Goal: Task Accomplishment & Management: Manage account settings

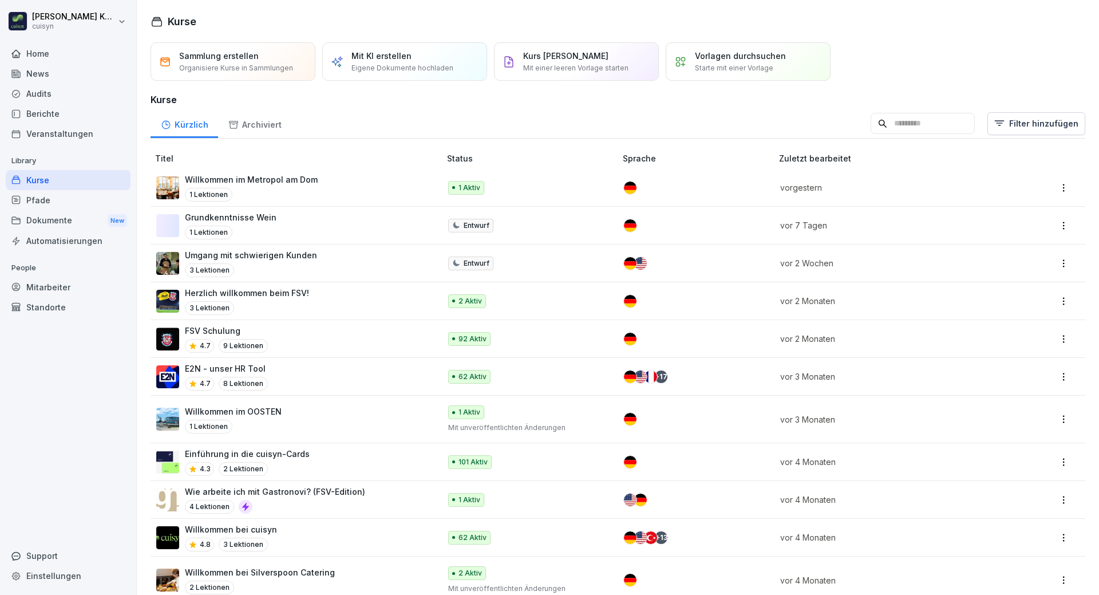
click at [65, 288] on div "Mitarbeiter" at bounding box center [68, 287] width 125 height 20
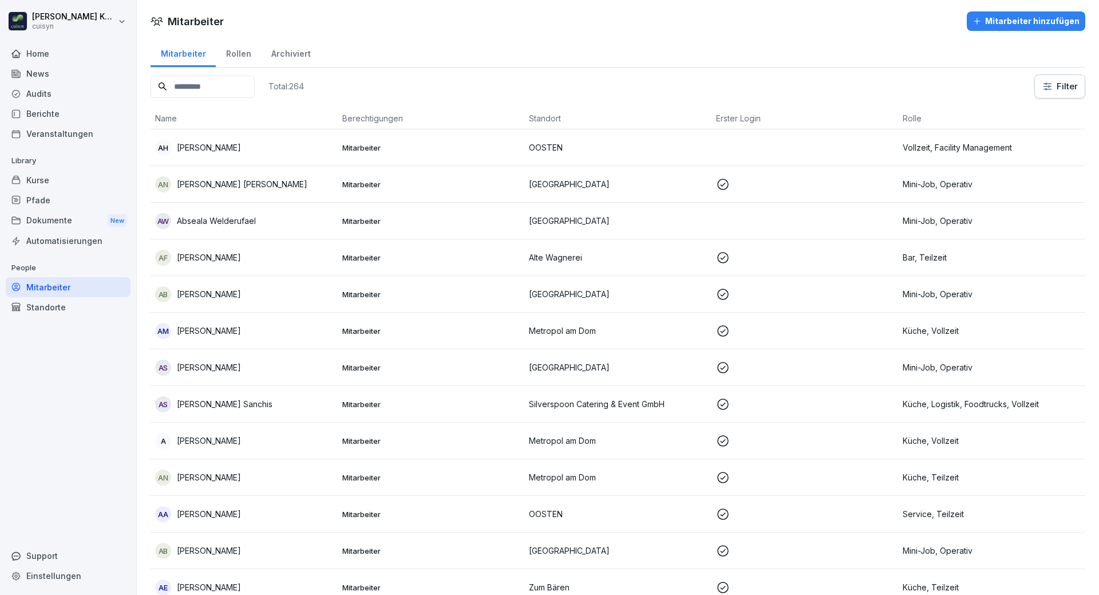
click at [218, 85] on input at bounding box center [203, 87] width 104 height 22
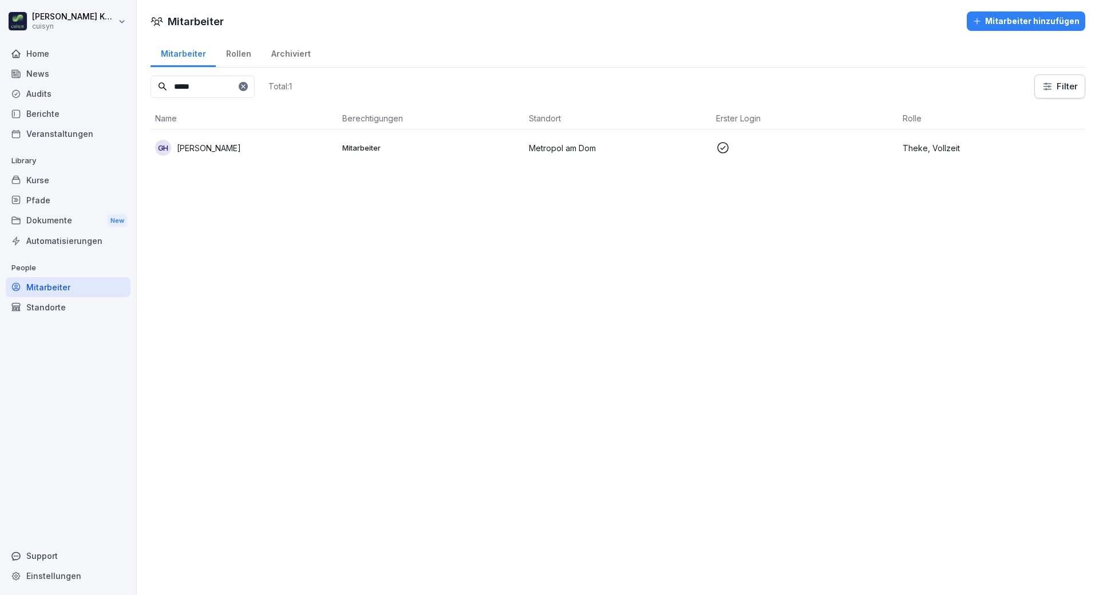
click at [248, 152] on div "GH [PERSON_NAME]" at bounding box center [244, 148] width 178 height 16
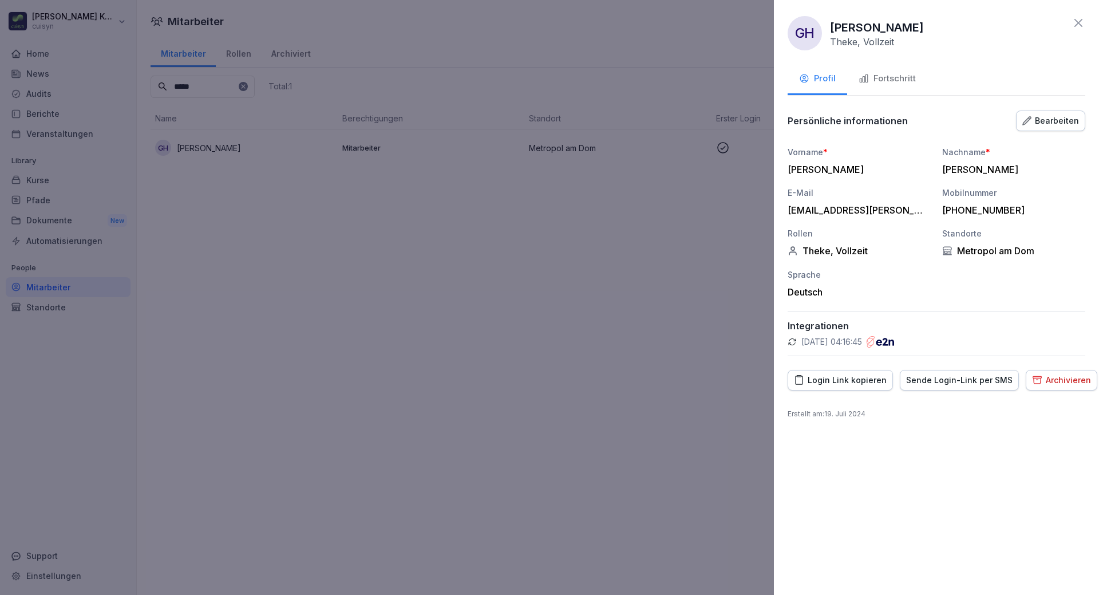
click at [897, 75] on div "Fortschritt" at bounding box center [886, 78] width 57 height 13
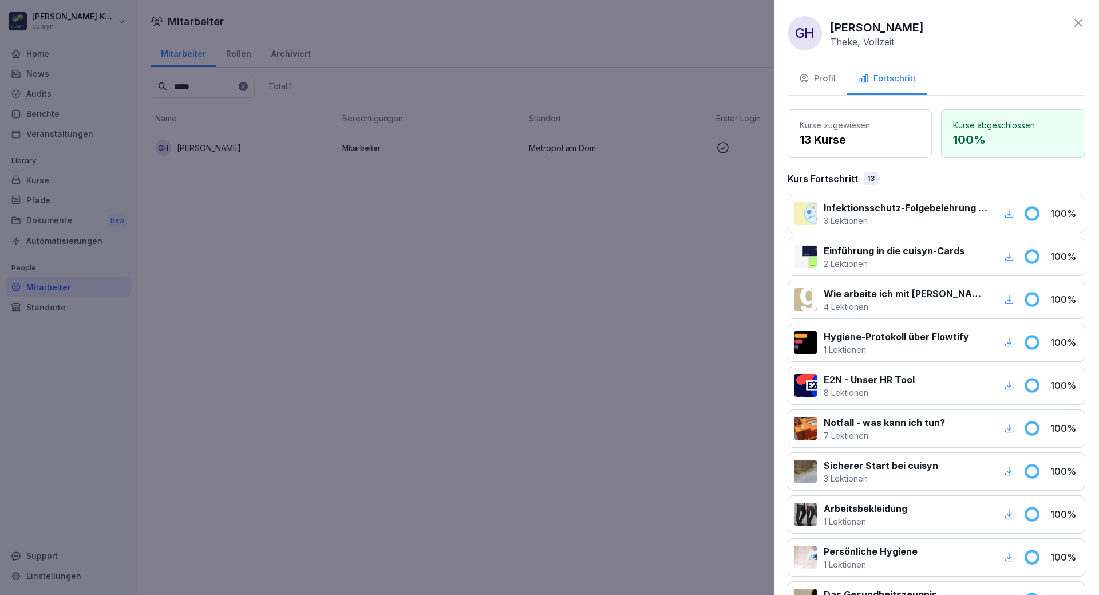
click at [1005, 215] on icon "button" at bounding box center [1009, 213] width 9 height 9
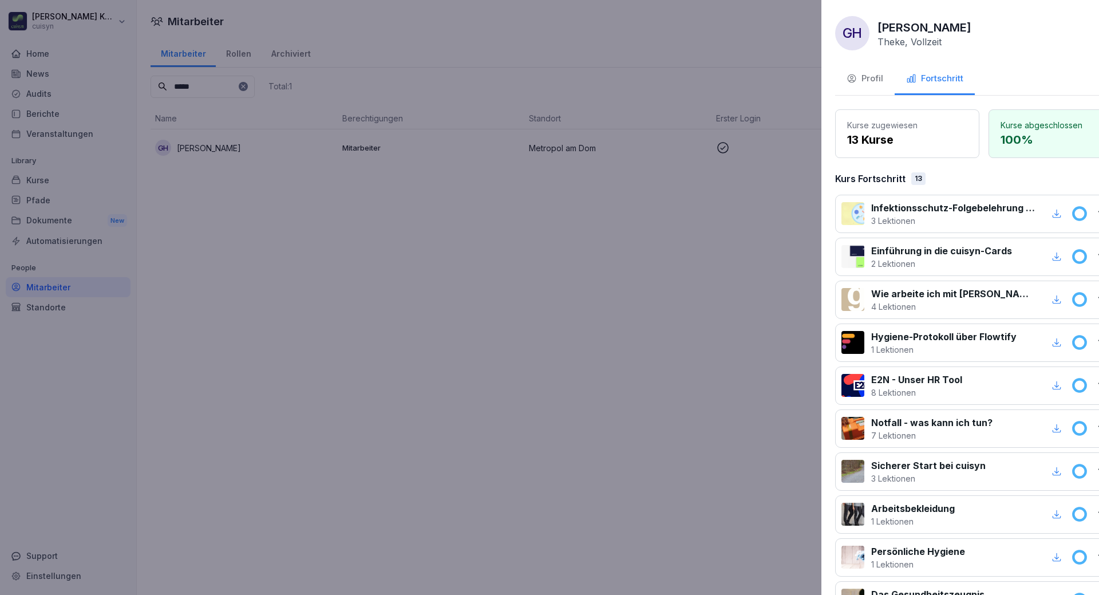
drag, startPoint x: 557, startPoint y: 301, endPoint x: 311, endPoint y: 236, distance: 254.0
click at [556, 301] on div at bounding box center [549, 297] width 1099 height 595
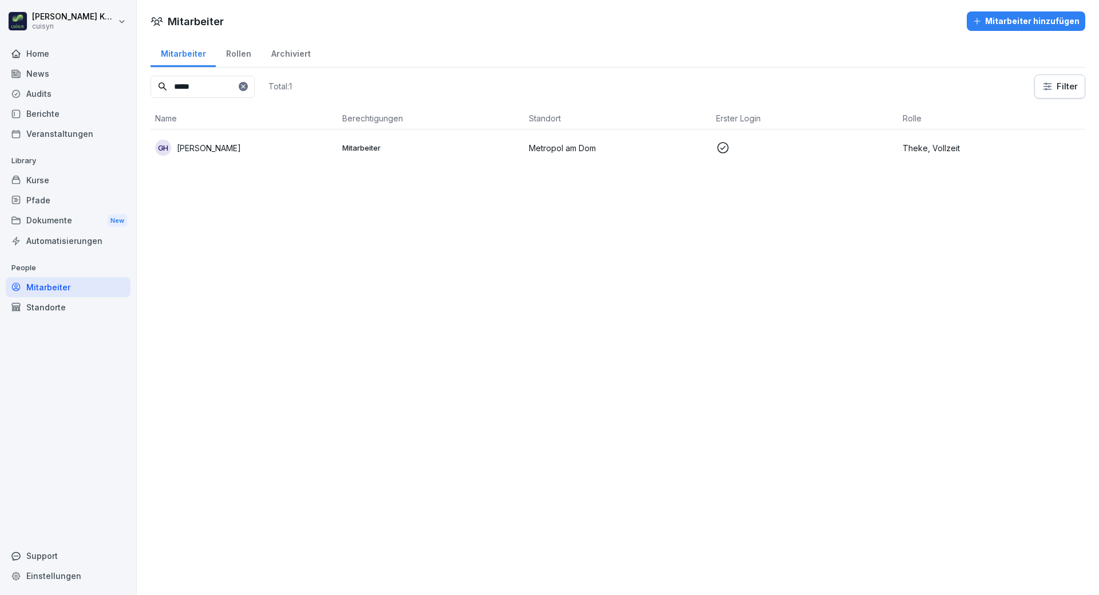
drag, startPoint x: 220, startPoint y: 84, endPoint x: 168, endPoint y: 86, distance: 52.7
click at [168, 86] on input "*****" at bounding box center [203, 87] width 104 height 22
click at [218, 146] on p "[PERSON_NAME]" at bounding box center [209, 148] width 64 height 12
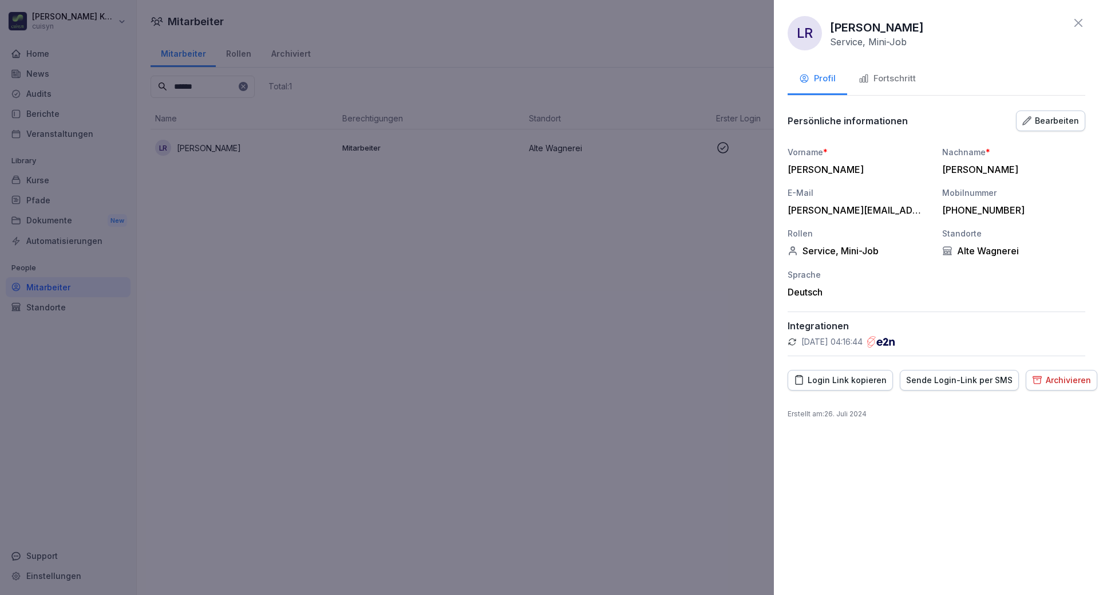
click at [888, 76] on div "Fortschritt" at bounding box center [886, 78] width 57 height 13
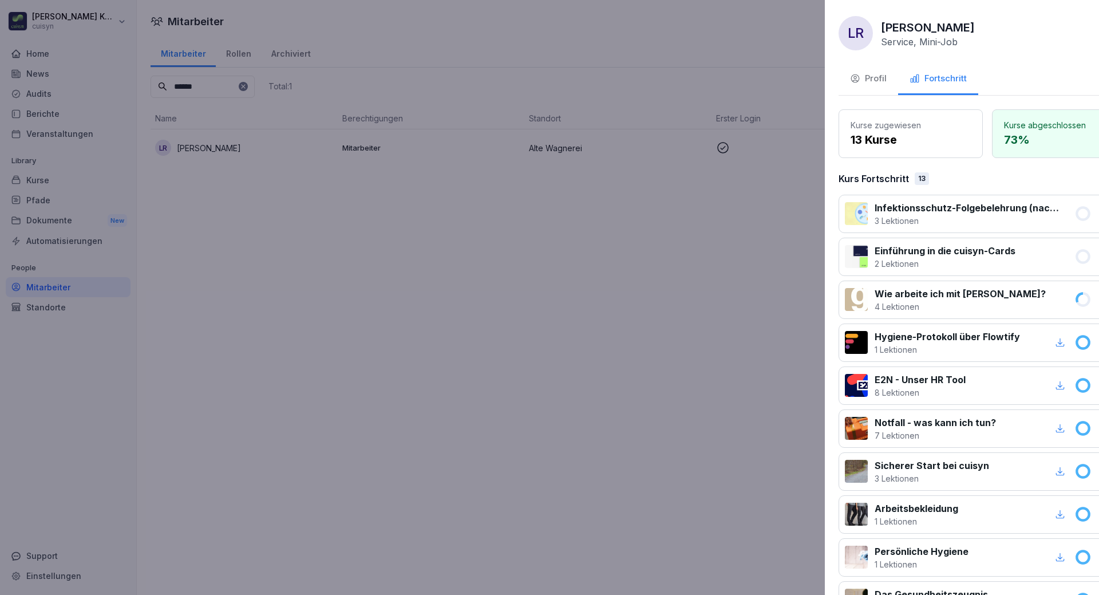
click at [513, 278] on div at bounding box center [549, 297] width 1099 height 595
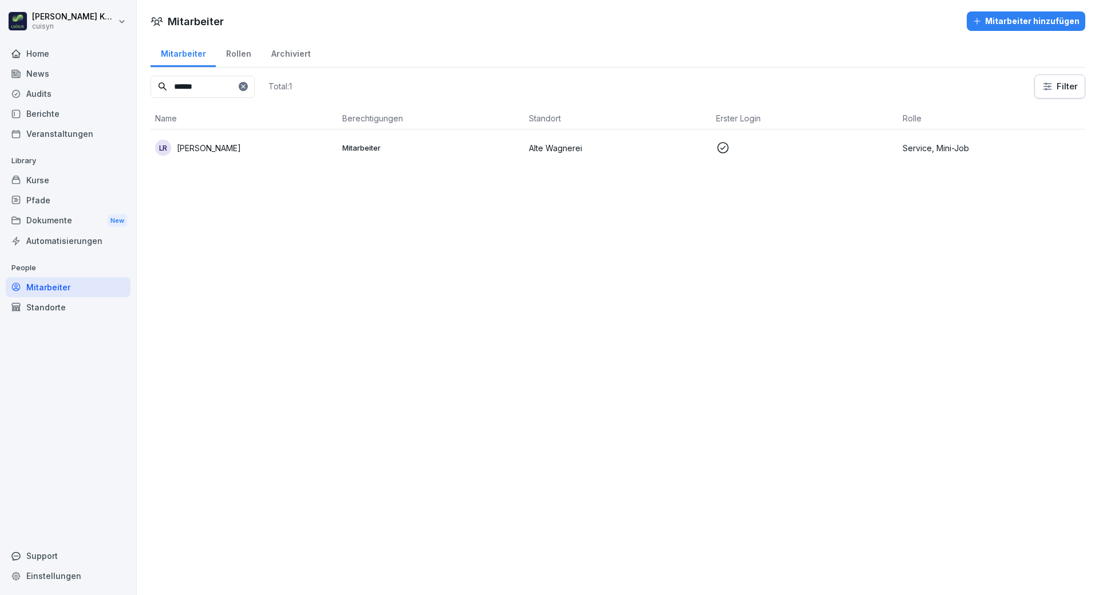
drag, startPoint x: 225, startPoint y: 80, endPoint x: 159, endPoint y: 82, distance: 65.9
click at [159, 82] on div "******" at bounding box center [203, 87] width 104 height 22
click at [272, 149] on div "BH [PERSON_NAME]" at bounding box center [244, 148] width 178 height 16
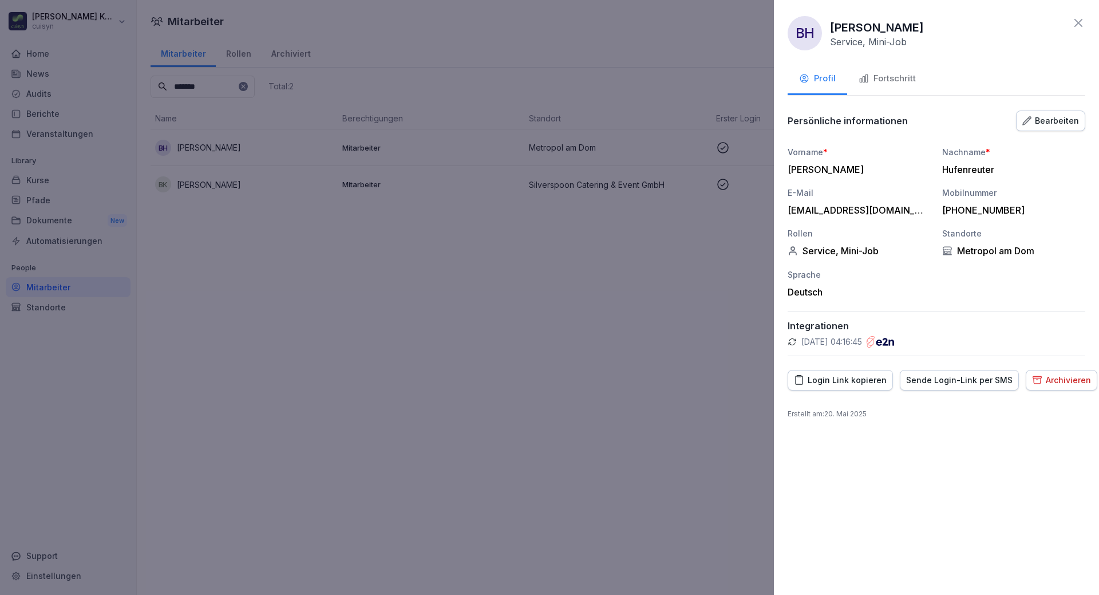
click at [880, 82] on div "Fortschritt" at bounding box center [886, 78] width 57 height 13
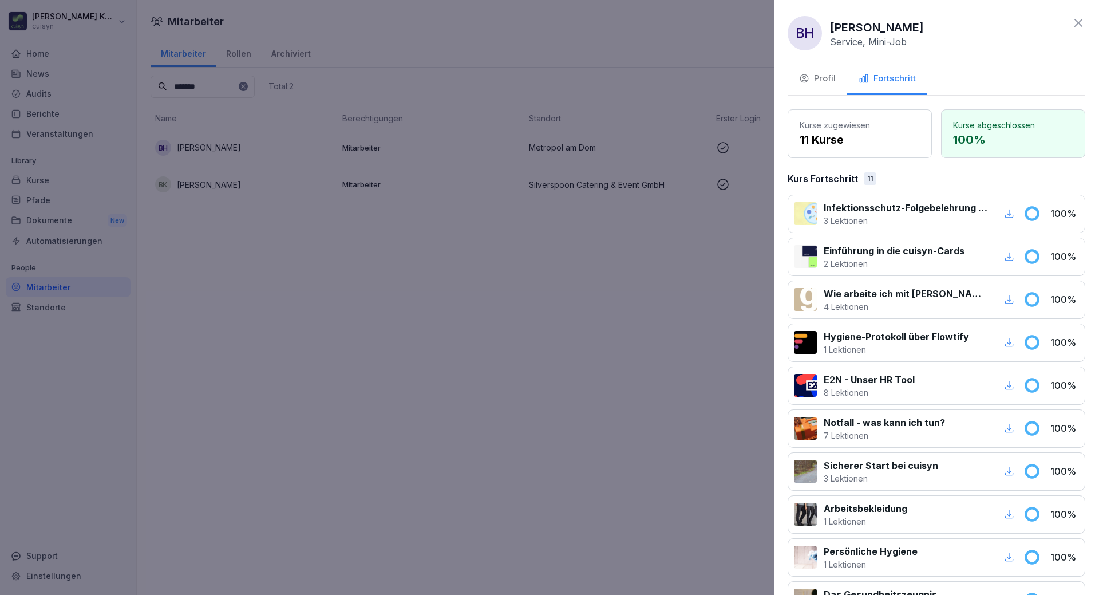
click at [1004, 216] on icon "button" at bounding box center [1009, 213] width 10 height 10
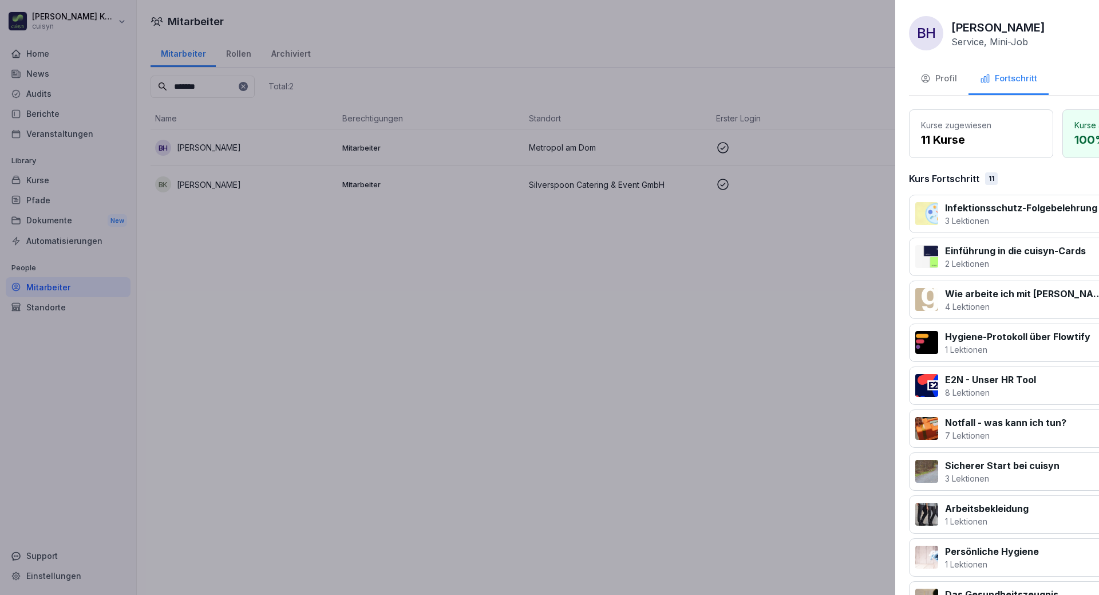
click at [368, 20] on div at bounding box center [549, 297] width 1099 height 595
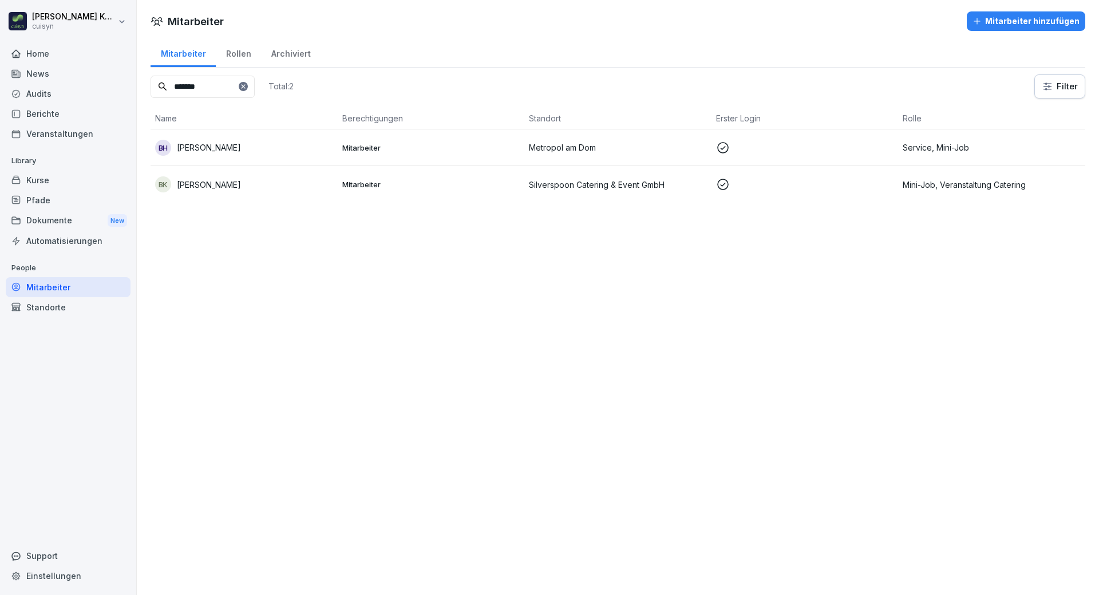
drag, startPoint x: 215, startPoint y: 82, endPoint x: 169, endPoint y: 87, distance: 46.6
click at [169, 87] on input "*******" at bounding box center [203, 87] width 104 height 22
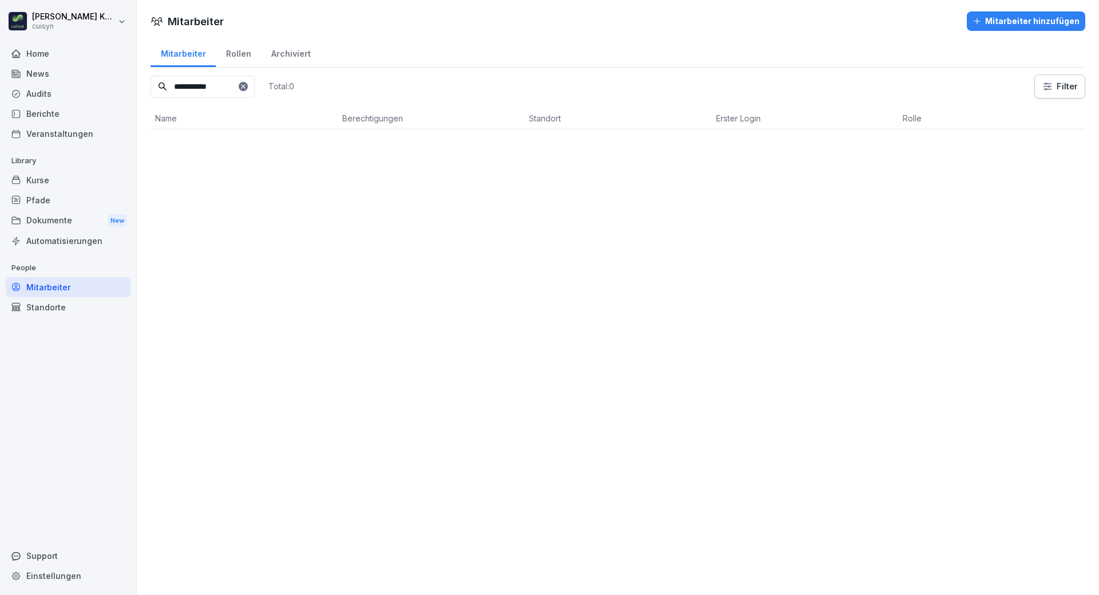
click at [193, 88] on input "**********" at bounding box center [203, 87] width 104 height 22
click at [232, 151] on p "[PERSON_NAME]" at bounding box center [209, 148] width 64 height 12
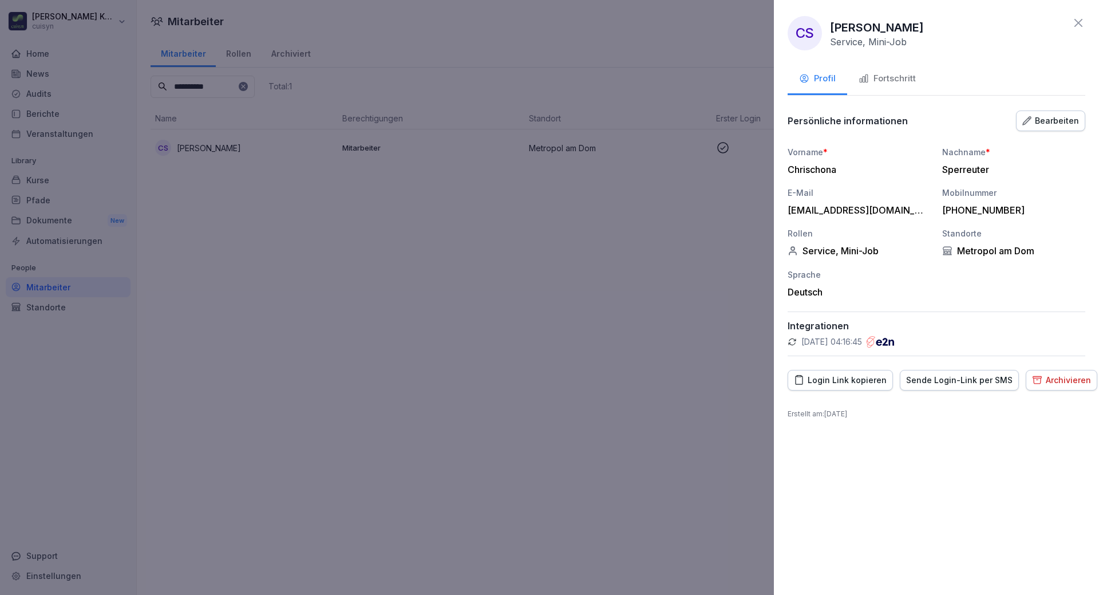
click at [885, 78] on div "Fortschritt" at bounding box center [886, 78] width 57 height 13
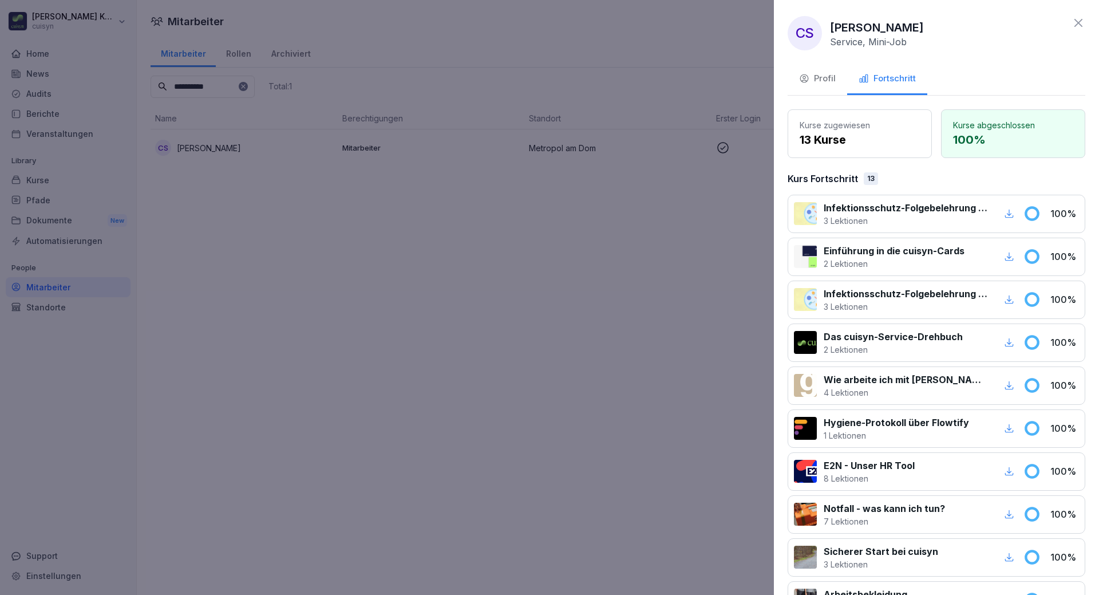
click at [1004, 213] on icon "button" at bounding box center [1009, 213] width 10 height 10
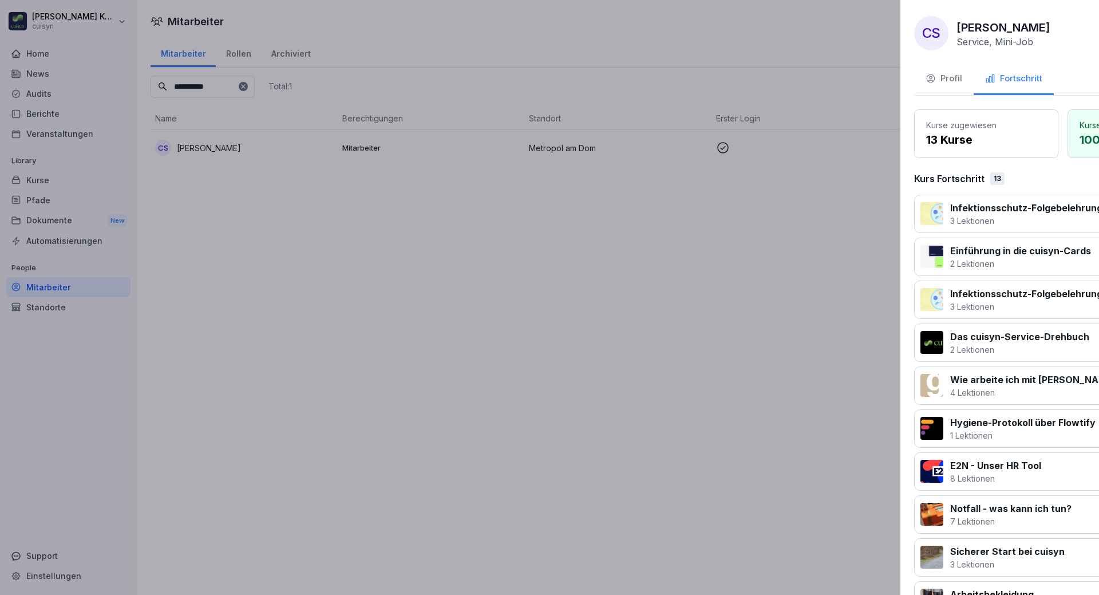
click at [407, 406] on div at bounding box center [549, 297] width 1099 height 595
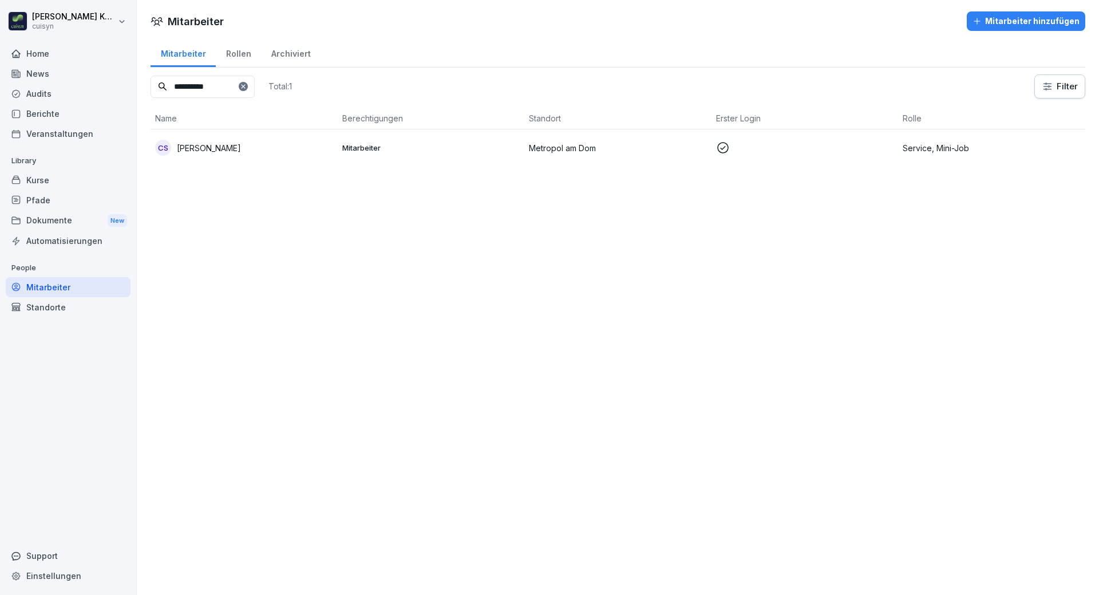
click at [243, 84] on input "**********" at bounding box center [203, 87] width 104 height 22
drag, startPoint x: 243, startPoint y: 84, endPoint x: 181, endPoint y: 84, distance: 61.8
click at [181, 84] on input "**********" at bounding box center [203, 87] width 104 height 22
click at [231, 153] on p "[PERSON_NAME]" at bounding box center [209, 148] width 64 height 12
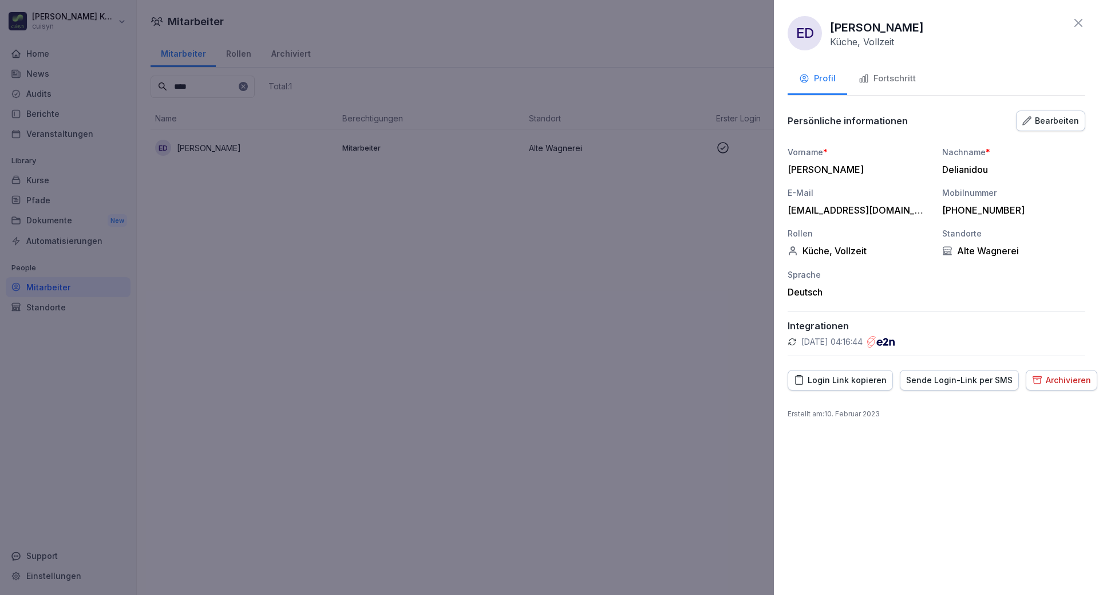
click at [907, 74] on div "Fortschritt" at bounding box center [886, 78] width 57 height 13
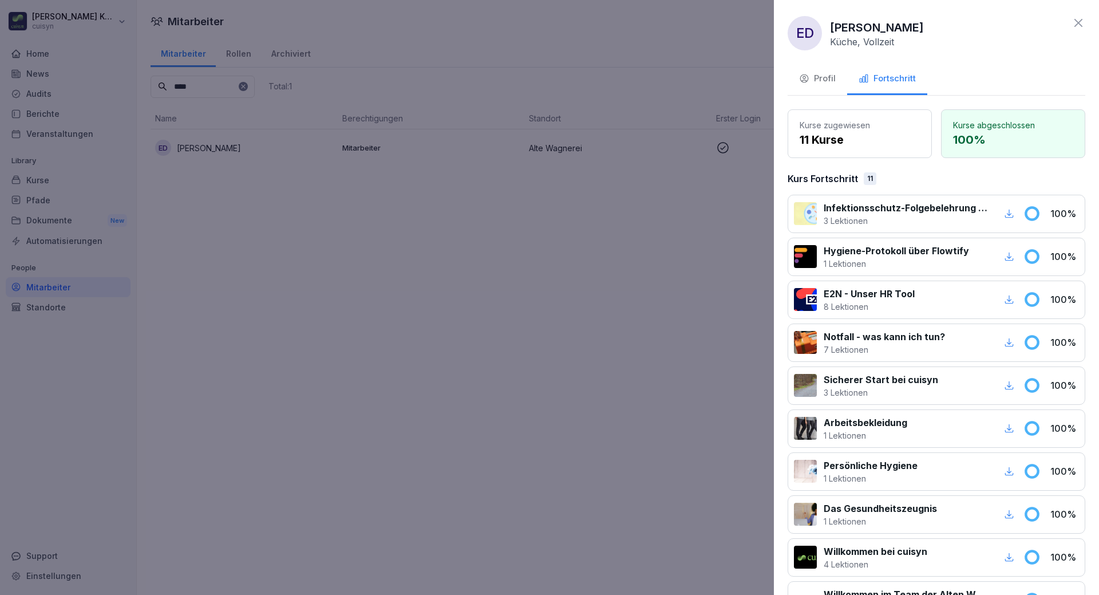
click at [1004, 212] on icon "button" at bounding box center [1009, 213] width 10 height 10
drag, startPoint x: 365, startPoint y: 390, endPoint x: 222, endPoint y: 187, distance: 248.6
click at [361, 386] on div at bounding box center [549, 297] width 1099 height 595
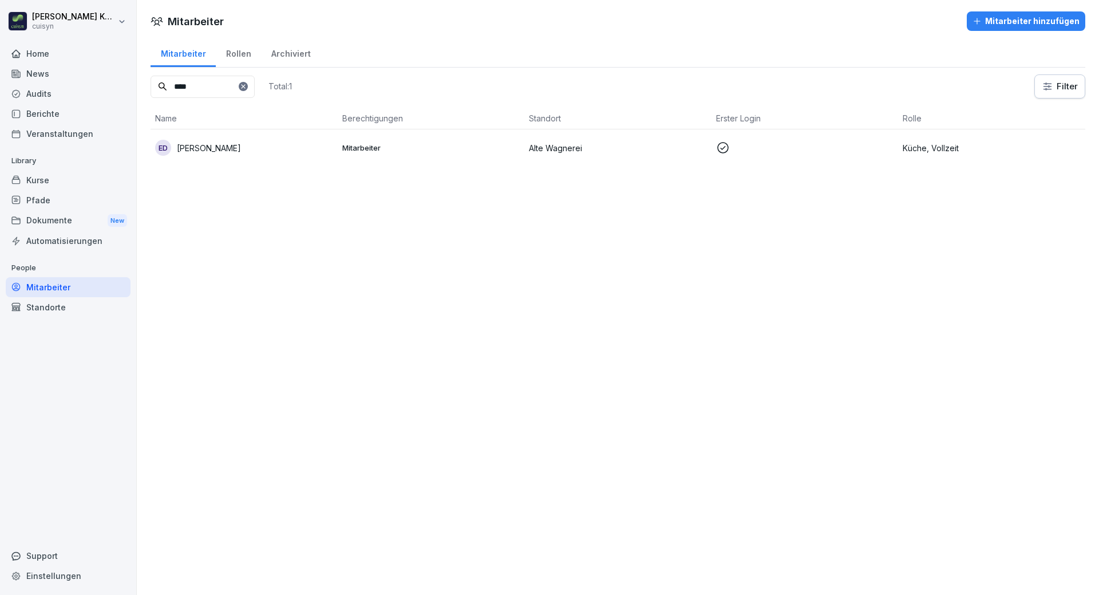
drag, startPoint x: 203, startPoint y: 92, endPoint x: 186, endPoint y: 90, distance: 17.3
click at [186, 90] on input "****" at bounding box center [203, 87] width 104 height 22
type input "*"
type input "******"
click at [222, 159] on td "PP [PERSON_NAME]" at bounding box center [244, 147] width 187 height 37
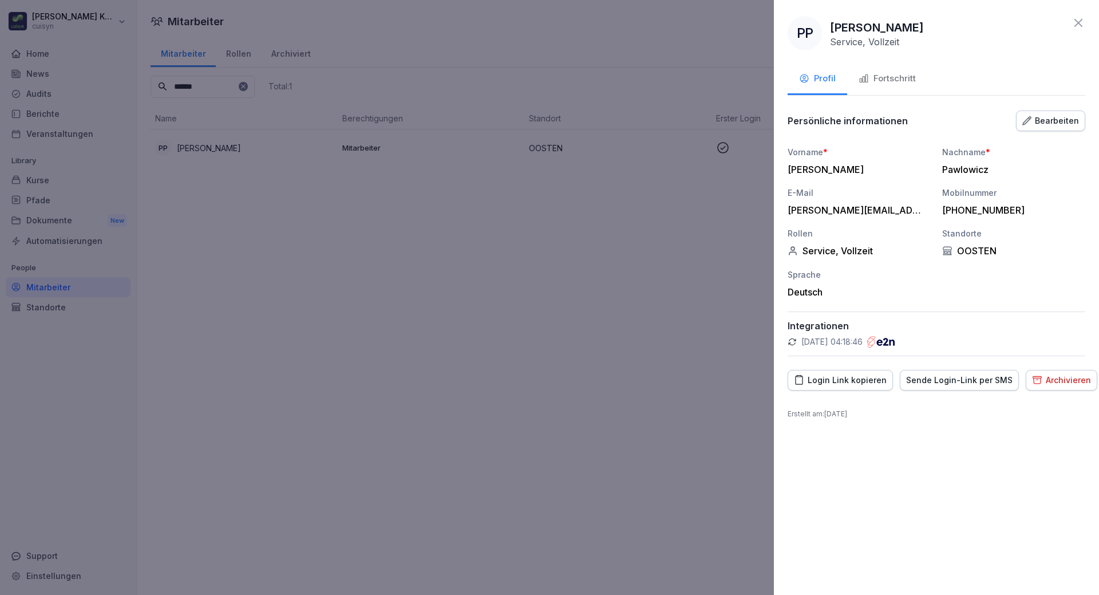
click at [891, 70] on button "Fortschritt" at bounding box center [887, 79] width 80 height 31
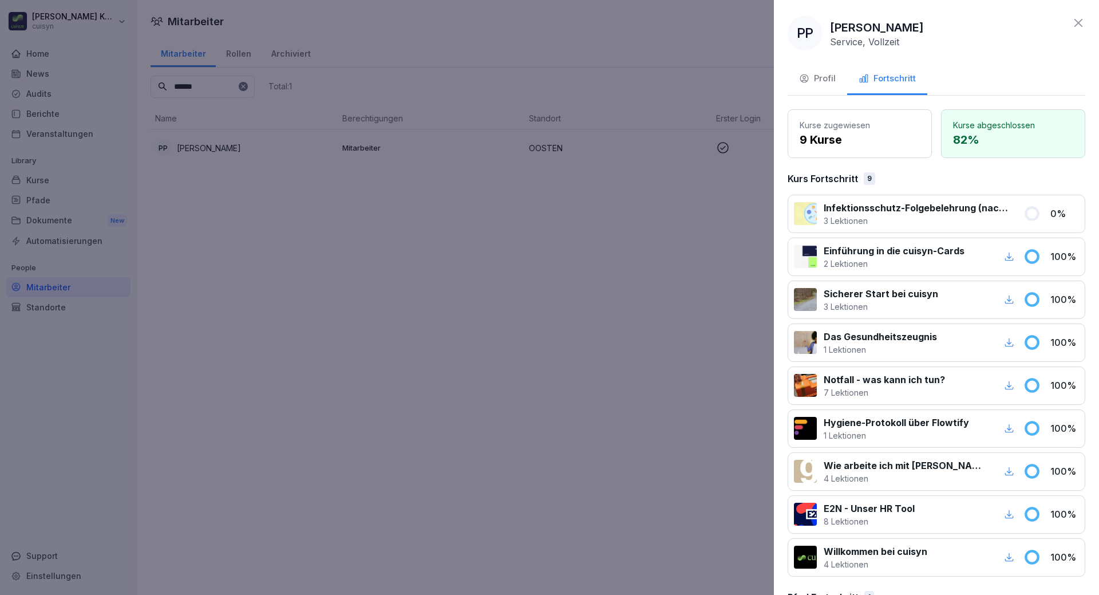
click at [929, 212] on p "Infektionsschutz-Folgebelehrung (nach §43 IfSG)" at bounding box center [916, 208] width 186 height 14
click at [54, 182] on div at bounding box center [549, 297] width 1099 height 595
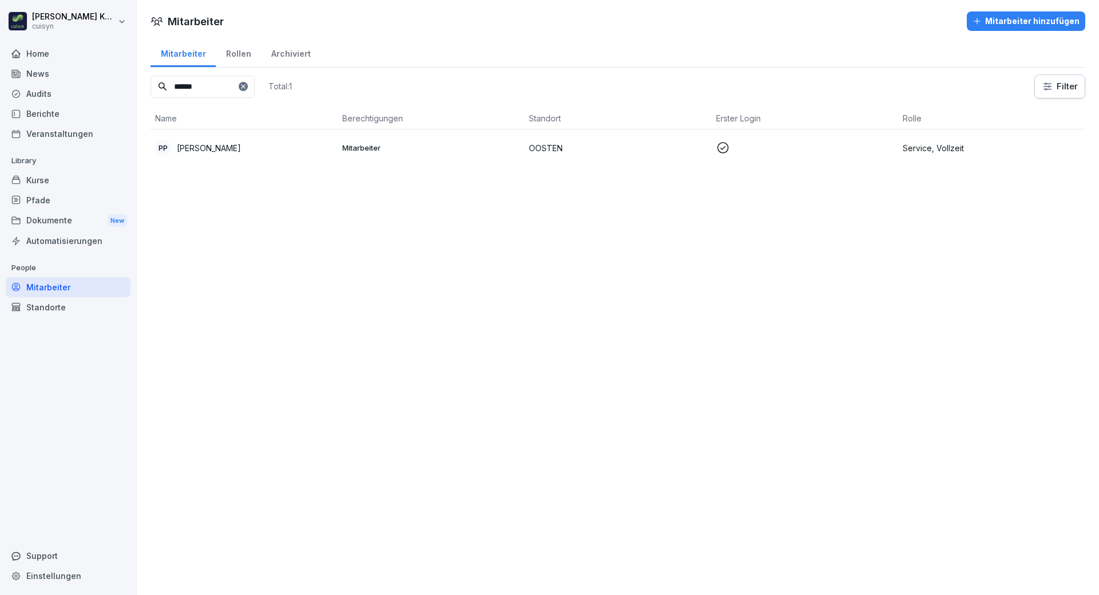
click at [54, 182] on div "Kurse" at bounding box center [68, 180] width 125 height 20
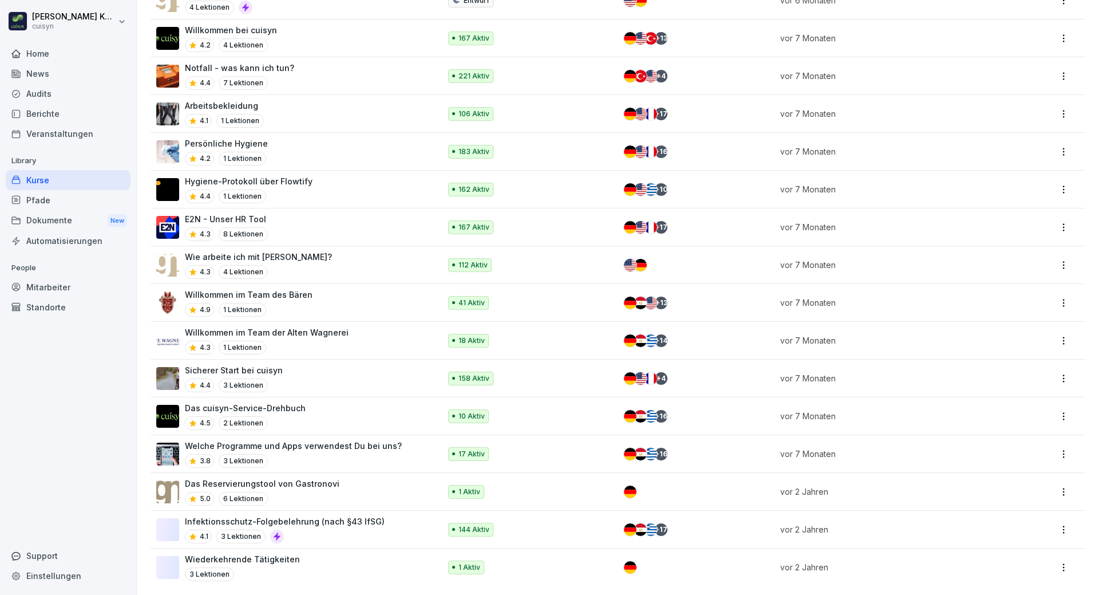
scroll to position [649, 0]
click at [354, 529] on div "4.1 3 Lektionen" at bounding box center [285, 536] width 200 height 14
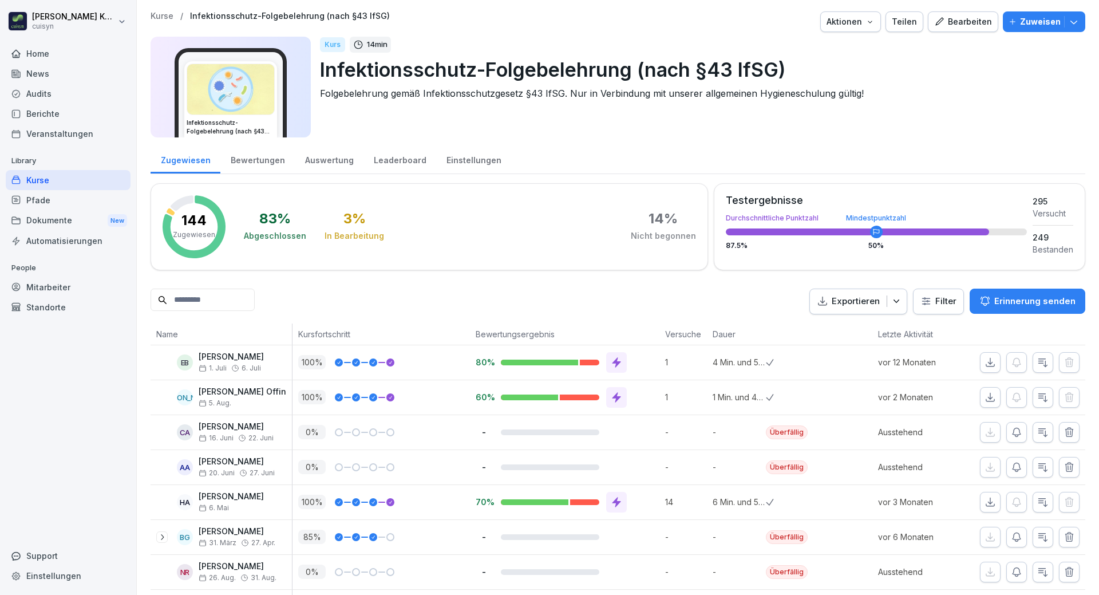
click at [1020, 21] on p "Zuweisen" at bounding box center [1040, 21] width 41 height 13
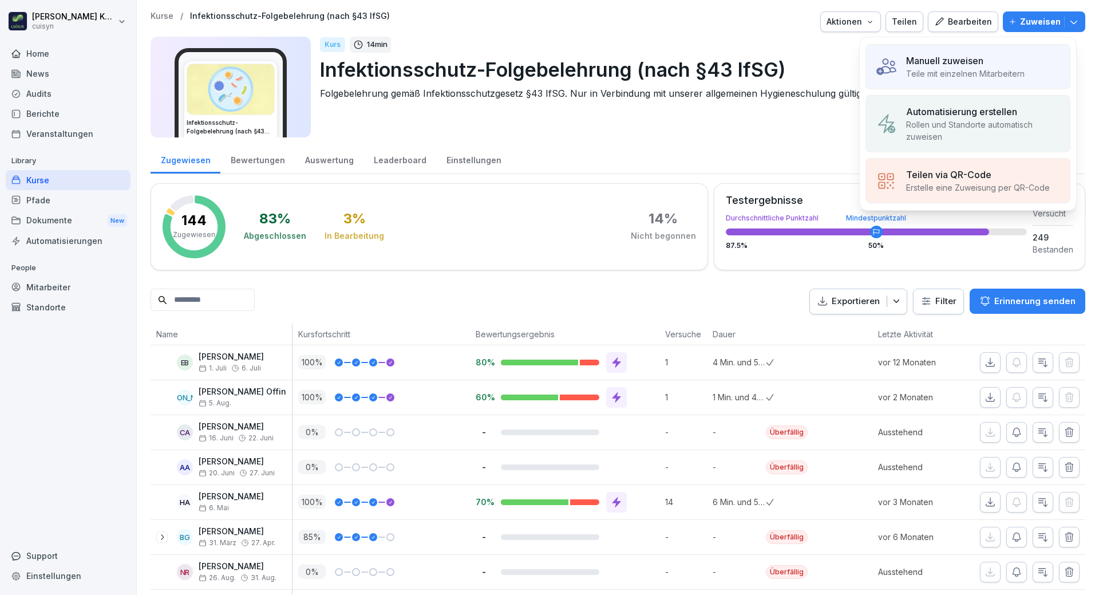
click at [960, 68] on p "Teile mit einzelnen Mitarbeitern" at bounding box center [965, 74] width 118 height 12
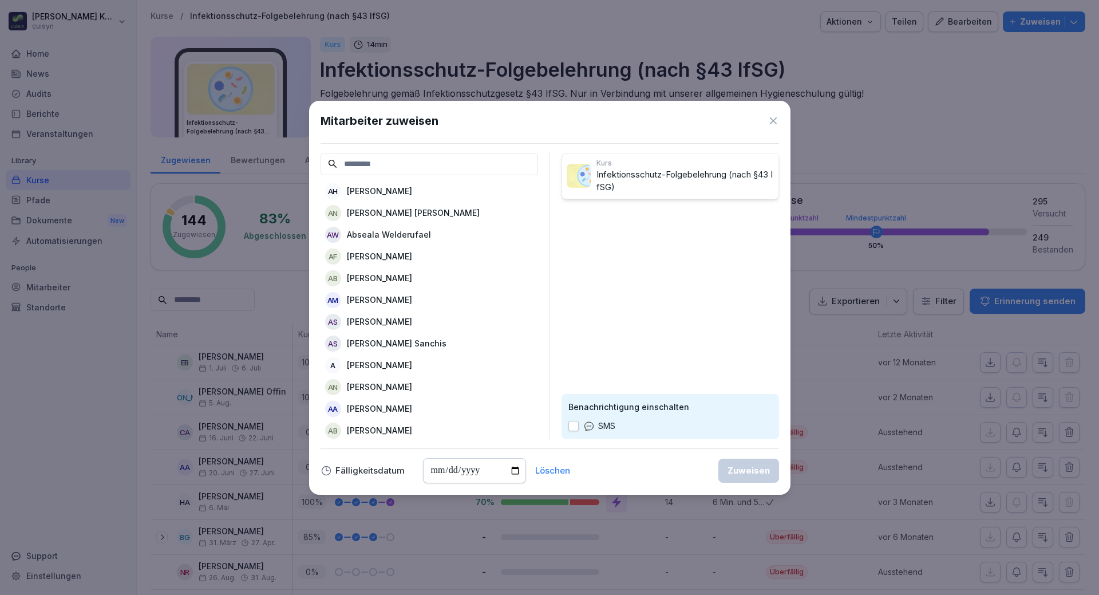
click at [438, 160] on input at bounding box center [428, 164] width 217 height 22
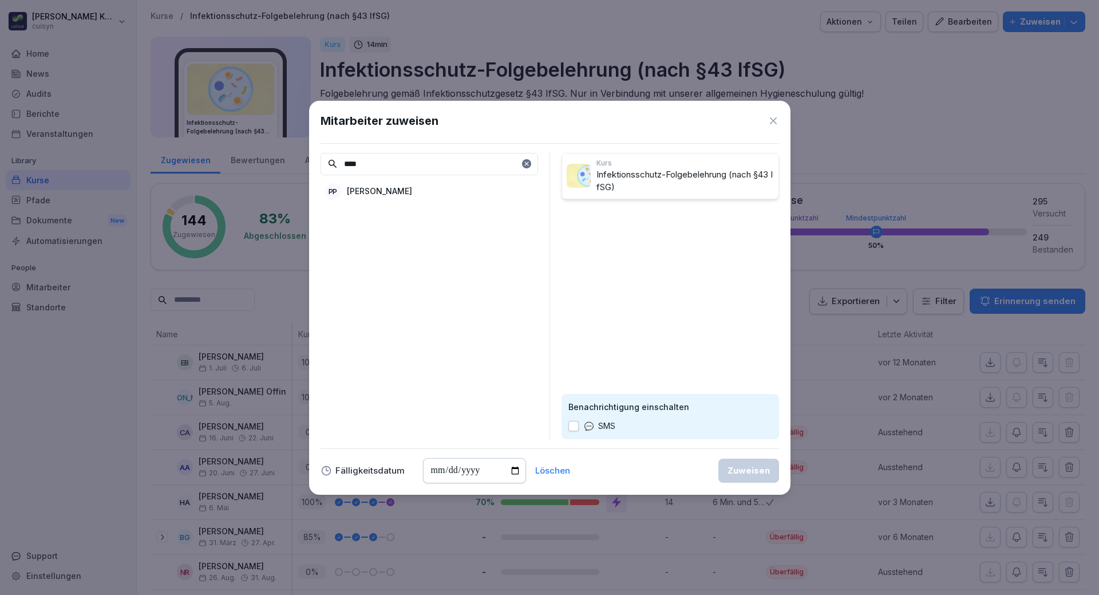
type input "****"
click at [411, 188] on p "[PERSON_NAME]" at bounding box center [379, 191] width 65 height 12
click at [744, 472] on div "Zuweisen" at bounding box center [748, 470] width 42 height 13
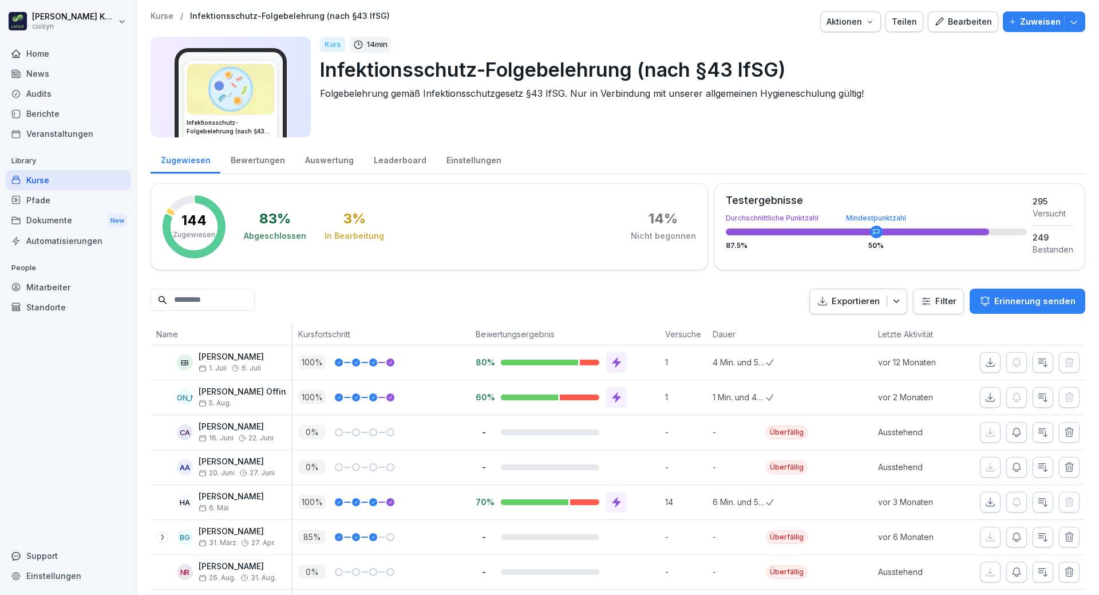
click at [50, 292] on div "Mitarbeiter" at bounding box center [68, 287] width 125 height 20
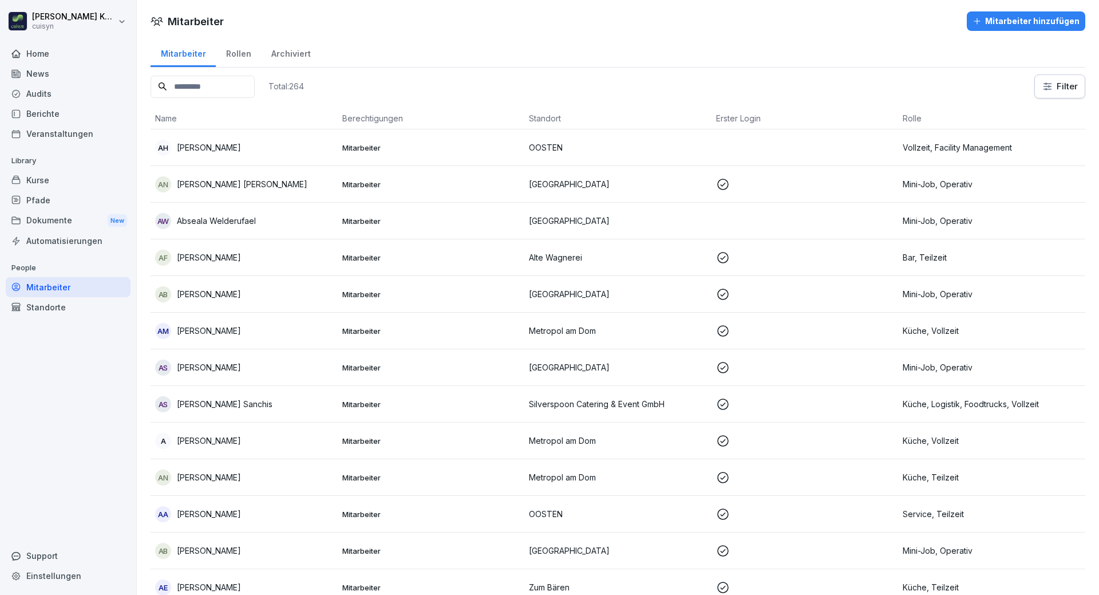
click at [229, 83] on input at bounding box center [203, 87] width 104 height 22
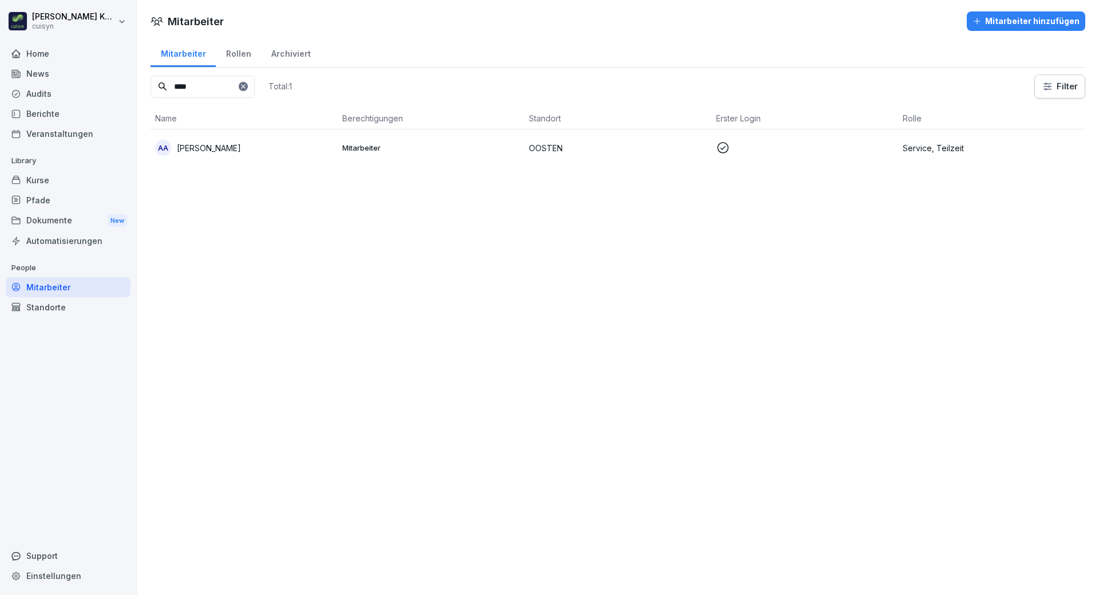
type input "****"
click at [241, 156] on td "AA Aliyah Adam" at bounding box center [244, 147] width 187 height 37
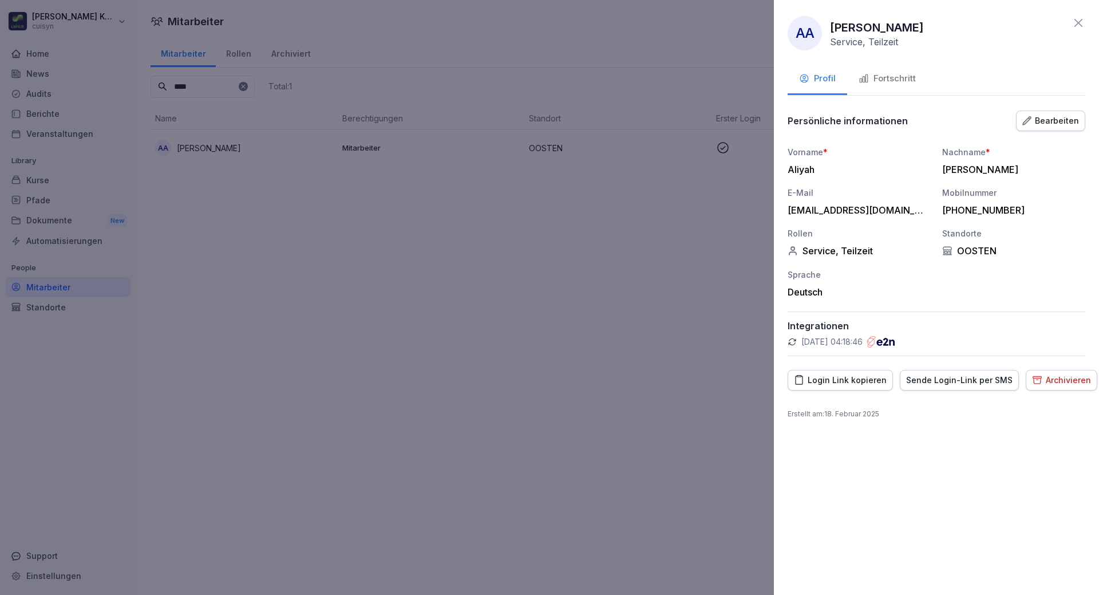
click at [893, 75] on div "Fortschritt" at bounding box center [886, 78] width 57 height 13
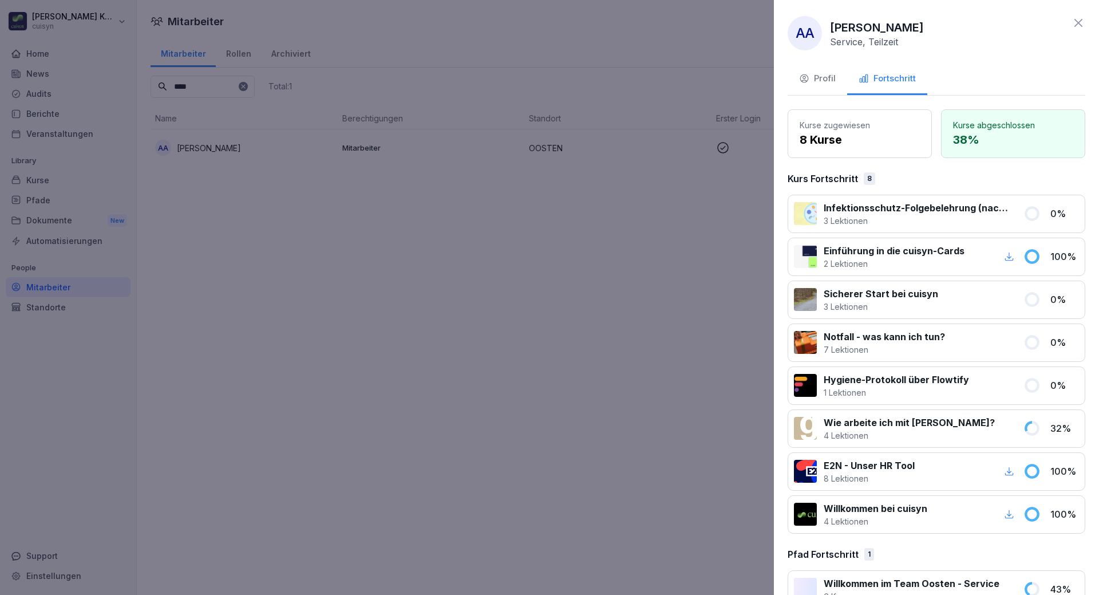
click at [956, 221] on p "3 Lektionen" at bounding box center [916, 221] width 186 height 12
click at [858, 211] on p "Infektionsschutz-Folgebelehrung (nach §43 IfSG)" at bounding box center [916, 208] width 186 height 14
click at [34, 176] on div at bounding box center [549, 297] width 1099 height 595
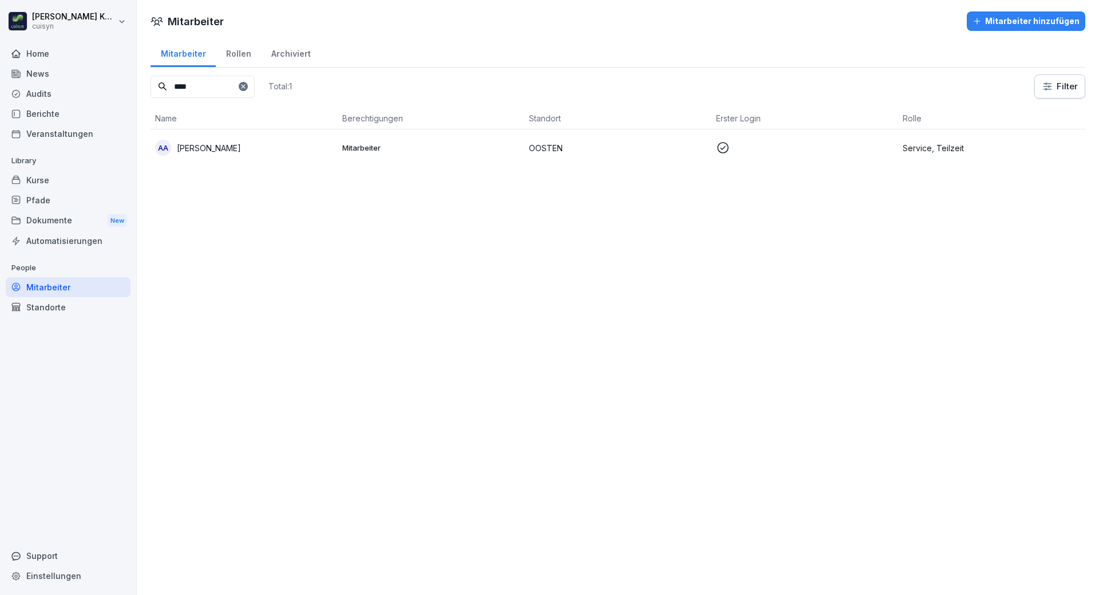
click at [49, 181] on div "Kurse" at bounding box center [68, 180] width 125 height 20
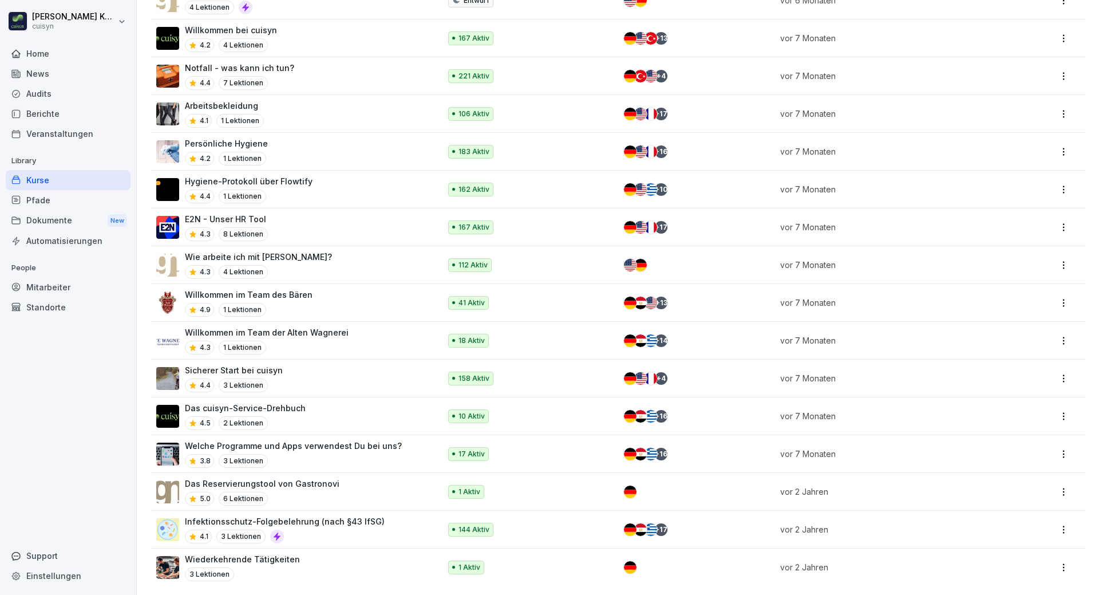
scroll to position [649, 0]
click at [288, 529] on div "4.1 3 Lektionen" at bounding box center [285, 536] width 200 height 14
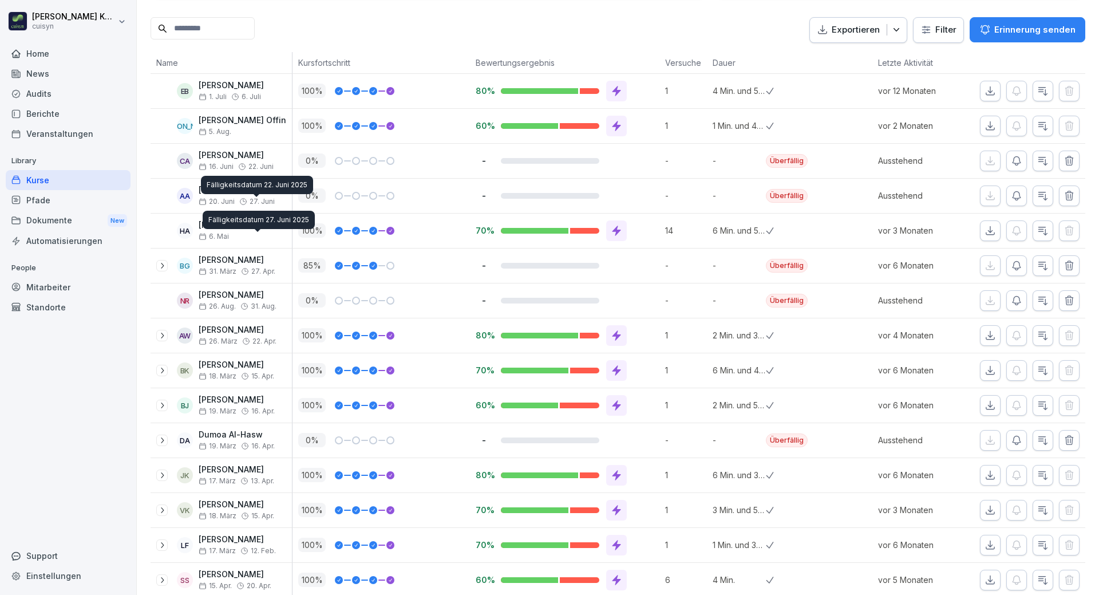
scroll to position [286, 0]
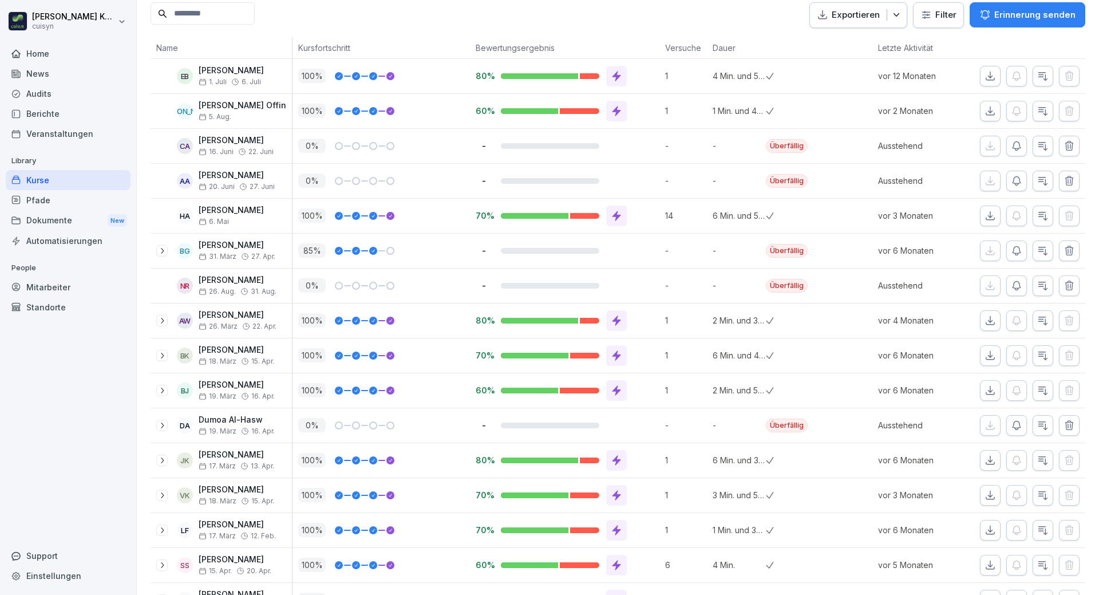
click at [1011, 182] on icon "button" at bounding box center [1016, 180] width 11 height 11
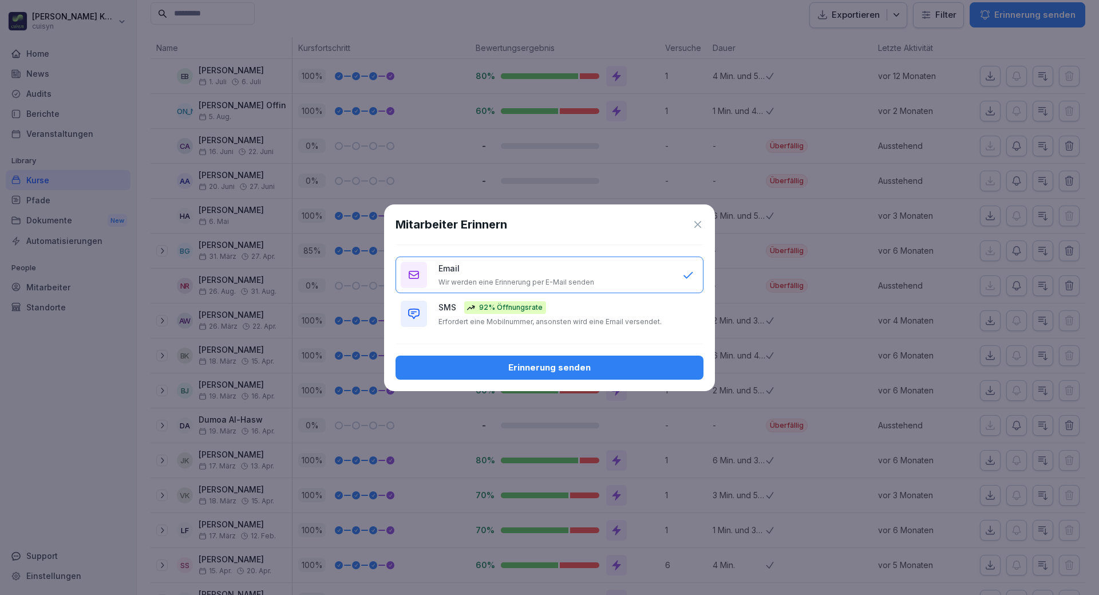
click at [565, 369] on div "Erinnerung senden" at bounding box center [550, 367] width 290 height 13
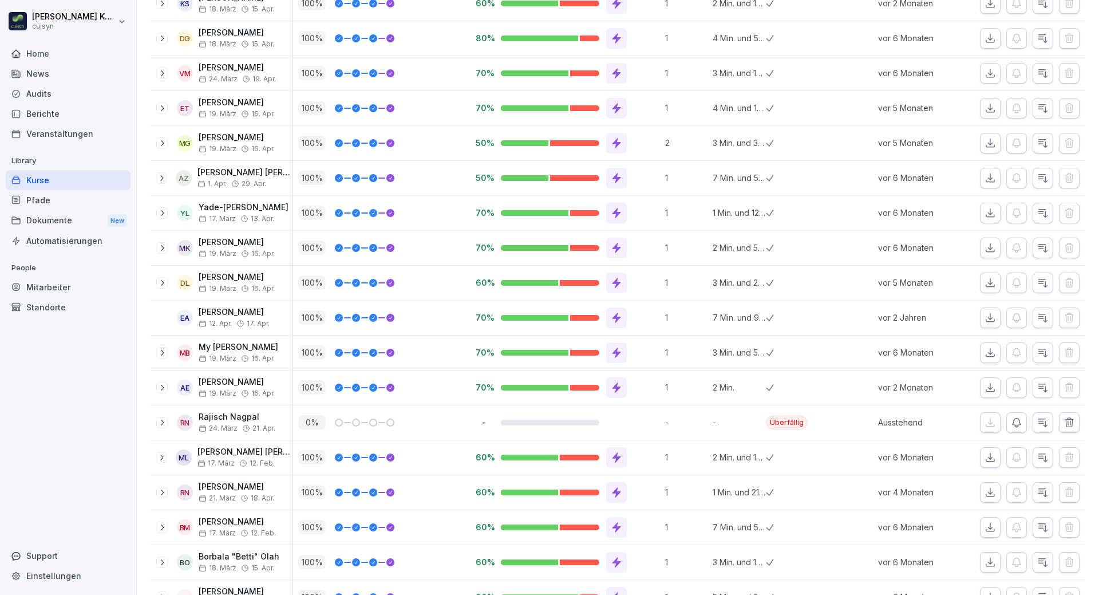
scroll to position [1030, 0]
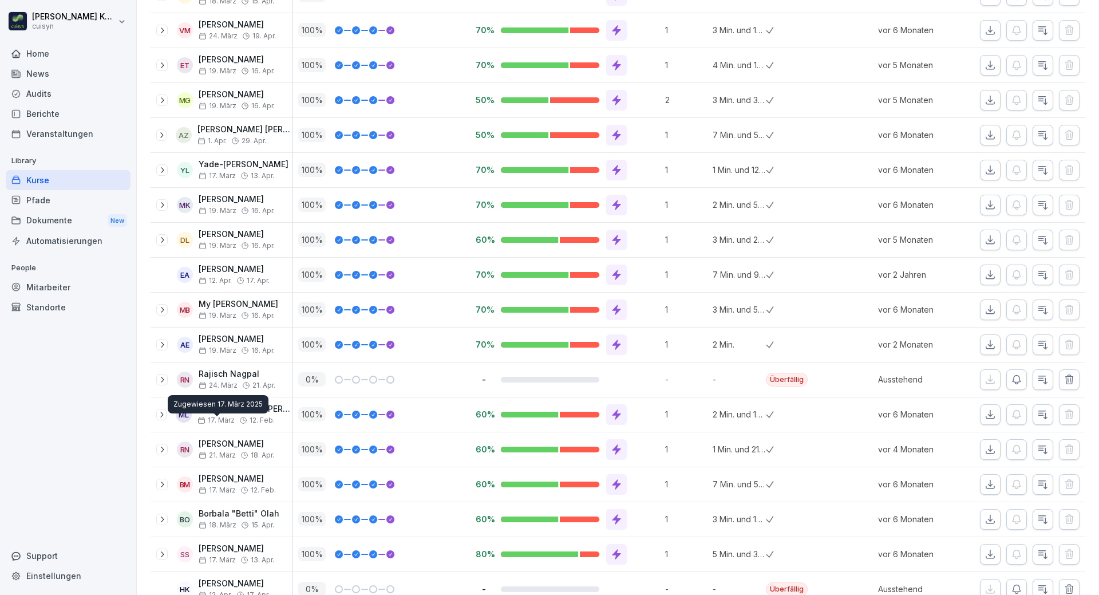
click at [54, 287] on div "Mitarbeiter" at bounding box center [68, 287] width 125 height 20
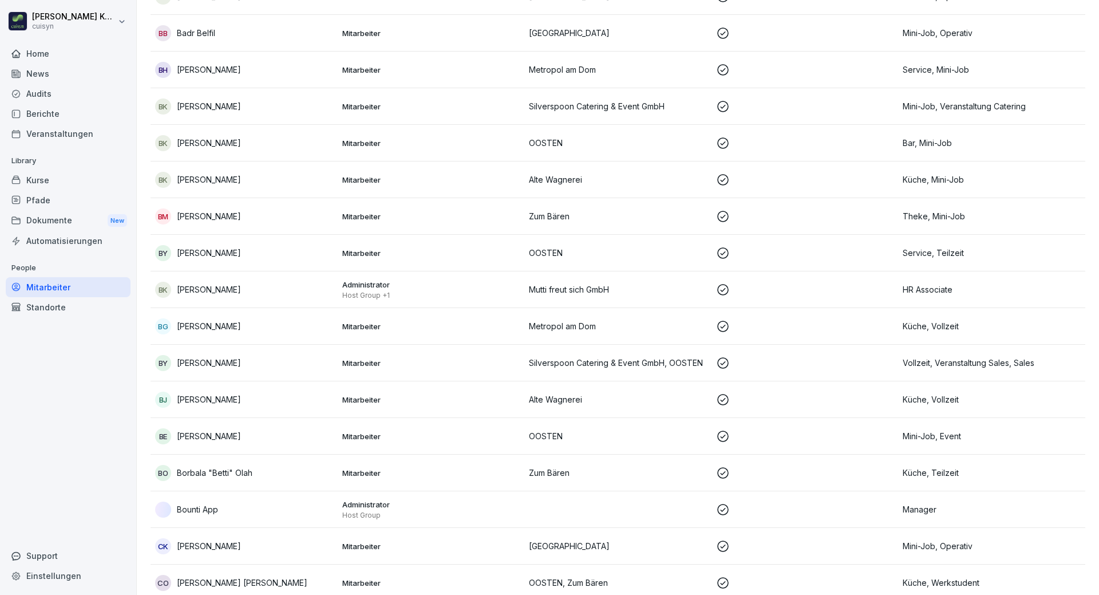
scroll to position [11, 0]
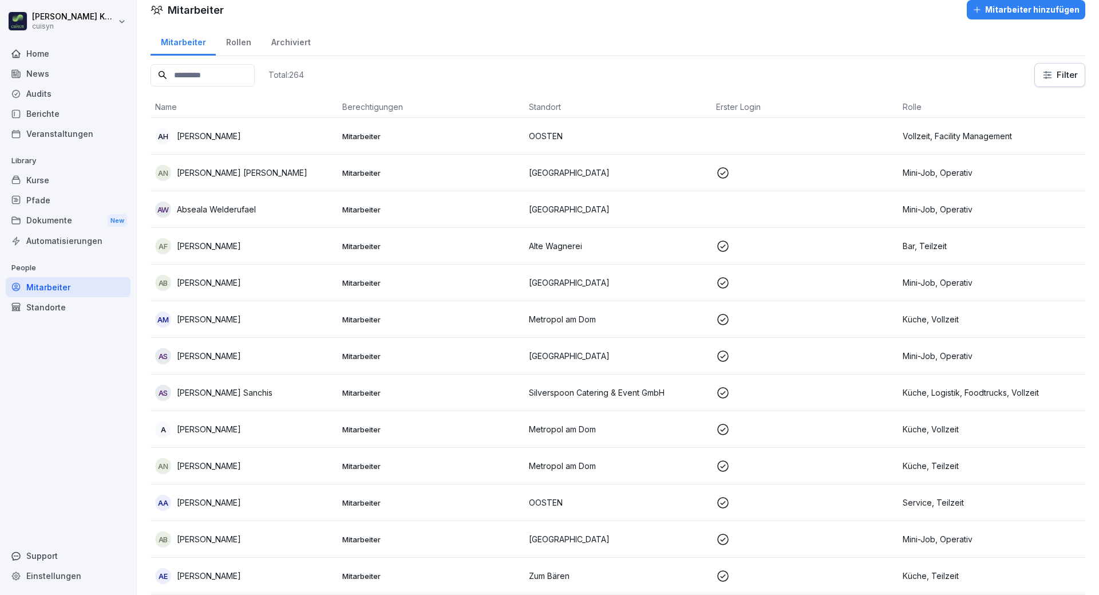
click at [215, 69] on input at bounding box center [203, 75] width 104 height 22
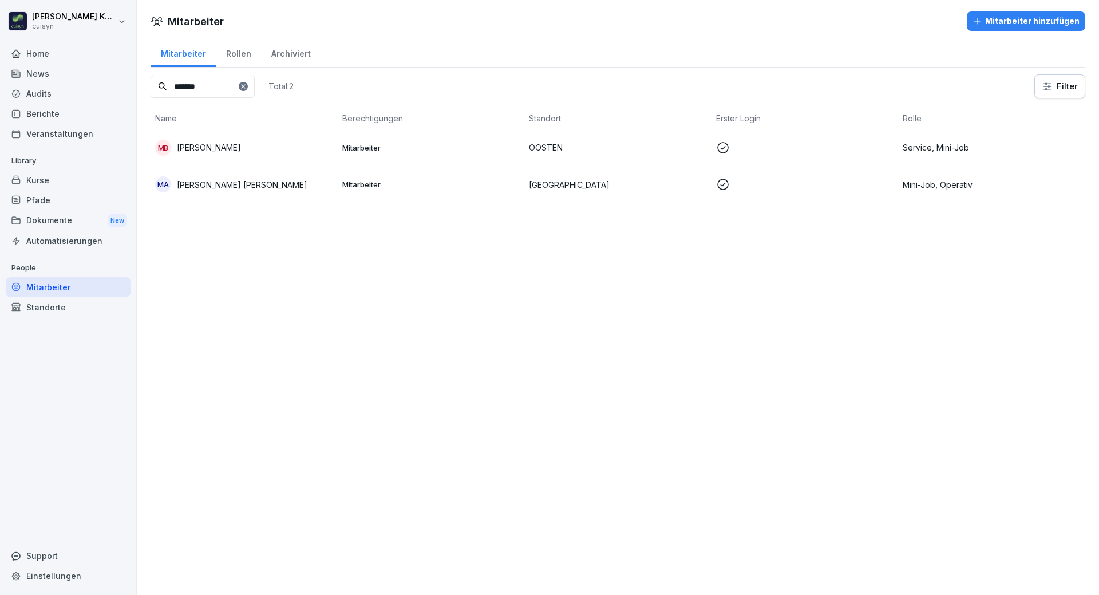
type input "*******"
click at [765, 156] on td at bounding box center [804, 147] width 187 height 37
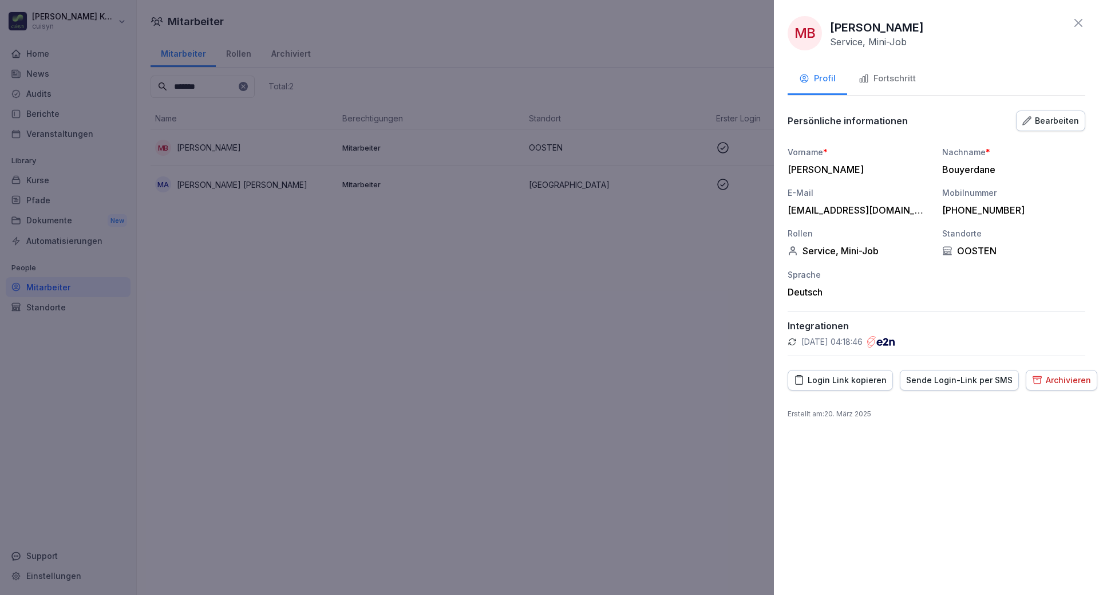
click at [904, 80] on div "Fortschritt" at bounding box center [886, 78] width 57 height 13
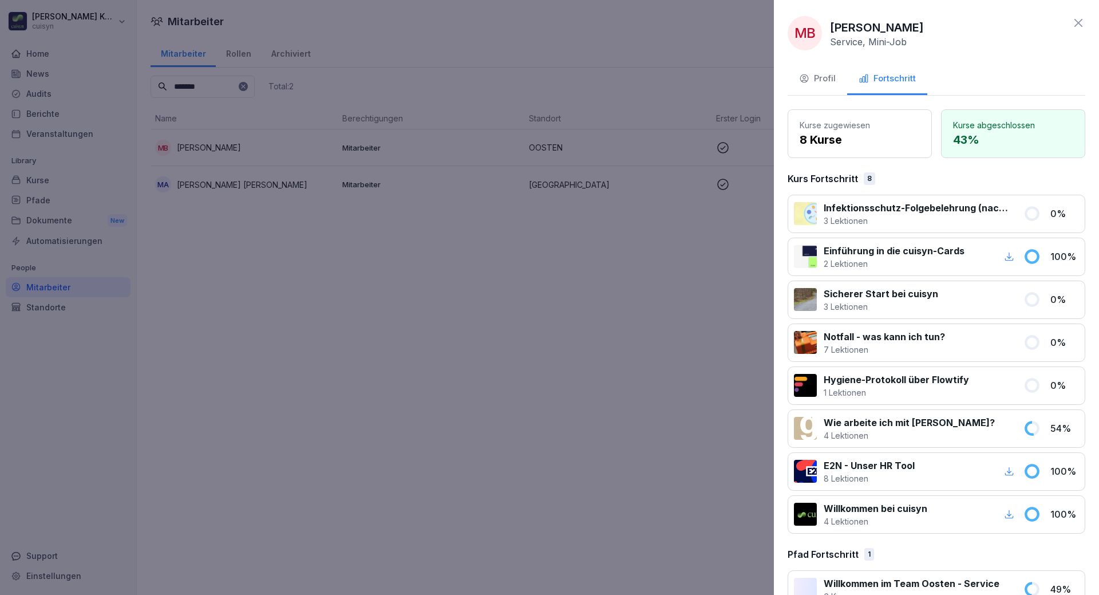
click at [912, 212] on p "Infektionsschutz-Folgebelehrung (nach §43 IfSG)" at bounding box center [916, 208] width 186 height 14
click at [38, 184] on div at bounding box center [549, 297] width 1099 height 595
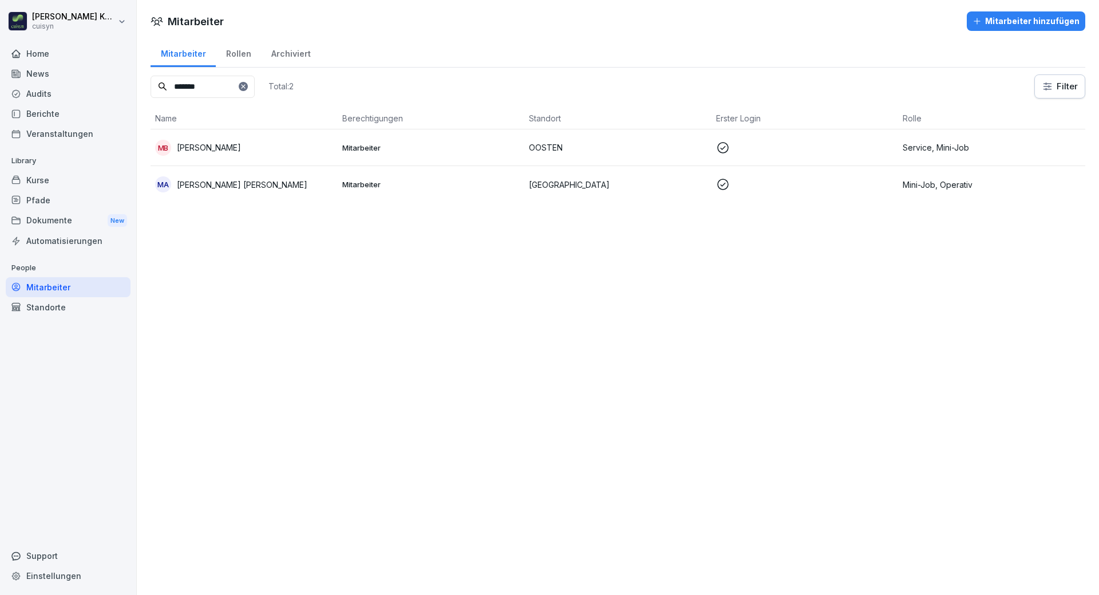
click at [41, 181] on div "Kurse" at bounding box center [68, 180] width 125 height 20
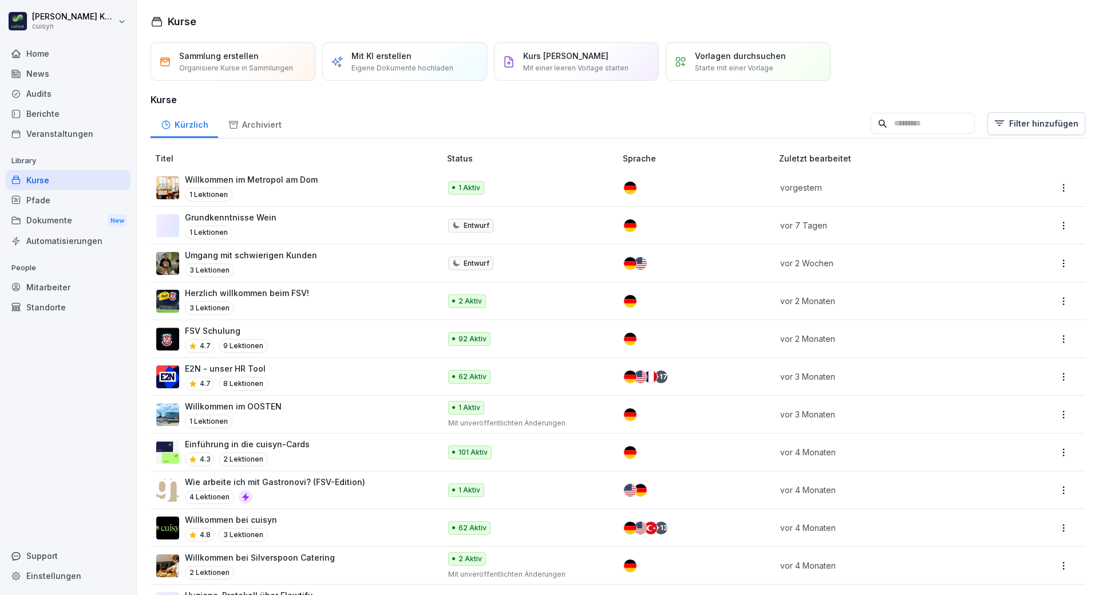
click at [53, 177] on div "Kurse" at bounding box center [68, 180] width 125 height 20
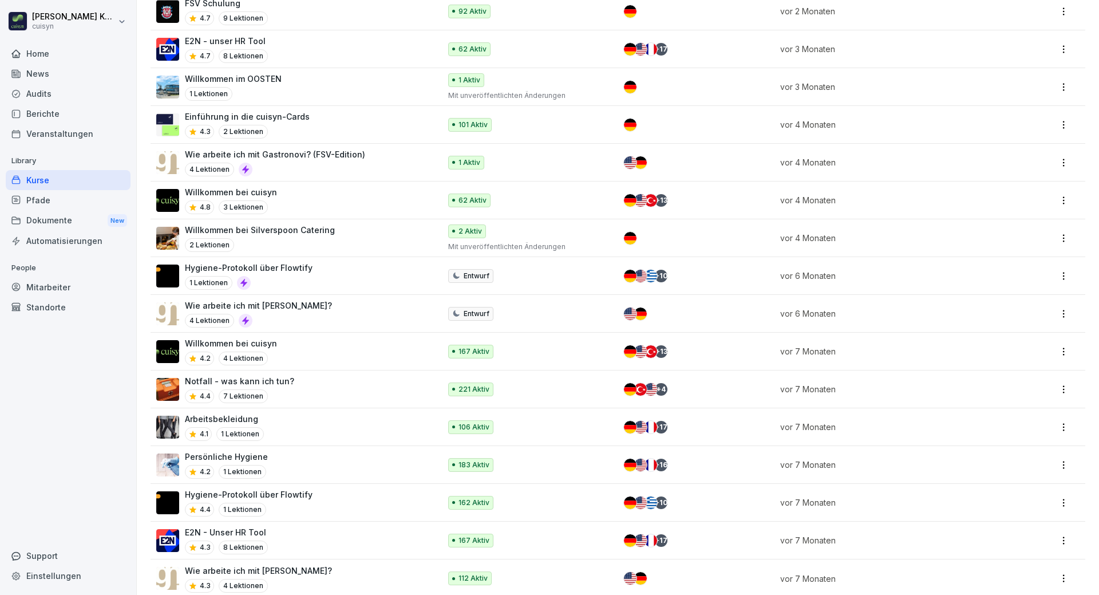
scroll to position [347, 0]
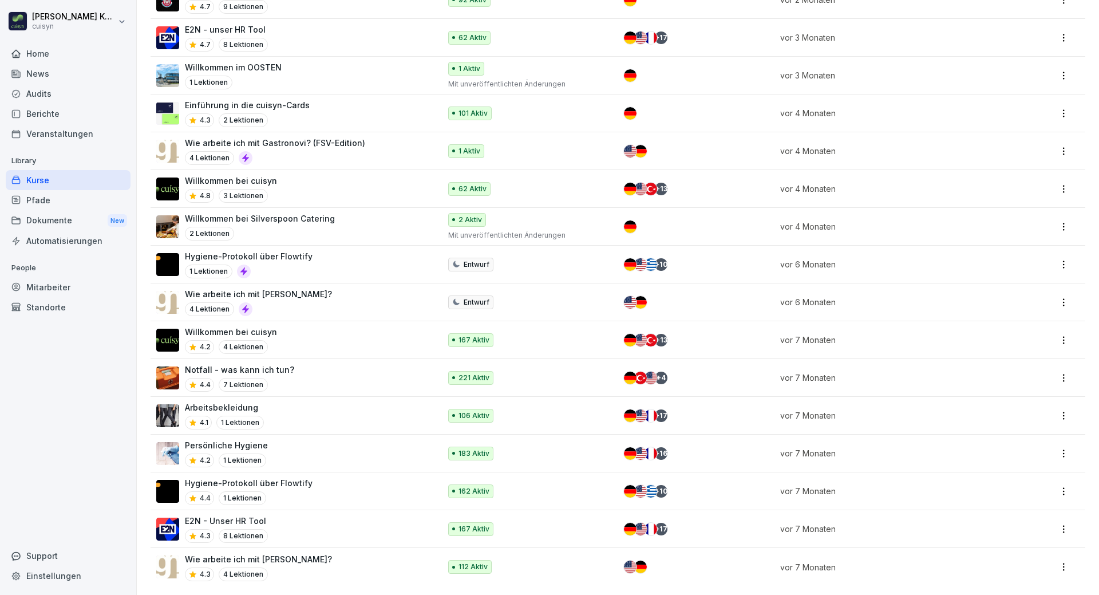
click at [50, 200] on div "Pfade" at bounding box center [68, 200] width 125 height 20
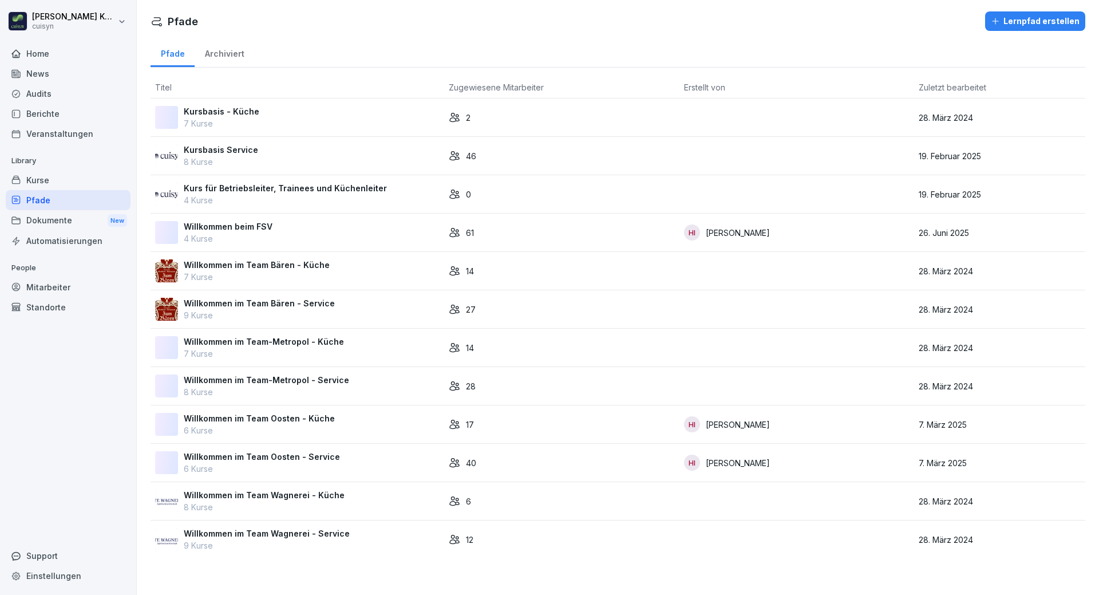
click at [63, 179] on div "Kurse" at bounding box center [68, 180] width 125 height 20
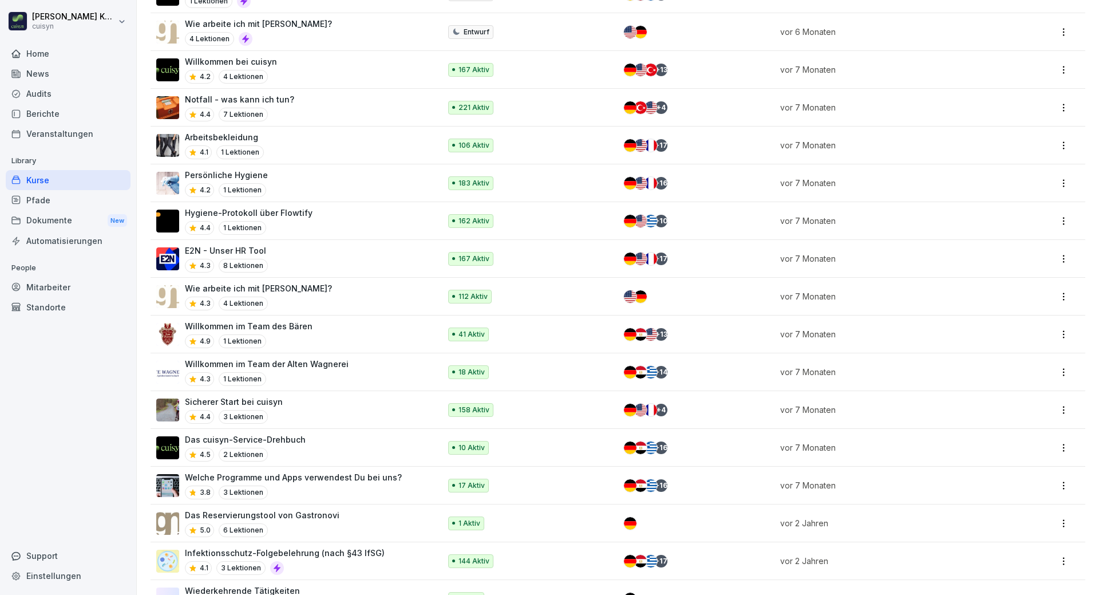
scroll to position [629, 0]
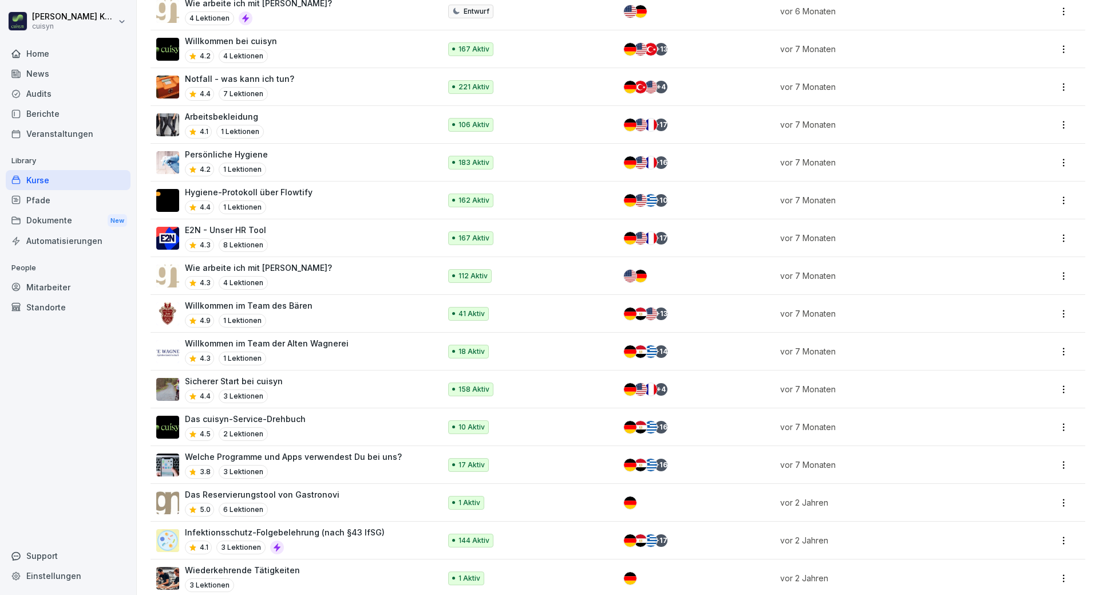
click at [343, 544] on div "4.1 3 Lektionen" at bounding box center [285, 547] width 200 height 14
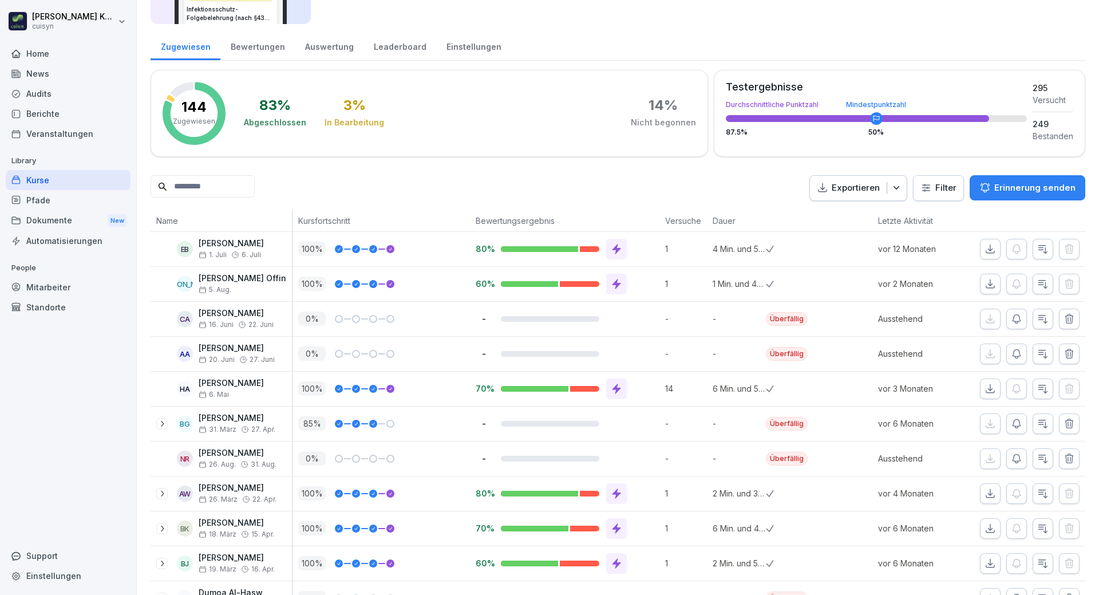
scroll to position [114, 0]
click at [1012, 189] on p "Erinnerung senden" at bounding box center [1034, 186] width 81 height 13
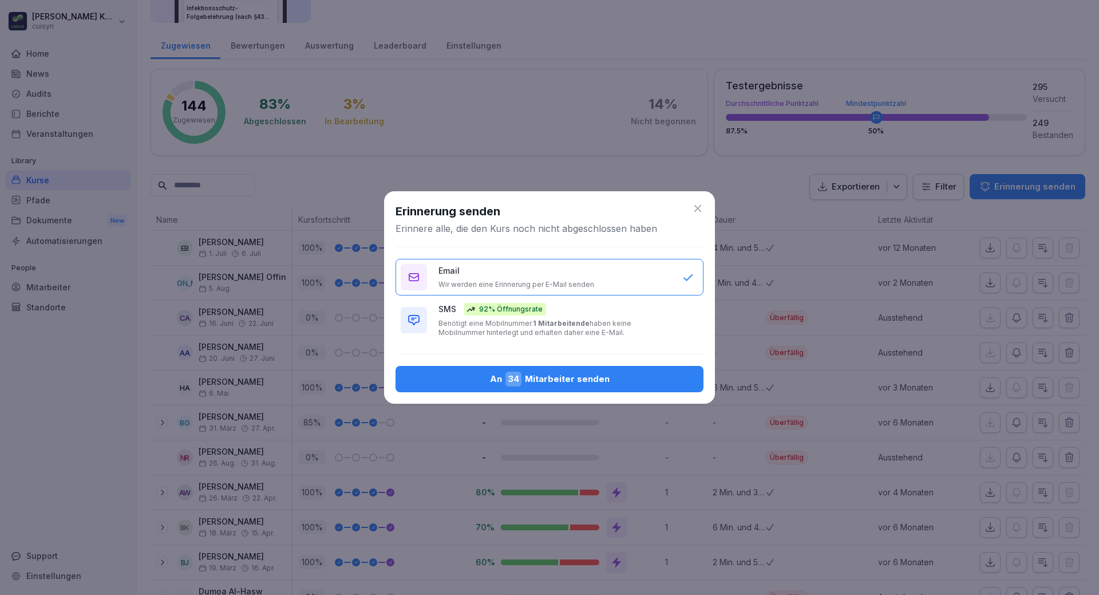
click at [540, 377] on div "An 34 Mitarbeiter senden" at bounding box center [550, 378] width 290 height 15
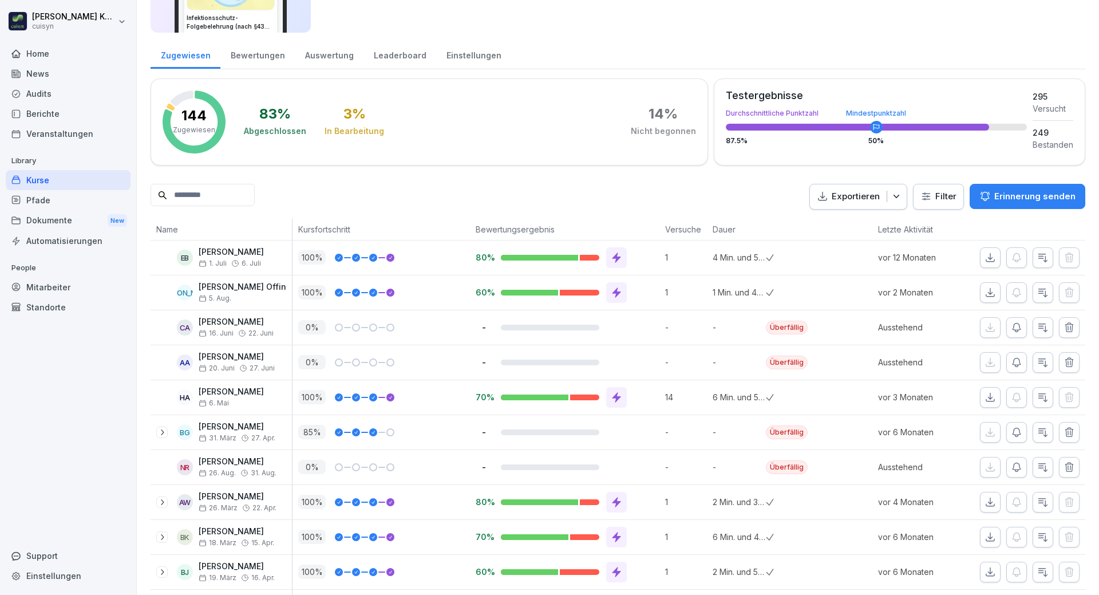
scroll to position [57, 0]
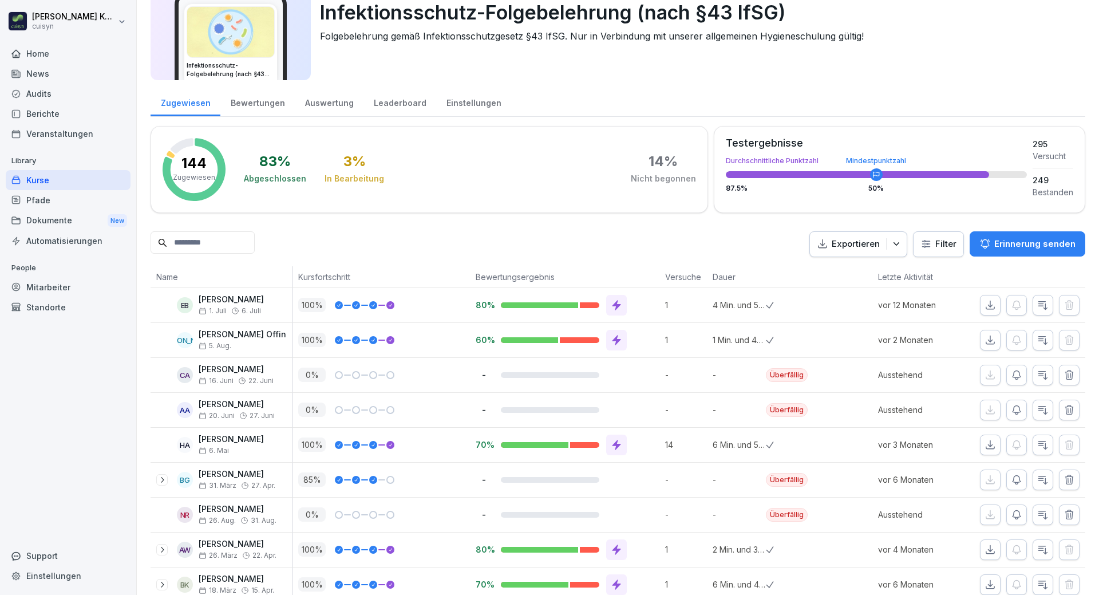
click at [236, 238] on input at bounding box center [203, 242] width 104 height 22
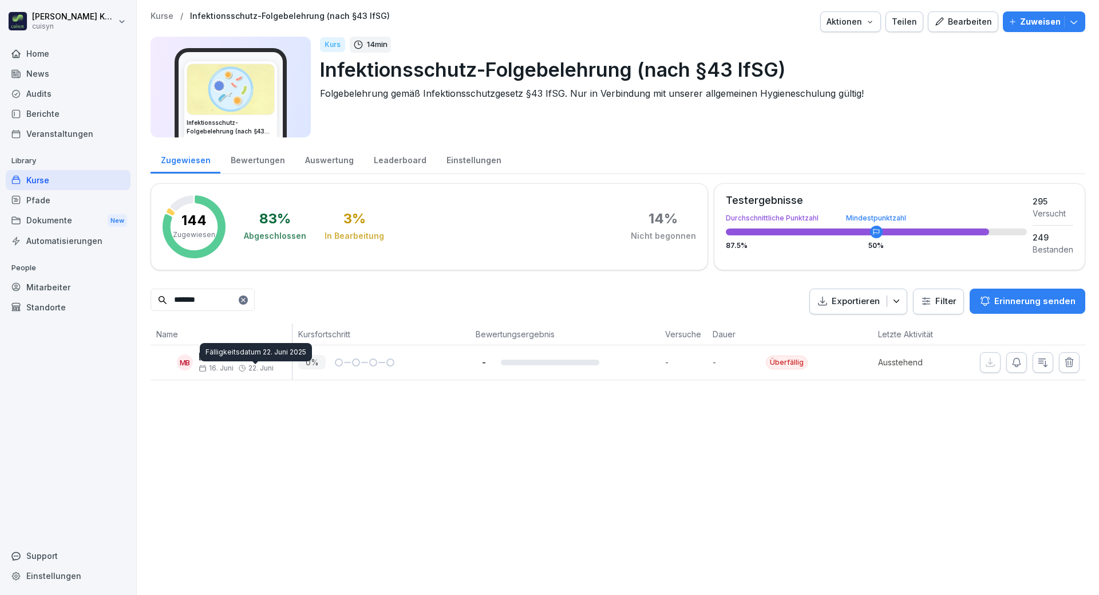
type input "*******"
click at [244, 369] on icon at bounding box center [242, 368] width 6 height 6
click at [1012, 363] on icon "button" at bounding box center [1016, 362] width 11 height 11
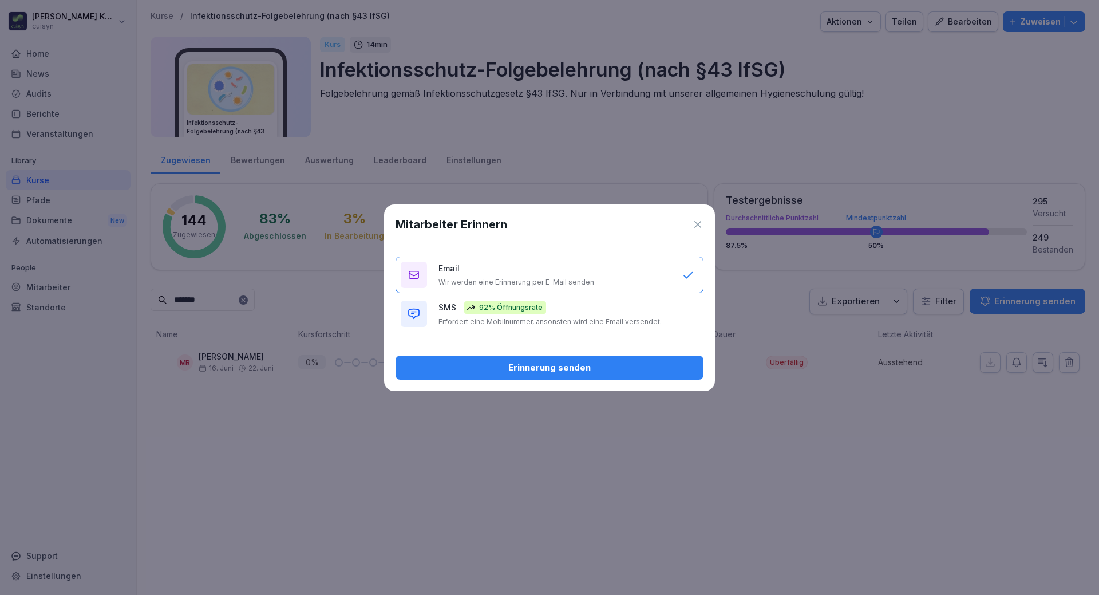
click at [512, 362] on div "Erinnerung senden" at bounding box center [550, 367] width 290 height 13
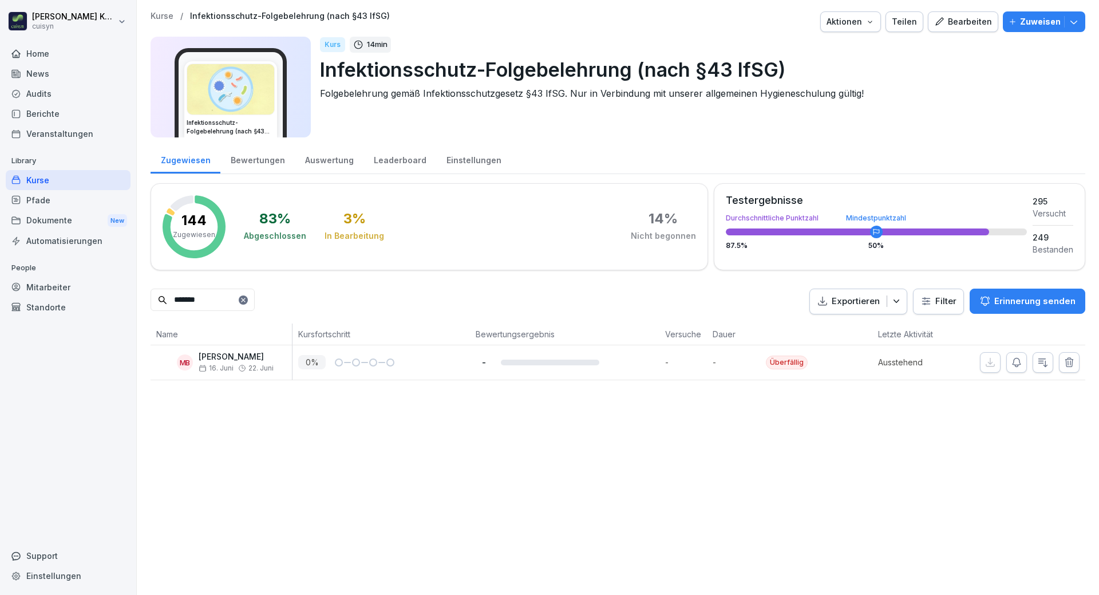
click at [245, 299] on icon at bounding box center [243, 300] width 4 height 4
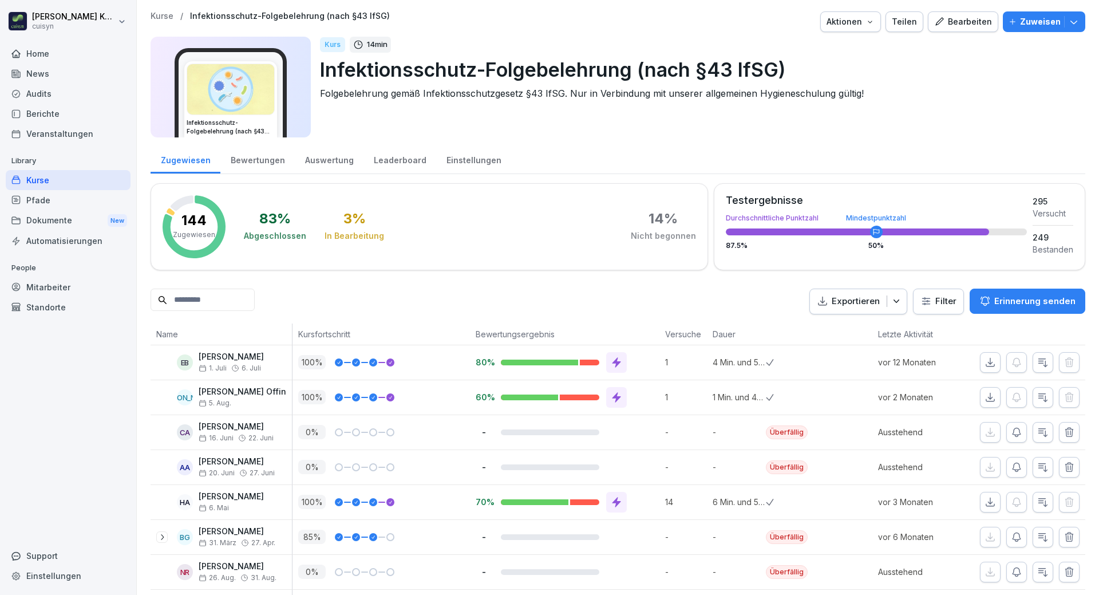
click at [50, 290] on div "Mitarbeiter" at bounding box center [68, 287] width 125 height 20
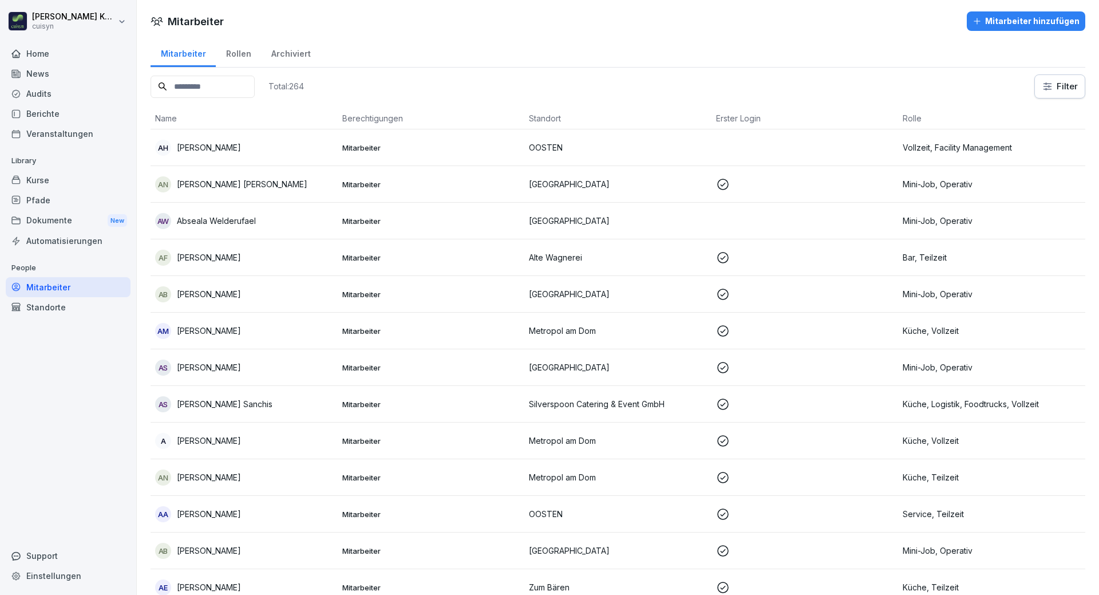
click at [225, 90] on input at bounding box center [203, 87] width 104 height 22
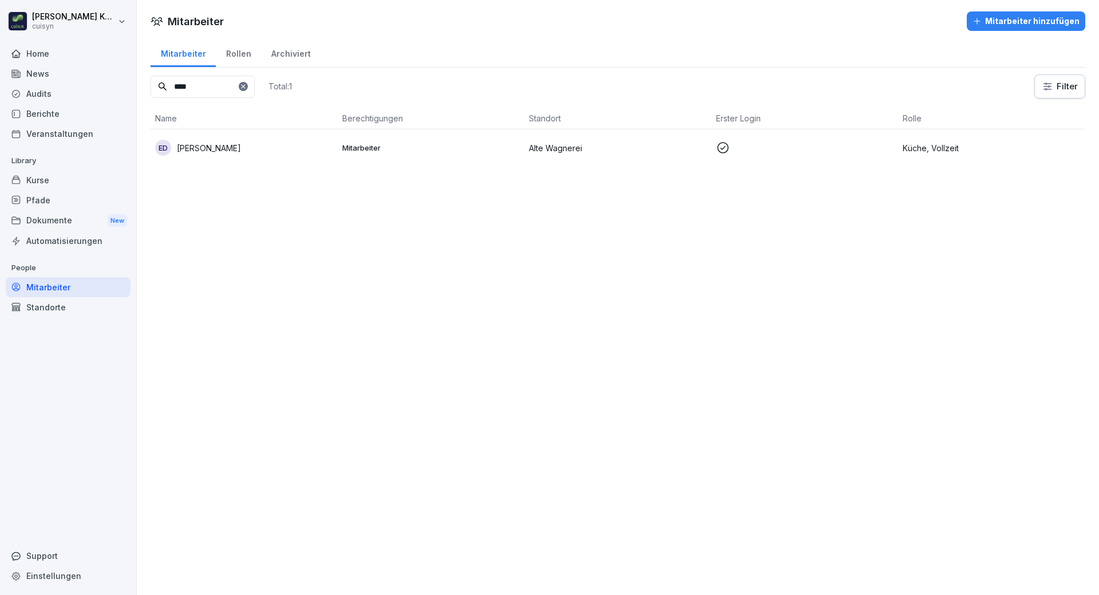
click at [234, 142] on p "Emma Delianidou" at bounding box center [209, 148] width 64 height 12
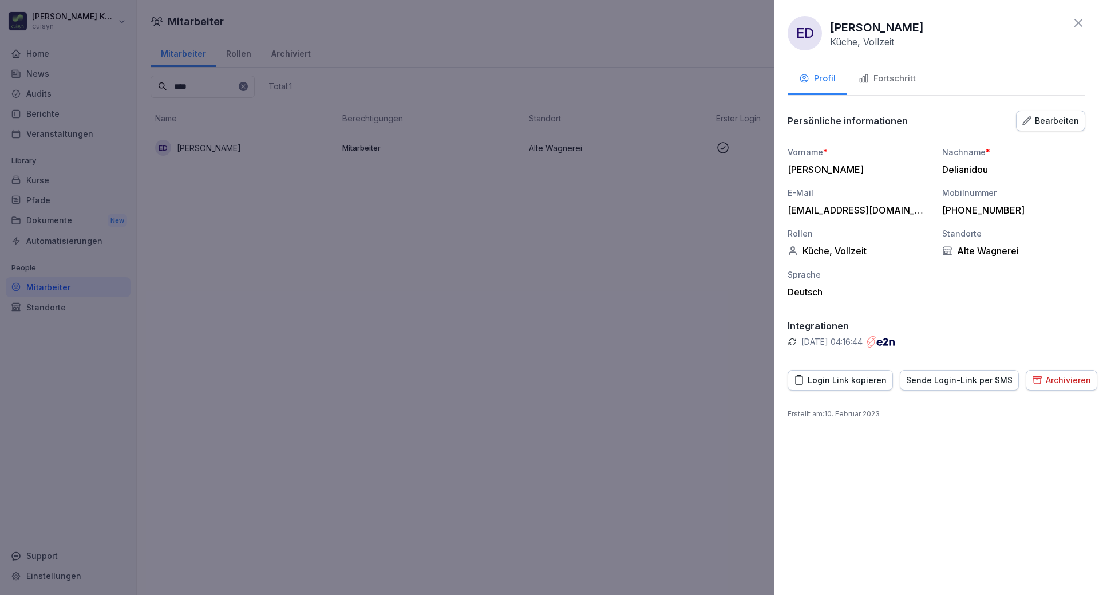
click at [906, 73] on div "Fortschritt" at bounding box center [886, 78] width 57 height 13
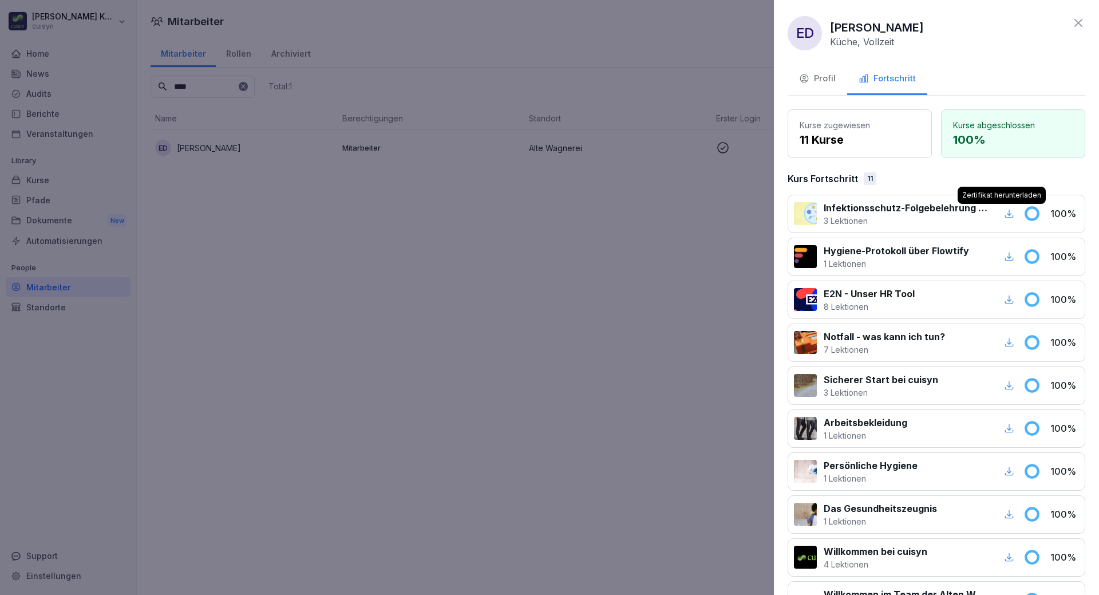
click at [1005, 214] on icon "button" at bounding box center [1009, 213] width 9 height 9
click at [197, 83] on div at bounding box center [549, 297] width 1099 height 595
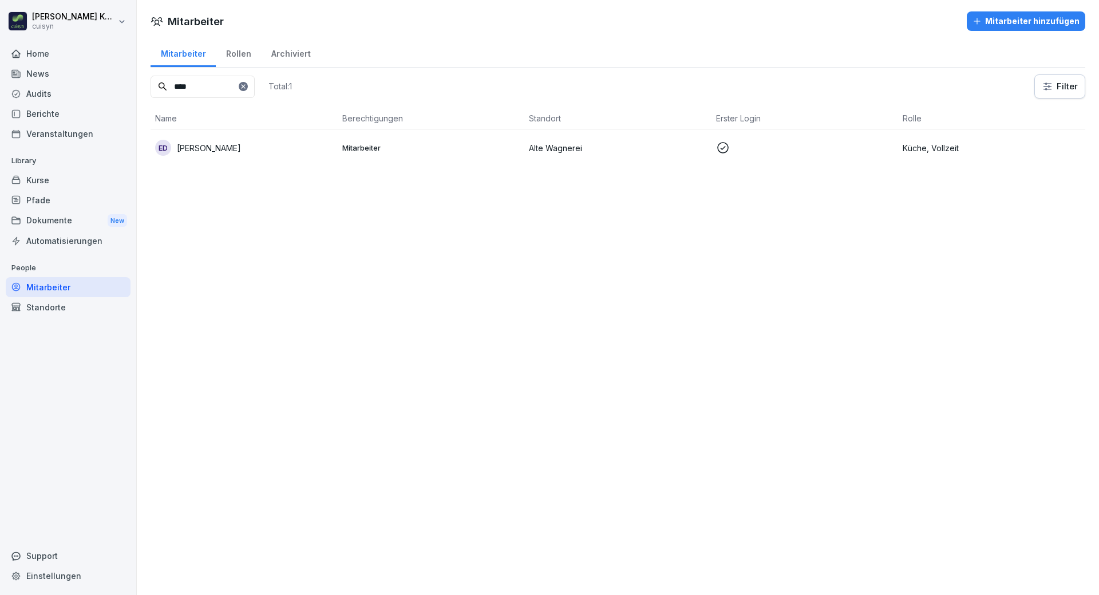
drag, startPoint x: 220, startPoint y: 88, endPoint x: 146, endPoint y: 91, distance: 74.5
click at [146, 91] on div "Mitarbeiter Rollen Archiviert **** Total: 1 Filter Name Berechtigungen Standort…" at bounding box center [618, 106] width 962 height 137
type input "******"
click at [215, 142] on p "[PERSON_NAME]" at bounding box center [209, 148] width 64 height 12
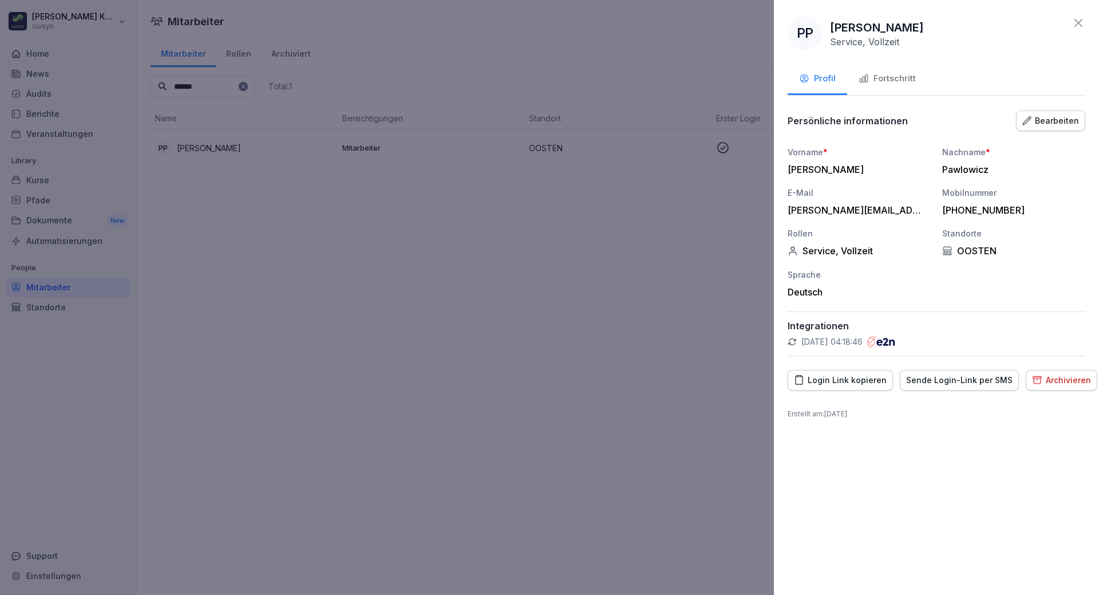
click at [880, 82] on div "Fortschritt" at bounding box center [886, 78] width 57 height 13
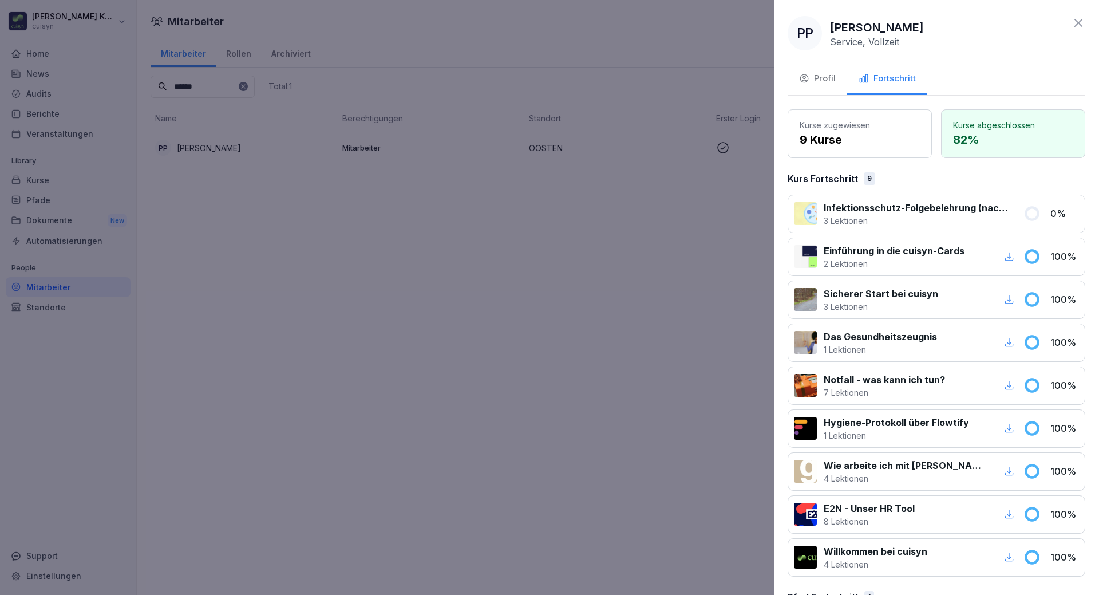
click at [937, 220] on p "3 Lektionen" at bounding box center [916, 221] width 186 height 12
click at [399, 288] on div at bounding box center [549, 297] width 1099 height 595
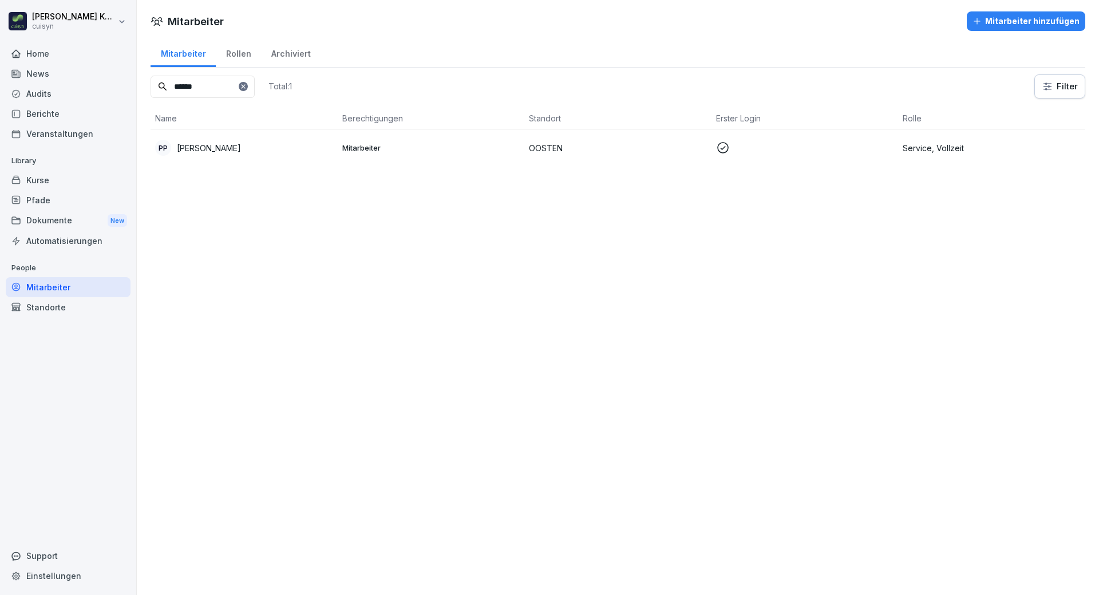
click at [38, 184] on div "Kurse" at bounding box center [68, 180] width 125 height 20
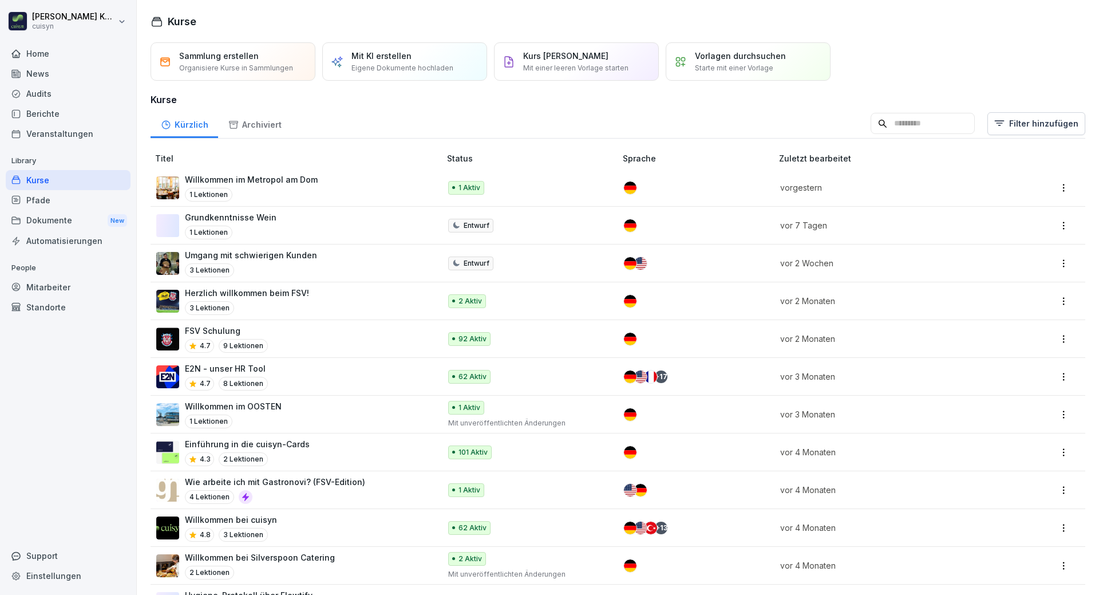
click at [62, 294] on div "Mitarbeiter" at bounding box center [68, 287] width 125 height 20
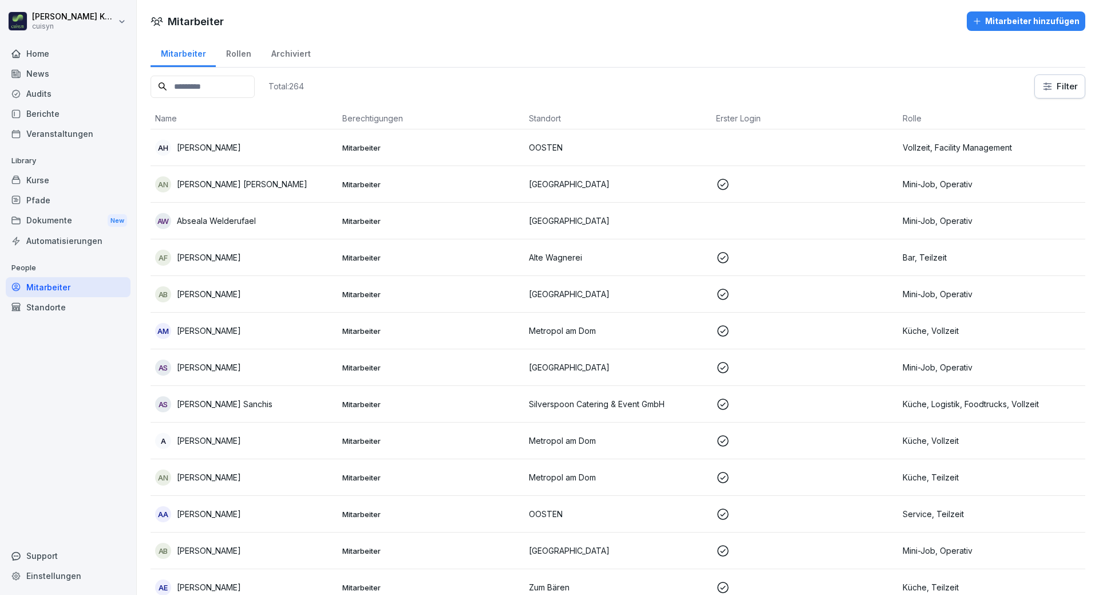
click at [232, 90] on input at bounding box center [203, 87] width 104 height 22
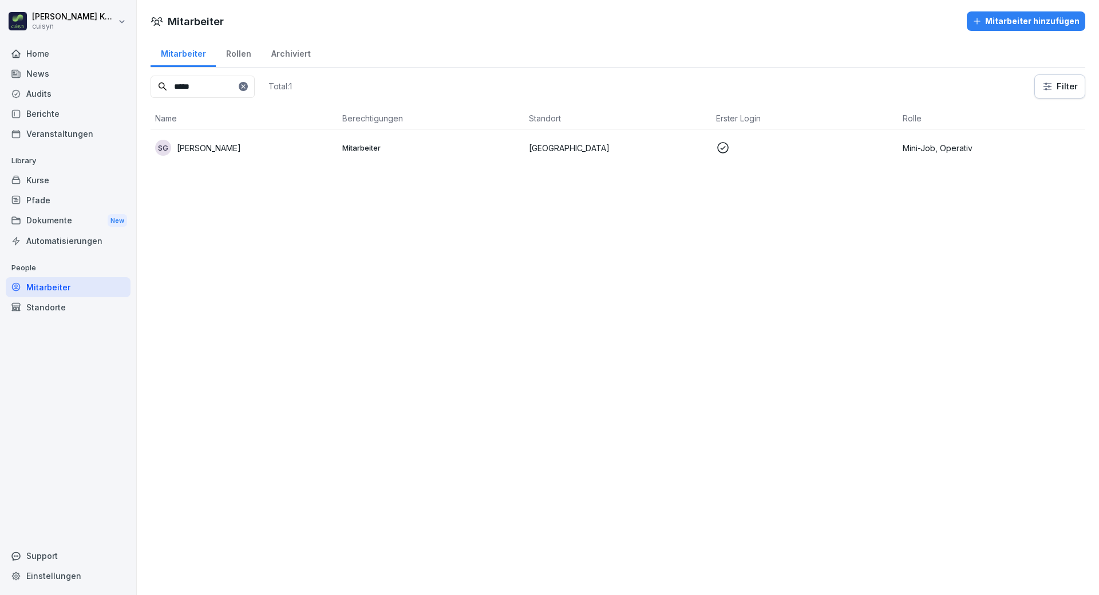
drag, startPoint x: 212, startPoint y: 88, endPoint x: 169, endPoint y: 88, distance: 42.9
click at [169, 88] on input "*****" at bounding box center [203, 87] width 104 height 22
type input "*****"
click at [247, 85] on icon at bounding box center [243, 86] width 7 height 7
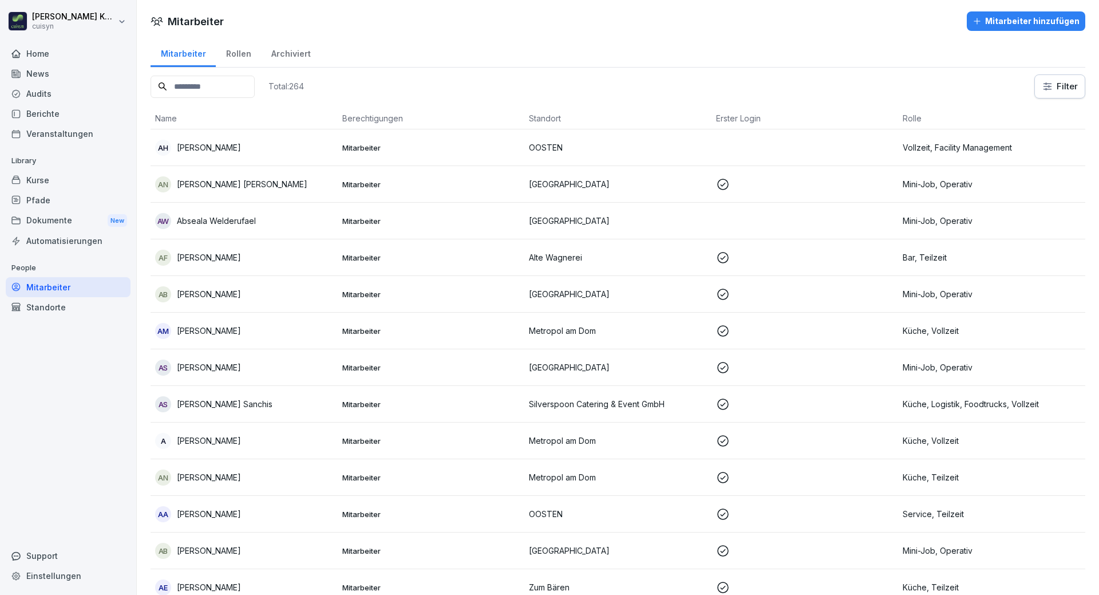
click at [45, 290] on div "Mitarbeiter" at bounding box center [68, 287] width 125 height 20
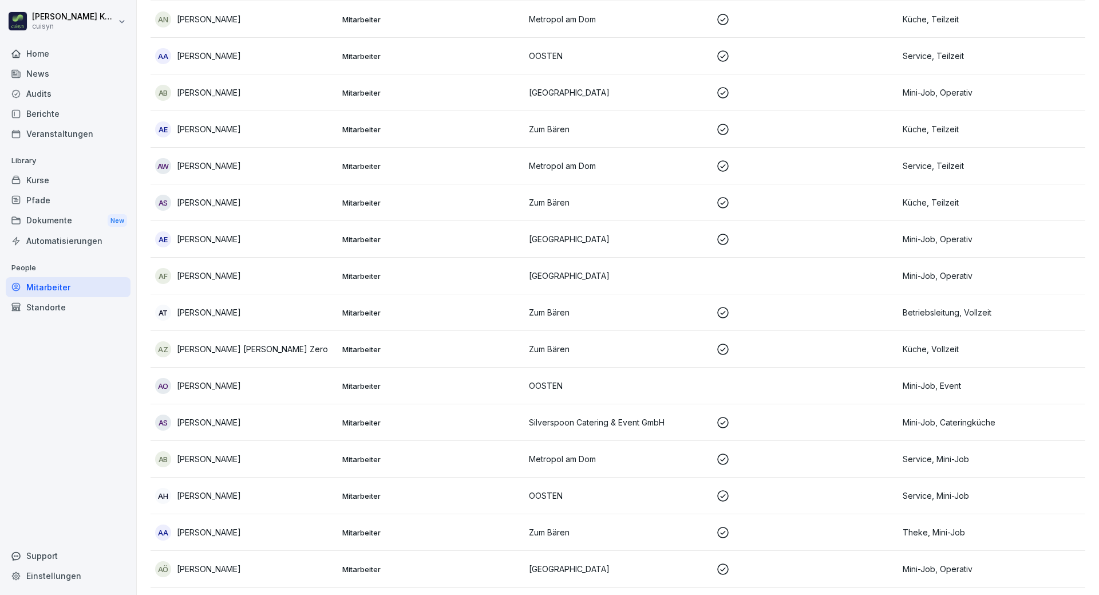
scroll to position [515, 0]
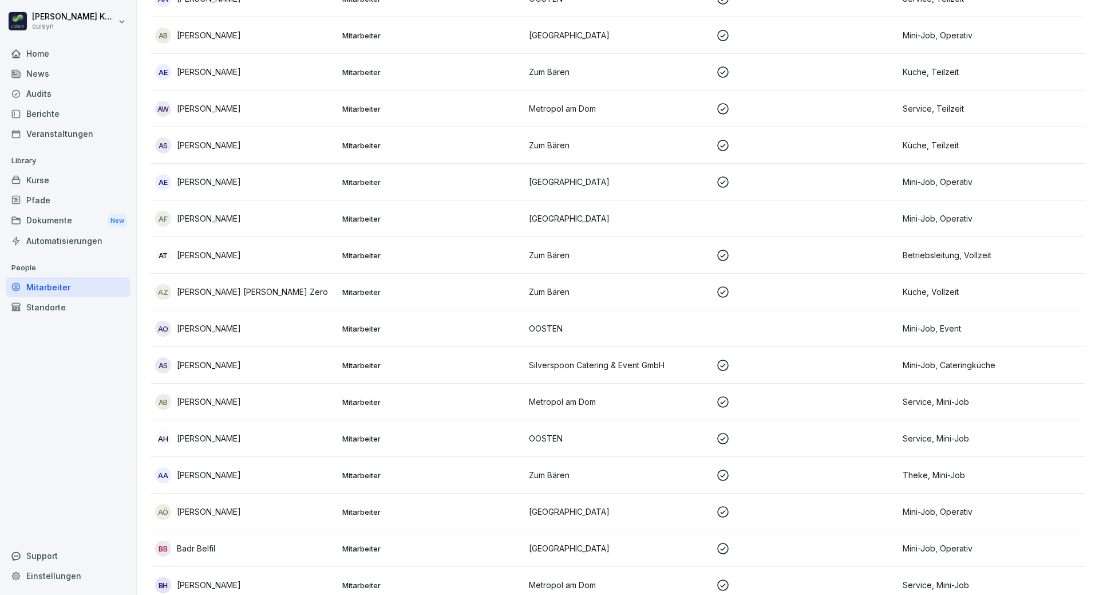
click at [50, 284] on div "Mitarbeiter" at bounding box center [68, 287] width 125 height 20
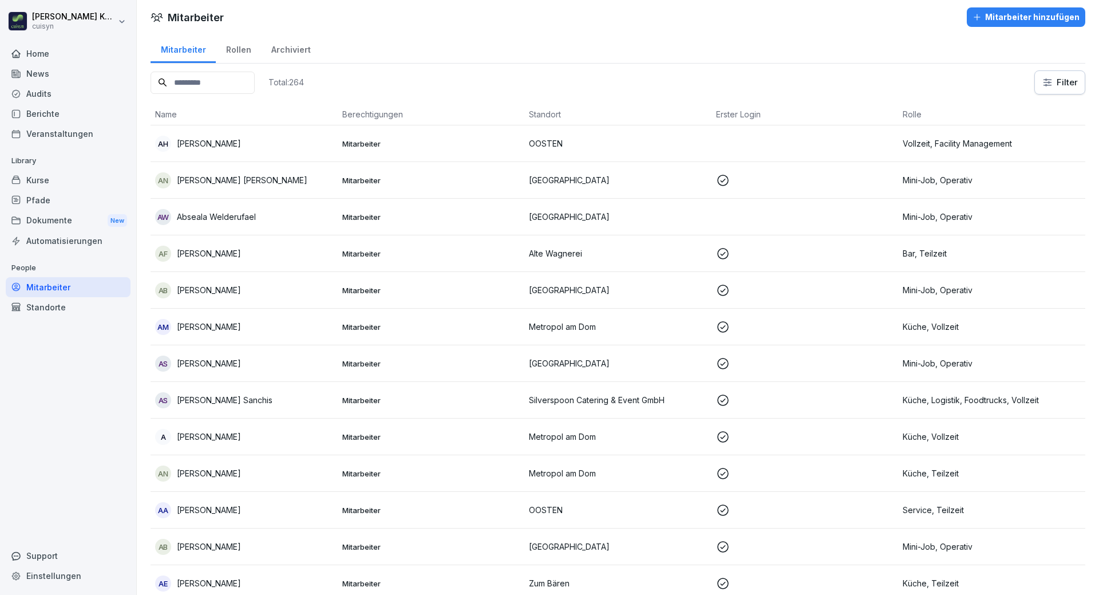
scroll to position [0, 0]
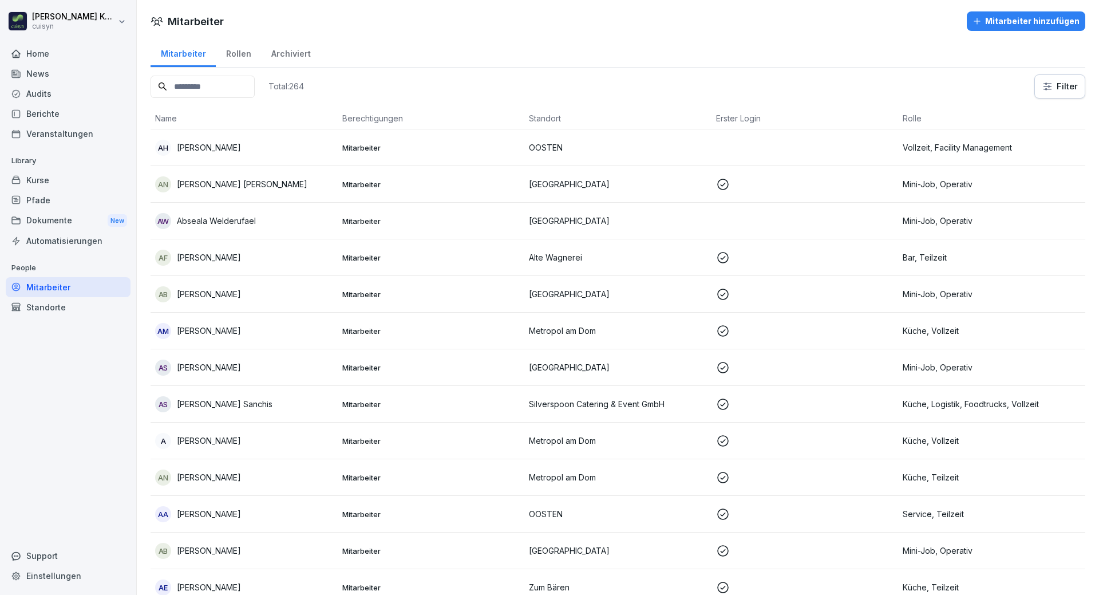
click at [225, 91] on input at bounding box center [203, 87] width 104 height 22
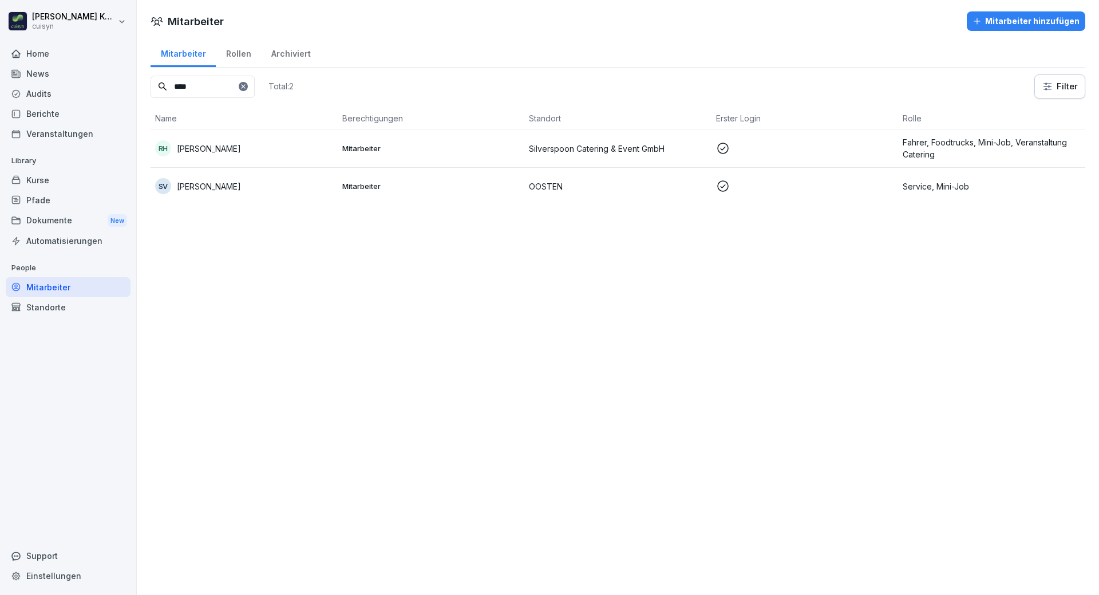
type input "****"
click at [255, 148] on div "RH Ryan Hughes" at bounding box center [244, 148] width 178 height 16
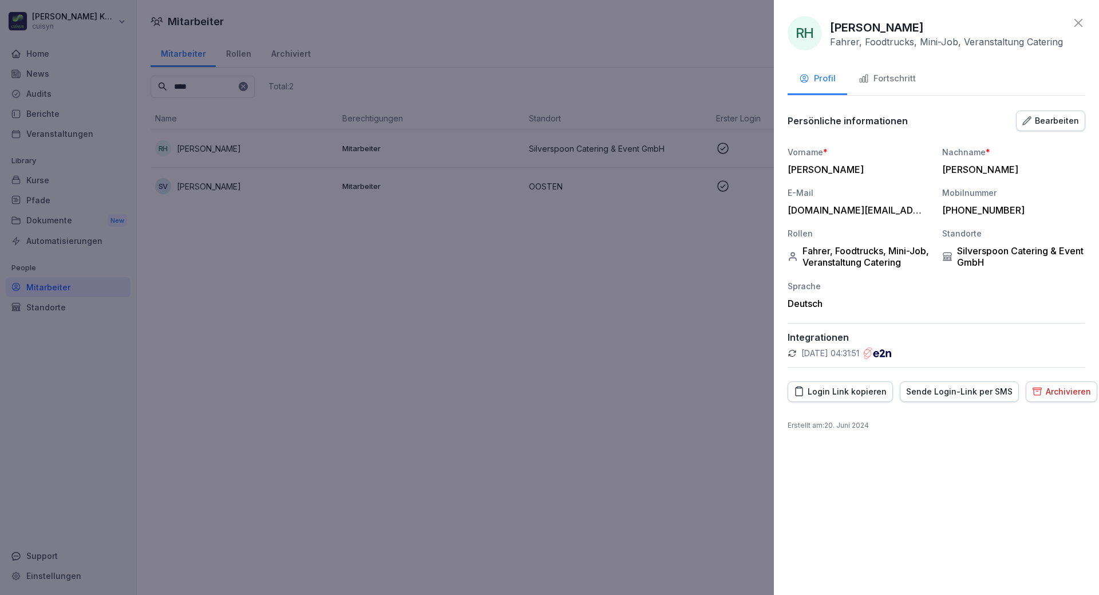
click at [908, 70] on button "Fortschritt" at bounding box center [887, 79] width 80 height 31
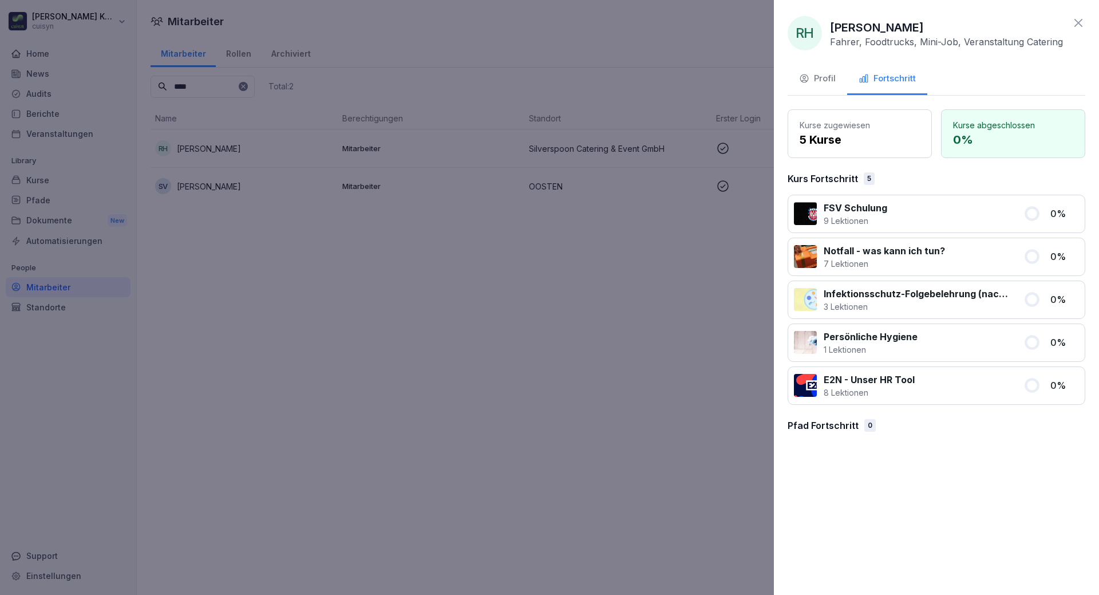
click at [968, 470] on div "RH Ryan Hughes Fahrer, Foodtrucks, Mini-Job, Veranstaltung Catering Profil Fort…" at bounding box center [936, 297] width 325 height 595
click at [620, 323] on div at bounding box center [549, 297] width 1099 height 595
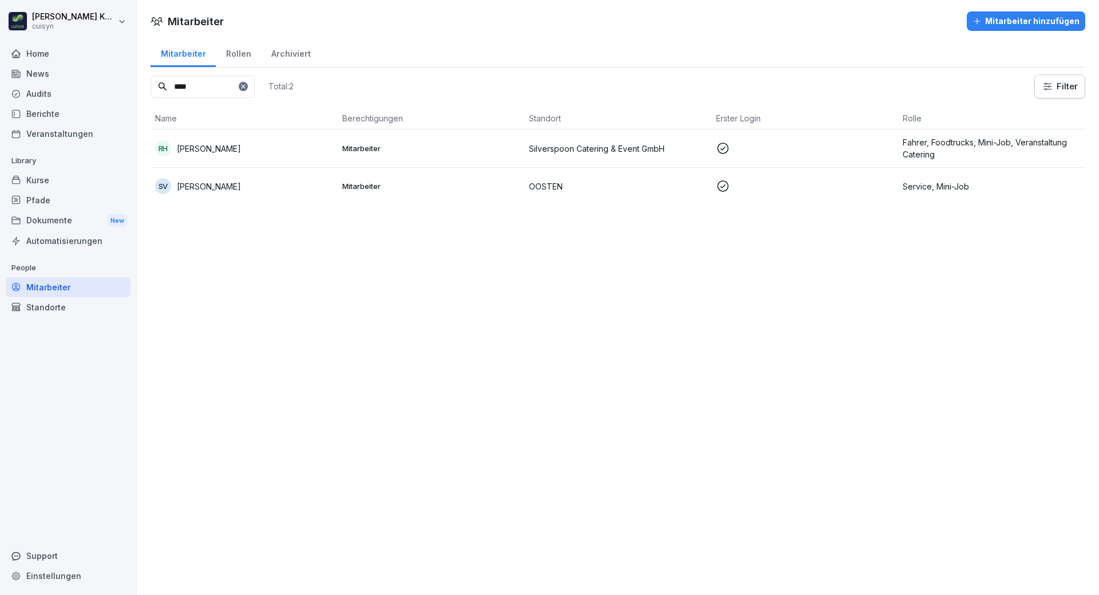
click at [244, 150] on div "RH Ryan Hughes" at bounding box center [244, 148] width 178 height 16
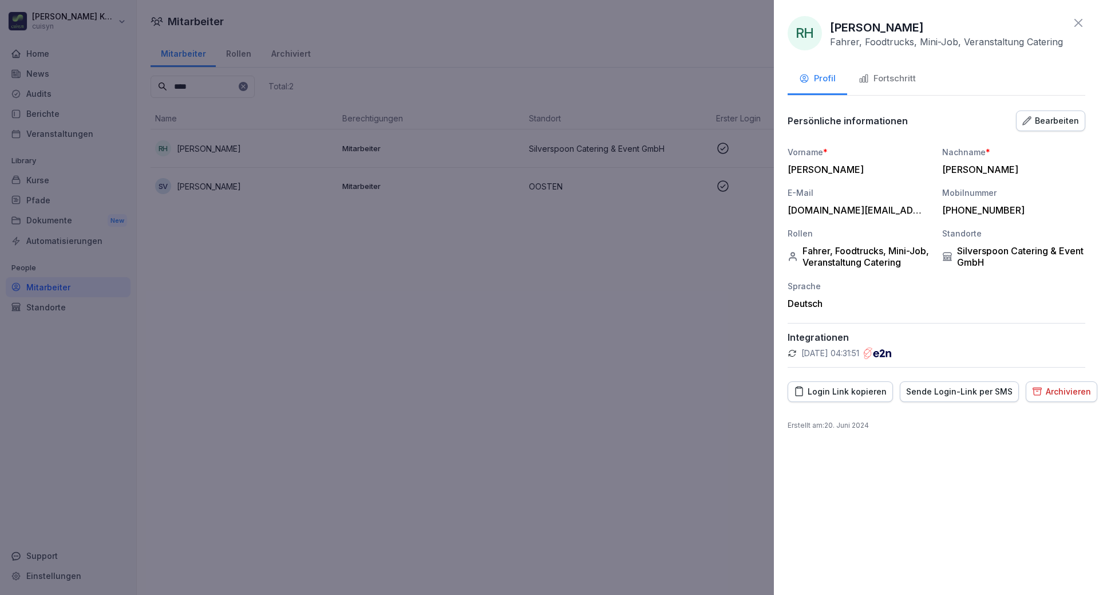
click at [893, 69] on button "Fortschritt" at bounding box center [887, 79] width 80 height 31
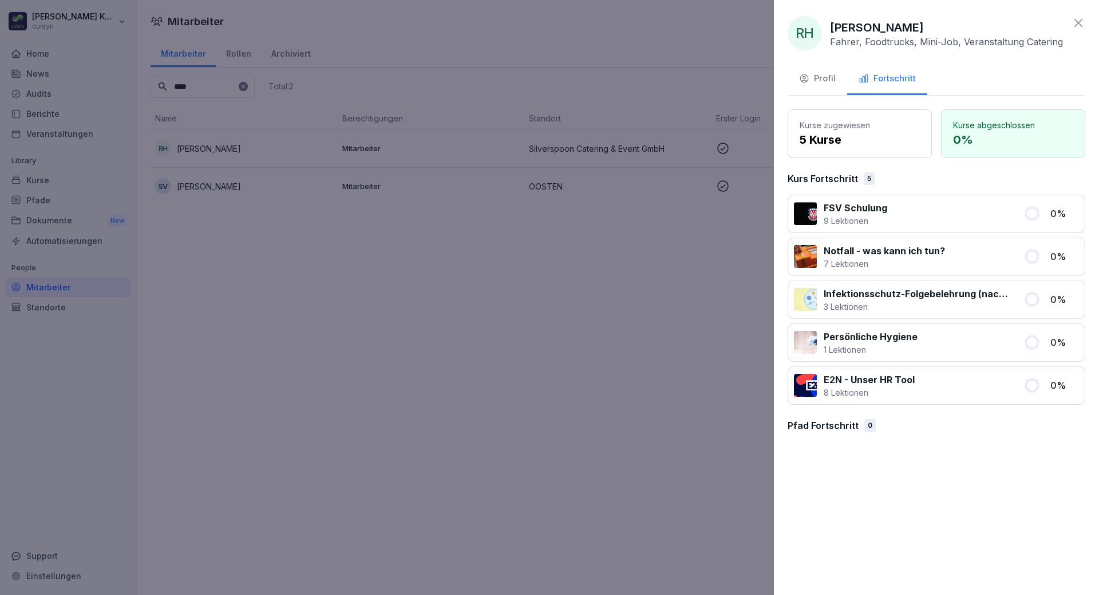
click at [379, 341] on div at bounding box center [549, 297] width 1099 height 595
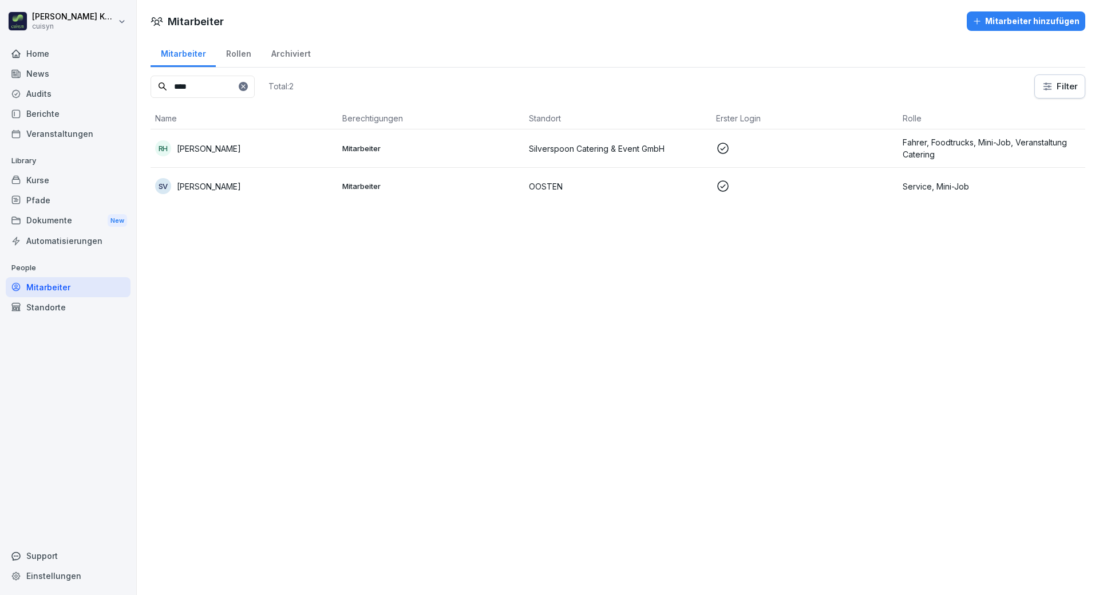
click at [51, 187] on div "Kurse" at bounding box center [68, 180] width 125 height 20
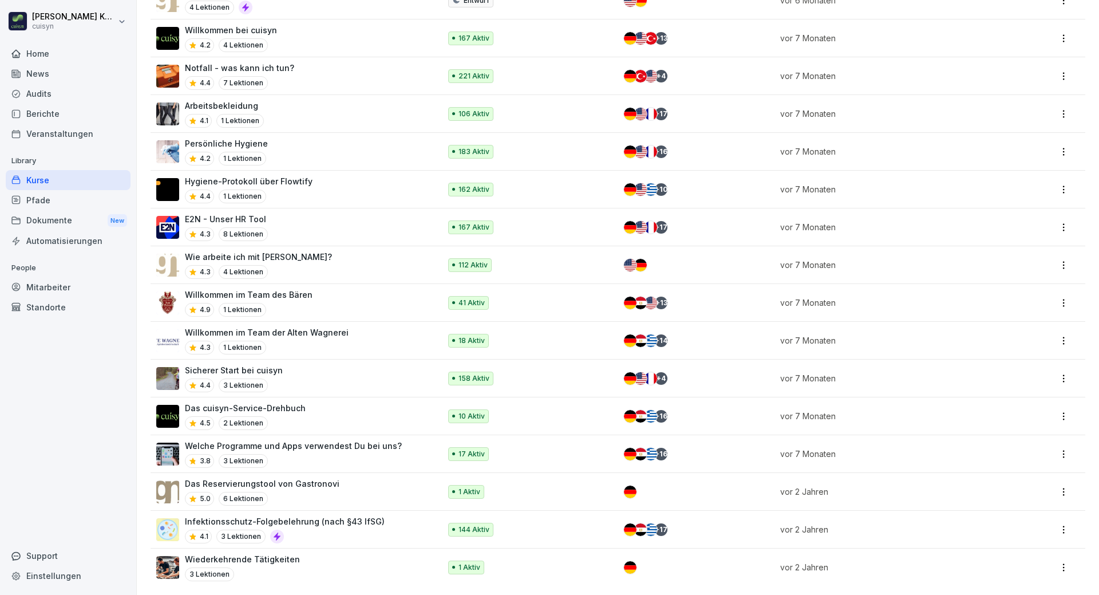
scroll to position [649, 0]
click at [301, 520] on div "Infektionsschutz-Folgebelehrung (nach §43 IfSG) 4.1 3 Lektionen" at bounding box center [285, 529] width 200 height 28
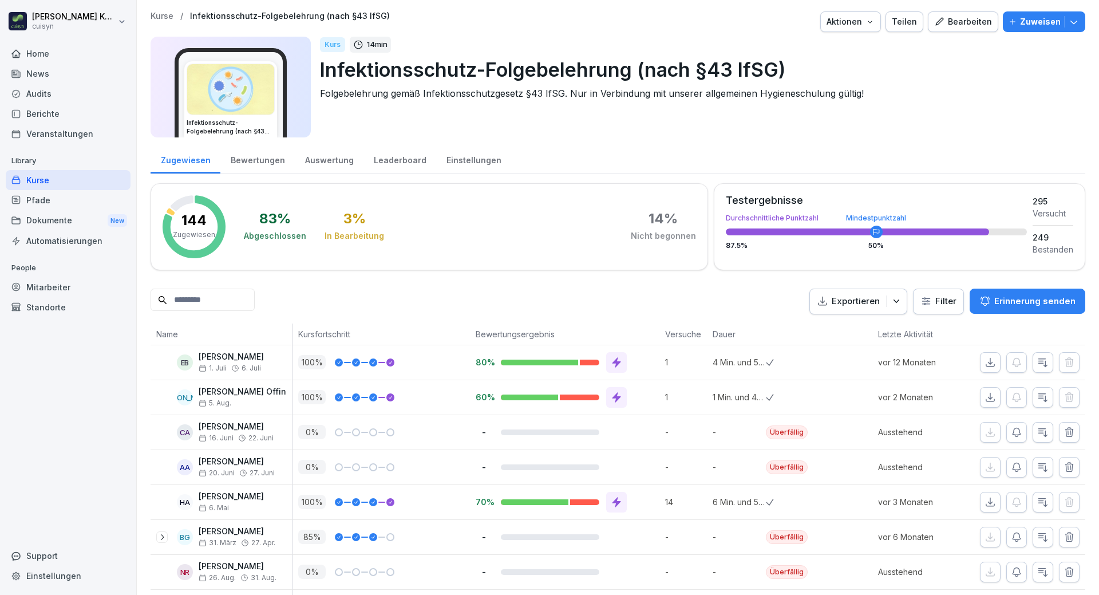
click at [1025, 17] on p "Zuweisen" at bounding box center [1040, 21] width 41 height 13
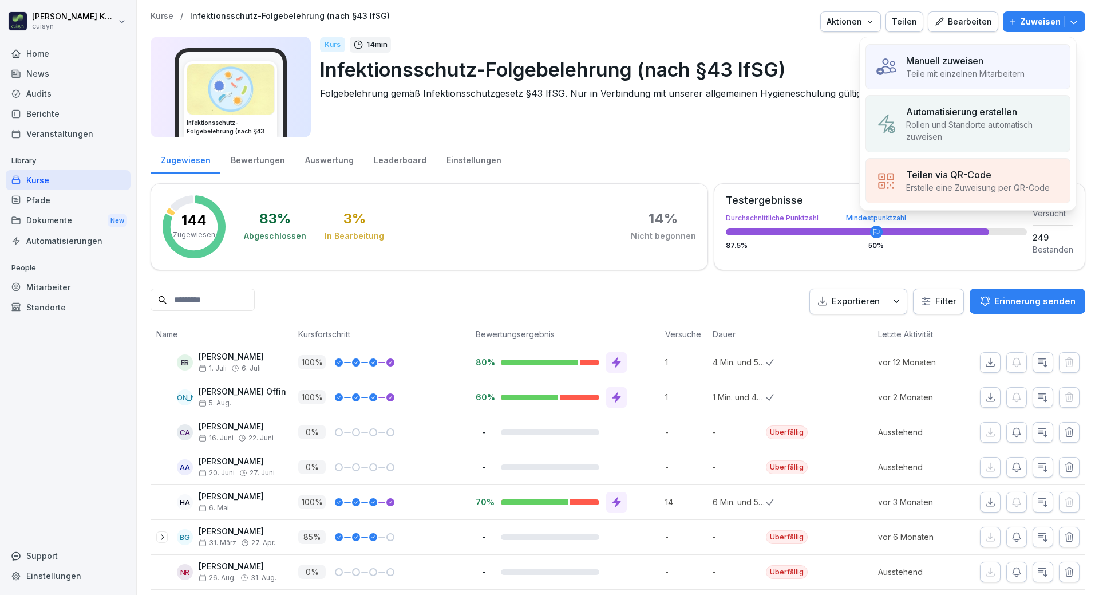
click at [975, 64] on p "Manuell zuweisen" at bounding box center [944, 61] width 77 height 14
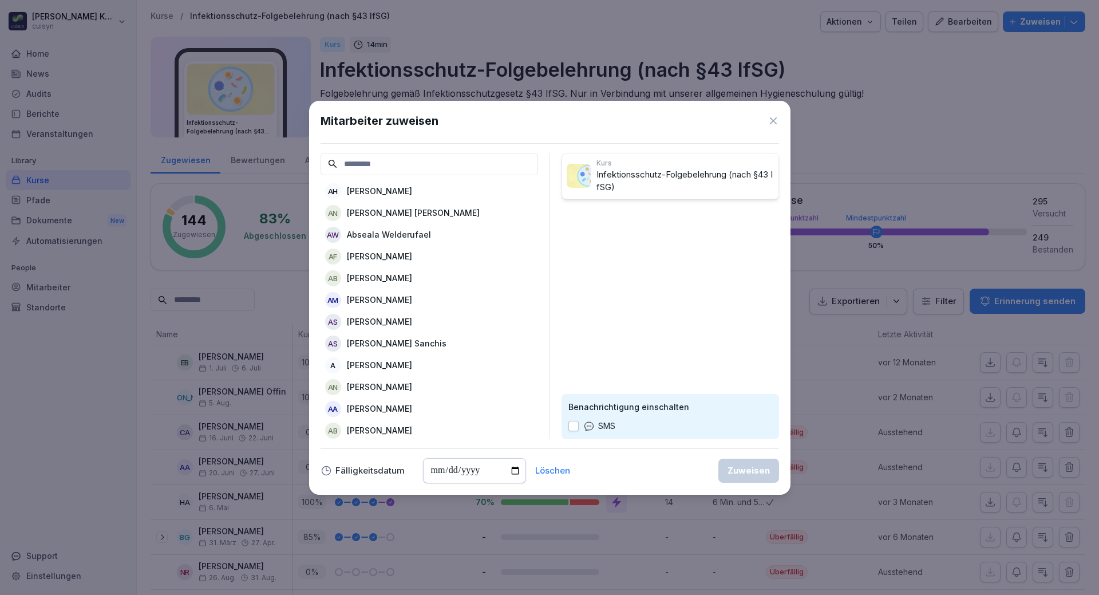
click at [398, 164] on input at bounding box center [428, 164] width 217 height 22
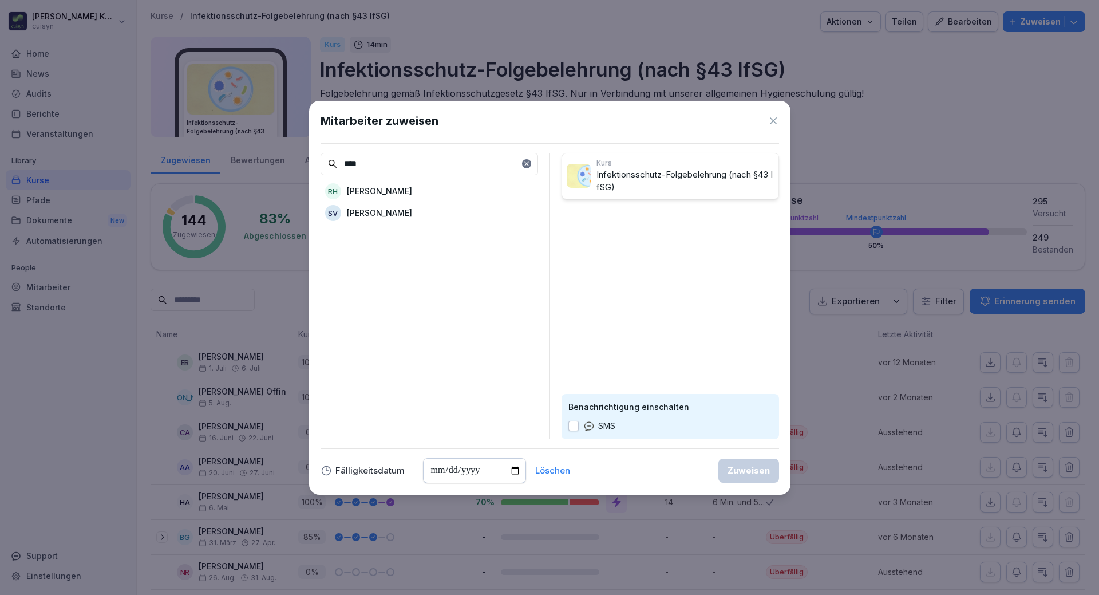
type input "****"
click at [398, 189] on div "RH Ryan Hughes" at bounding box center [428, 191] width 217 height 21
click at [763, 470] on div "Zuweisen" at bounding box center [748, 470] width 42 height 13
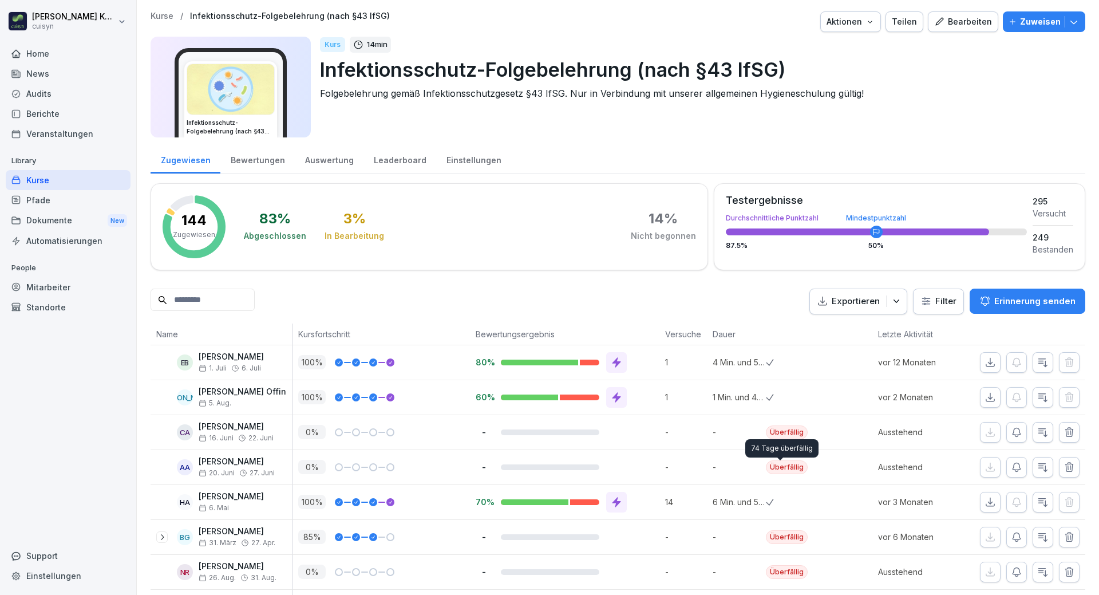
click at [43, 186] on div "Kurse" at bounding box center [68, 180] width 125 height 20
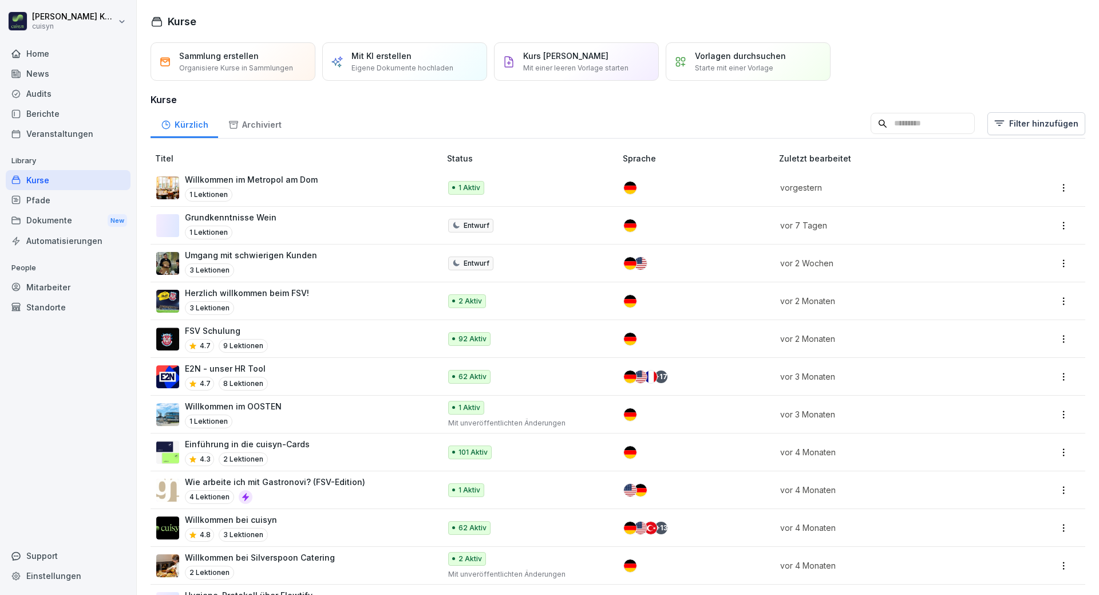
click at [62, 290] on div "Mitarbeiter" at bounding box center [68, 287] width 125 height 20
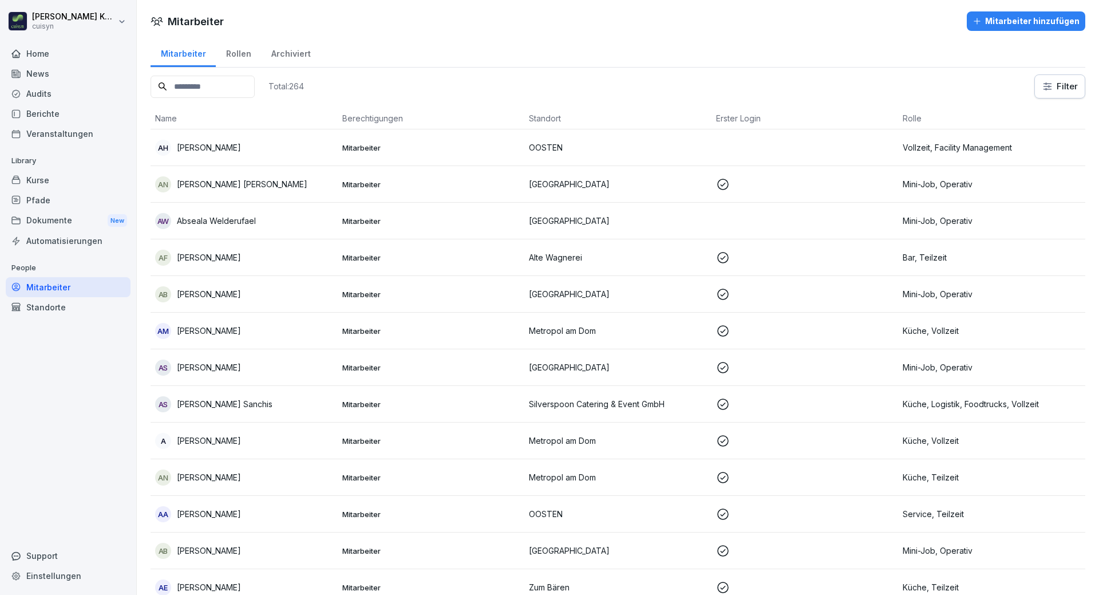
click at [219, 82] on input at bounding box center [203, 87] width 104 height 22
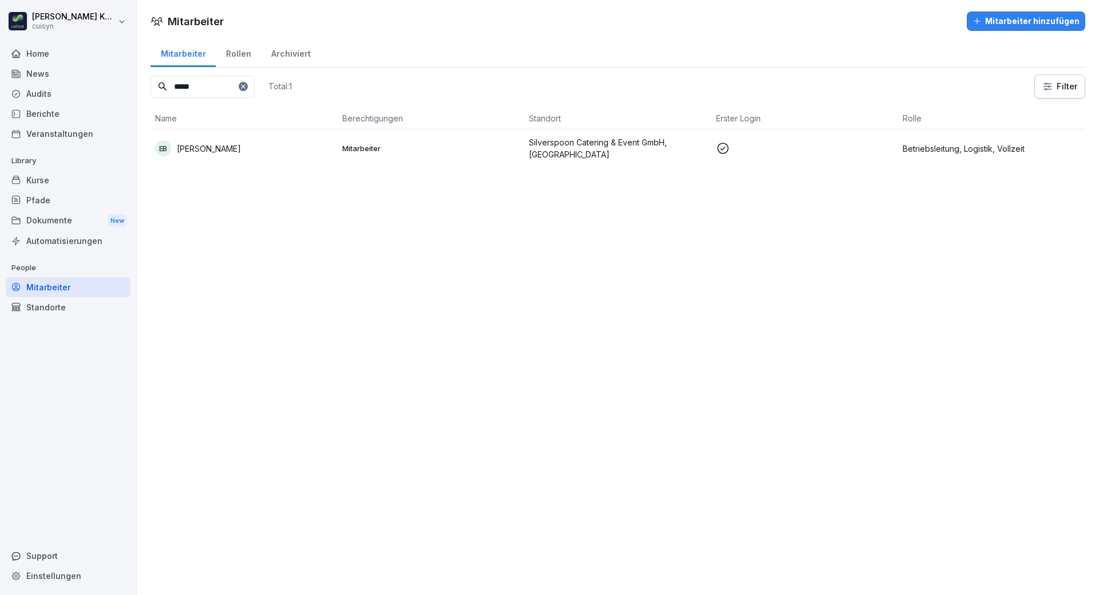
type input "*****"
click at [226, 152] on p "[PERSON_NAME]" at bounding box center [209, 148] width 64 height 12
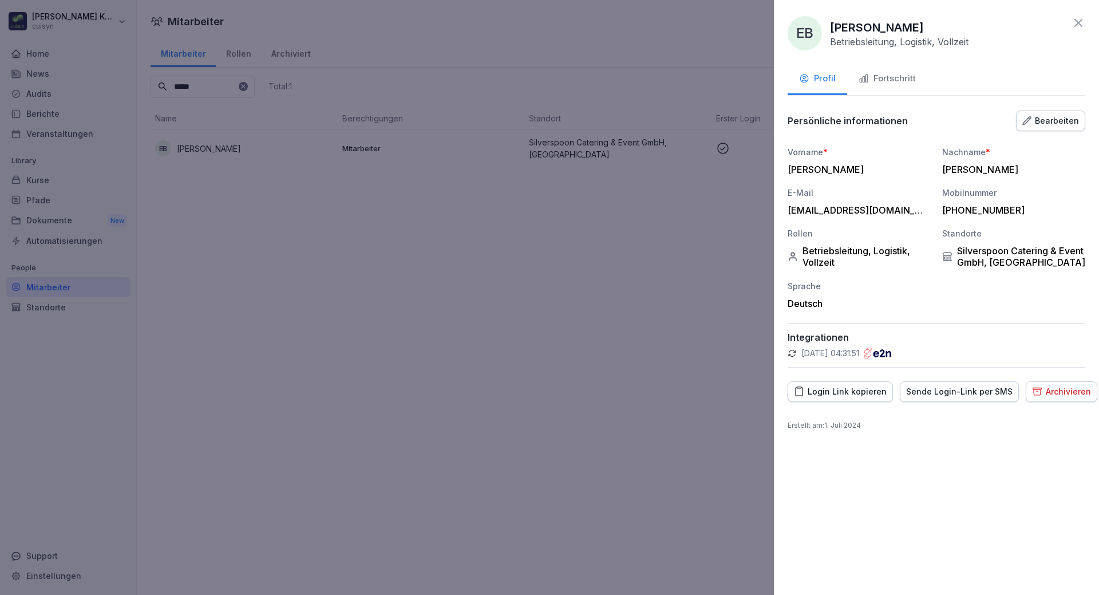
click at [890, 86] on button "Fortschritt" at bounding box center [887, 79] width 80 height 31
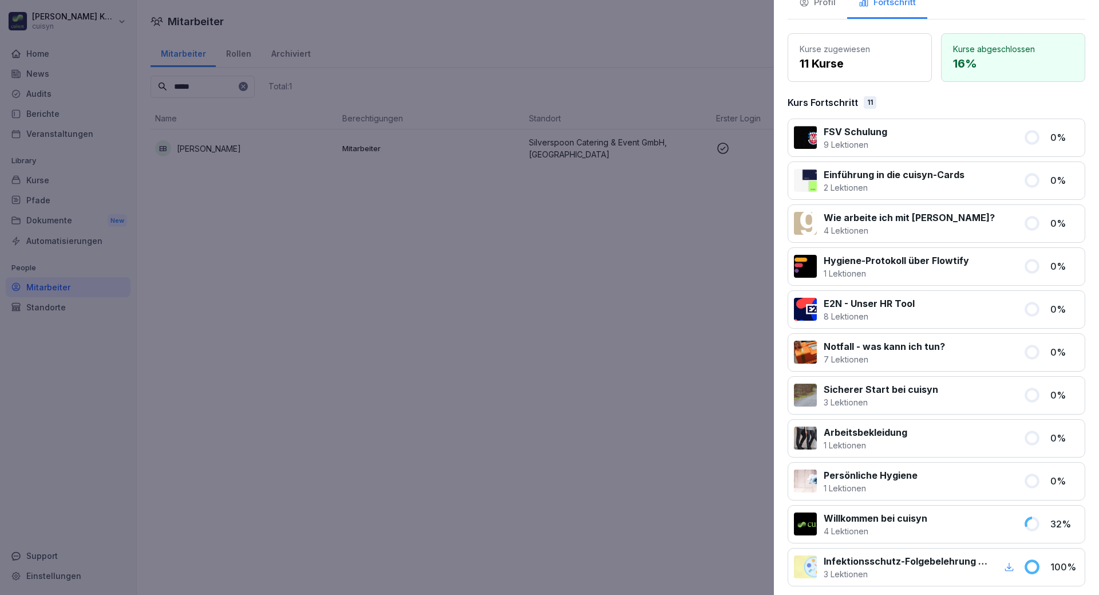
scroll to position [159, 0]
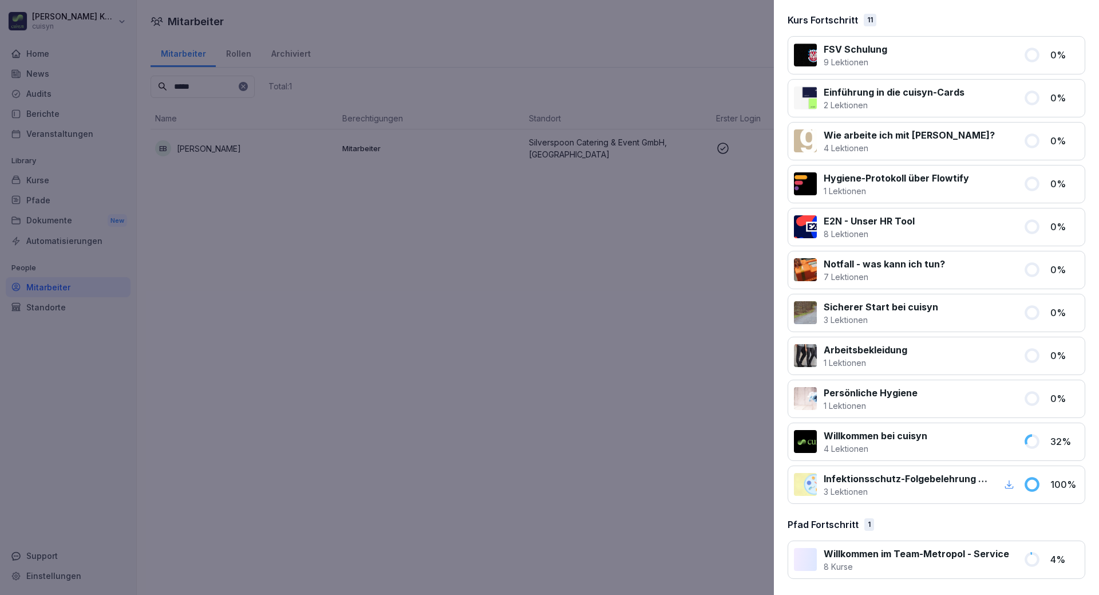
click at [1005, 486] on icon "button" at bounding box center [1009, 484] width 9 height 9
drag, startPoint x: 231, startPoint y: 220, endPoint x: 229, endPoint y: 213, distance: 6.7
click at [229, 213] on div at bounding box center [549, 297] width 1099 height 595
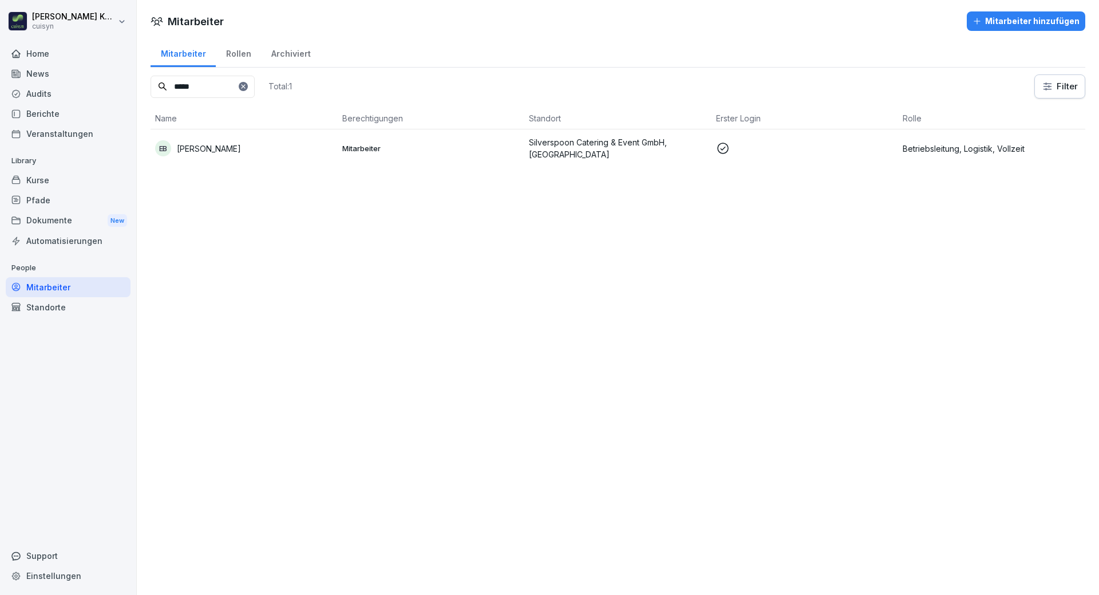
drag, startPoint x: 197, startPoint y: 90, endPoint x: 172, endPoint y: 89, distance: 24.6
click at [172, 89] on input "*****" at bounding box center [203, 87] width 104 height 22
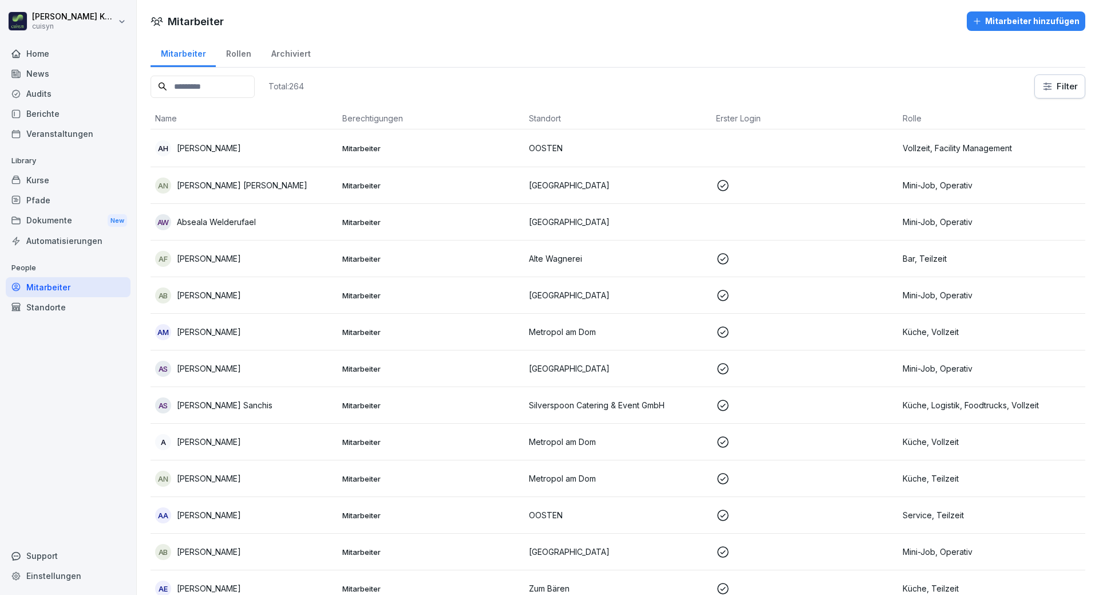
click at [56, 173] on div "Kurse" at bounding box center [68, 180] width 125 height 20
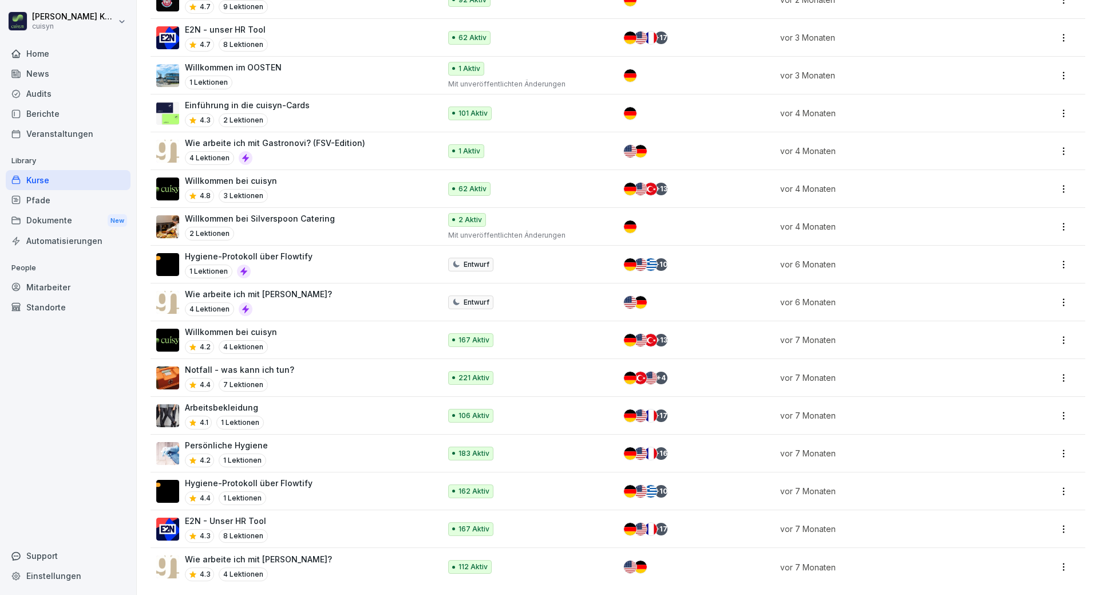
scroll to position [347, 0]
click at [34, 179] on div "Kurse" at bounding box center [68, 180] width 125 height 20
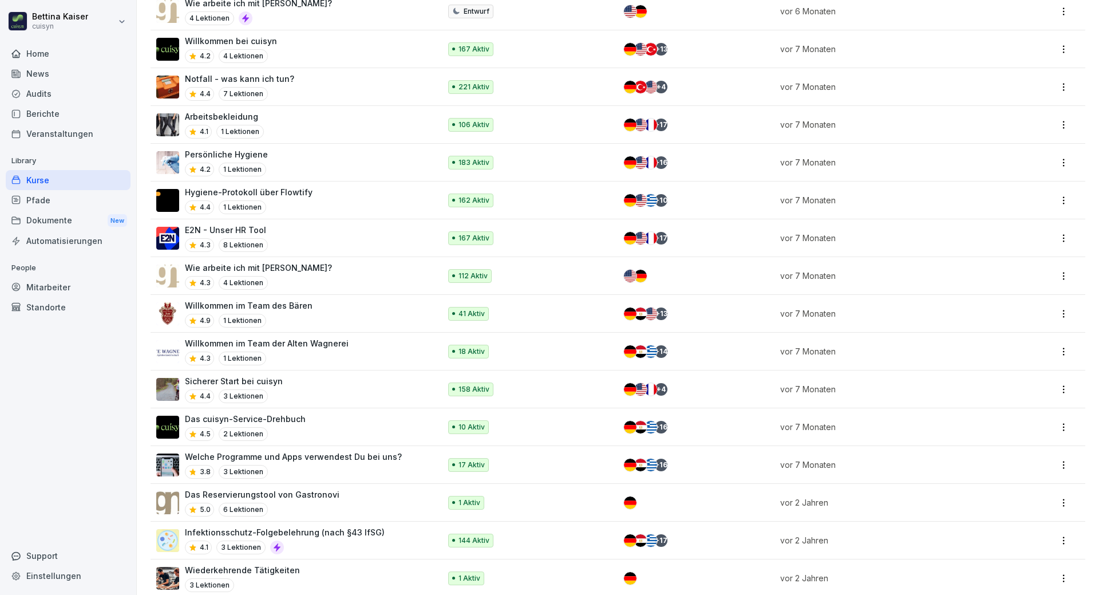
scroll to position [649, 0]
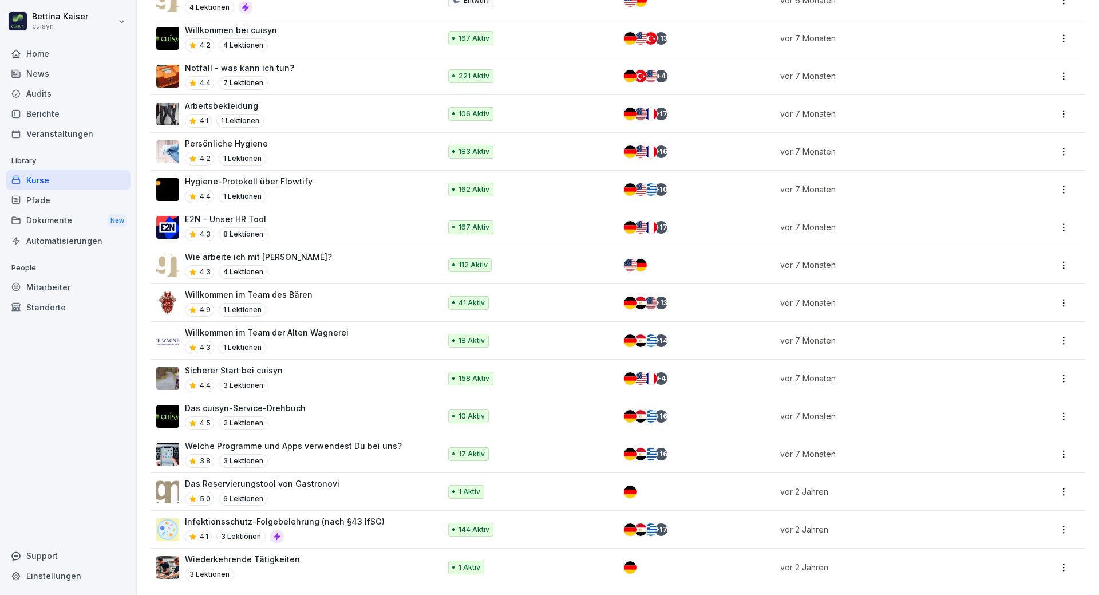
click at [332, 517] on p "Infektionsschutz-Folgebelehrung (nach §43 IfSG)" at bounding box center [285, 521] width 200 height 12
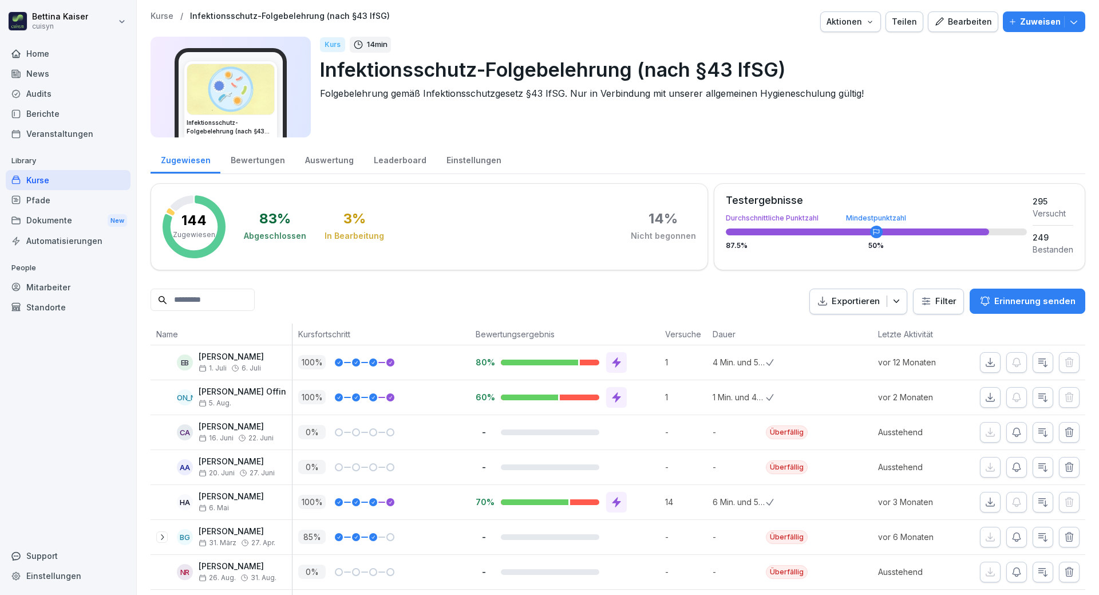
click at [1020, 23] on p "Zuweisen" at bounding box center [1040, 21] width 41 height 13
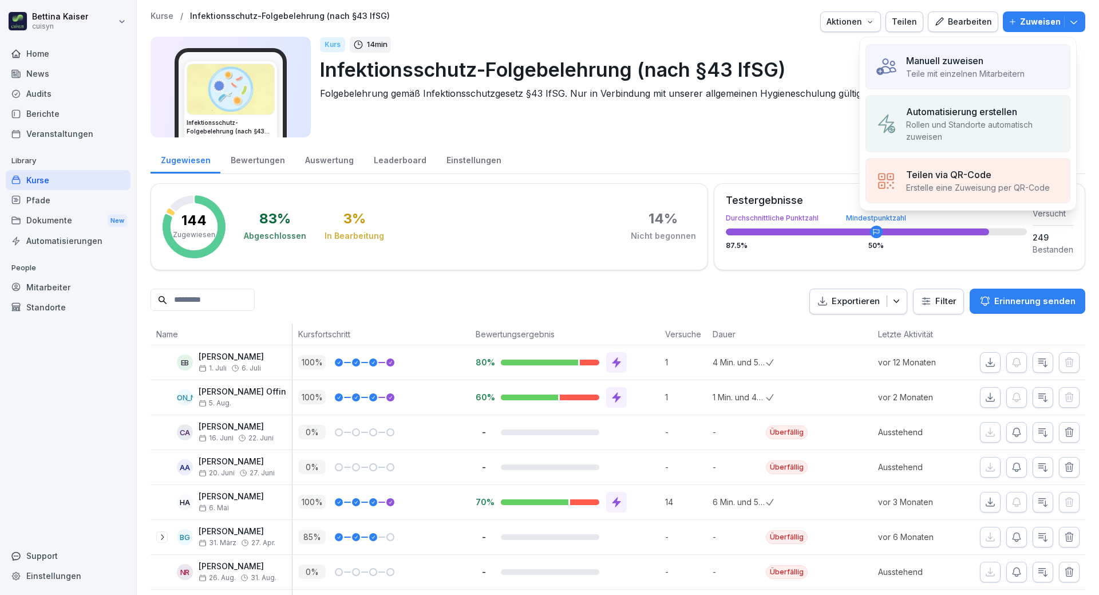
click at [929, 76] on p "Teile mit einzelnen Mitarbeitern" at bounding box center [965, 74] width 118 height 12
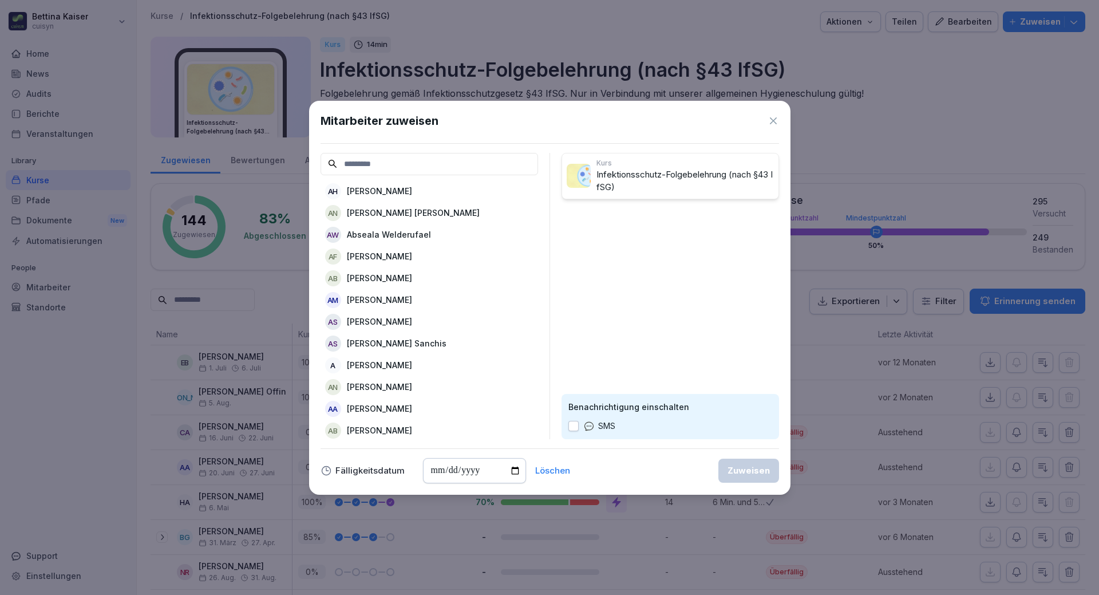
click at [367, 155] on input at bounding box center [428, 164] width 217 height 22
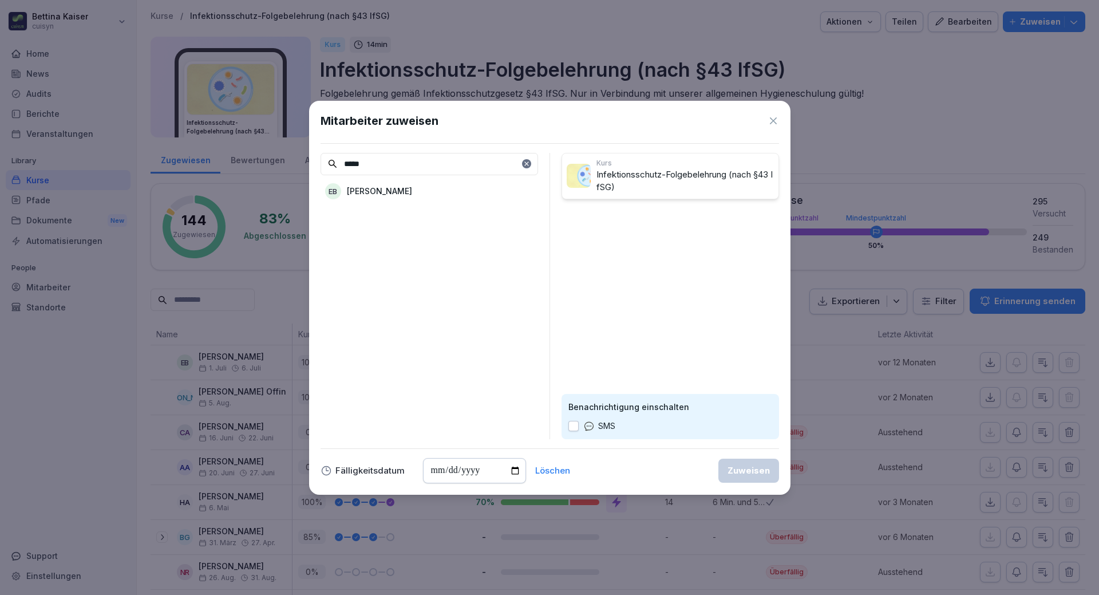
type input "*****"
click at [383, 188] on p "[PERSON_NAME]" at bounding box center [379, 191] width 65 height 12
click at [753, 467] on div "Zuweisen" at bounding box center [748, 470] width 42 height 13
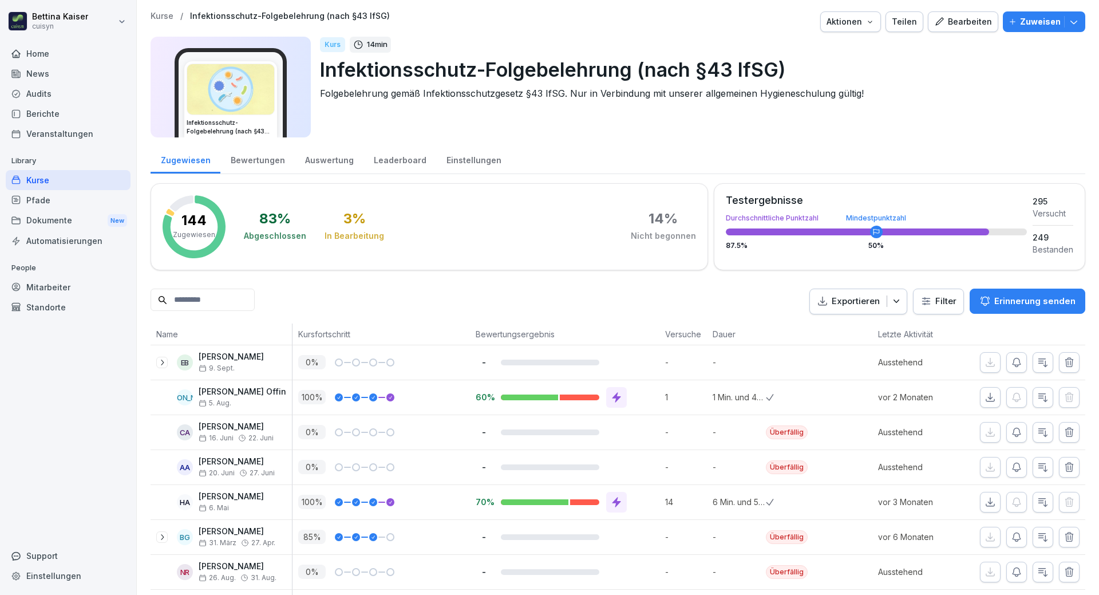
click at [188, 299] on input at bounding box center [203, 299] width 104 height 22
type input "***"
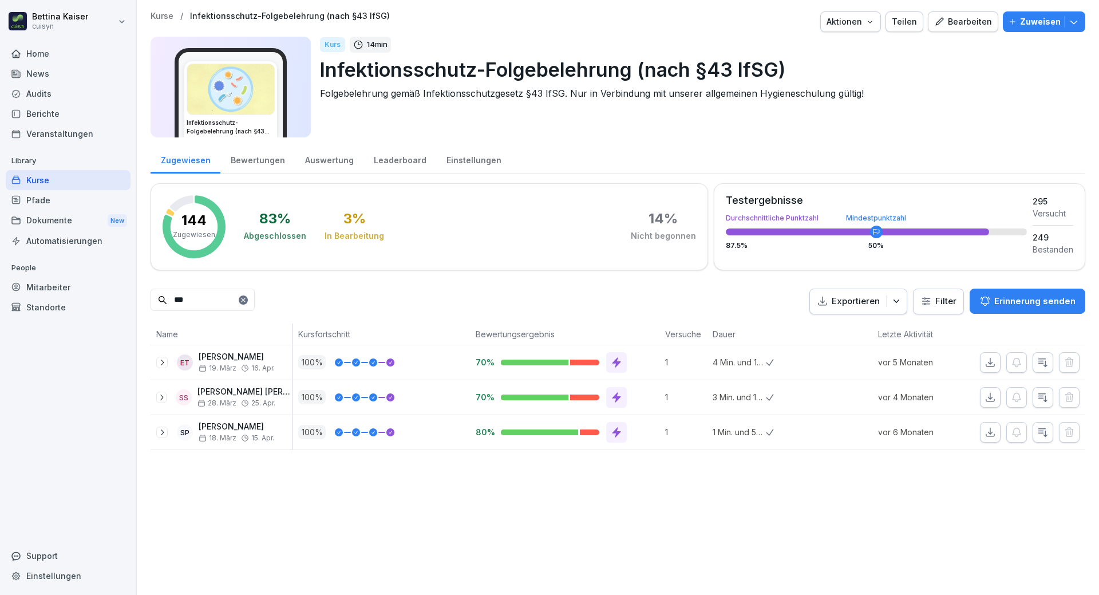
drag, startPoint x: 212, startPoint y: 300, endPoint x: 160, endPoint y: 298, distance: 51.6
click at [160, 298] on div "***" at bounding box center [203, 299] width 104 height 22
click at [74, 284] on div "Mitarbeiter" at bounding box center [68, 287] width 125 height 20
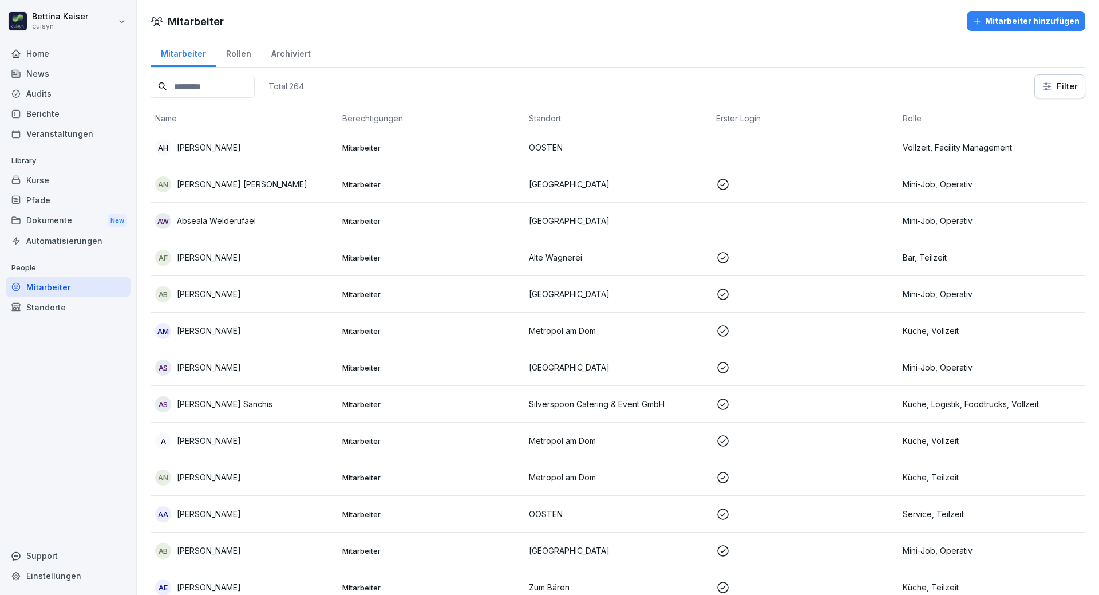
click at [187, 92] on input at bounding box center [203, 87] width 104 height 22
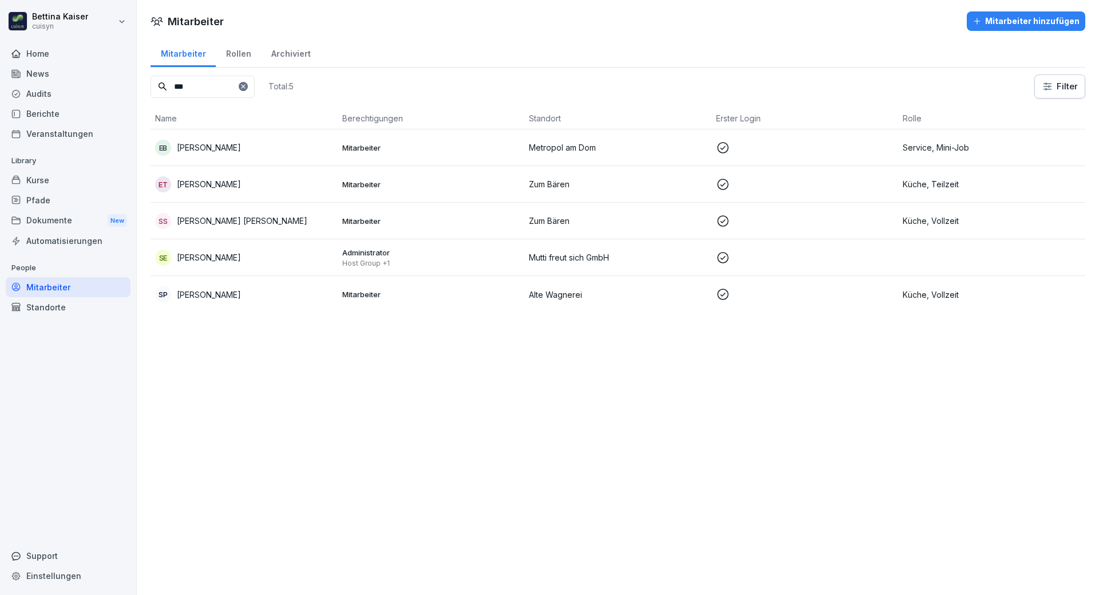
type input "***"
click at [232, 151] on div "EB [PERSON_NAME]" at bounding box center [244, 148] width 178 height 16
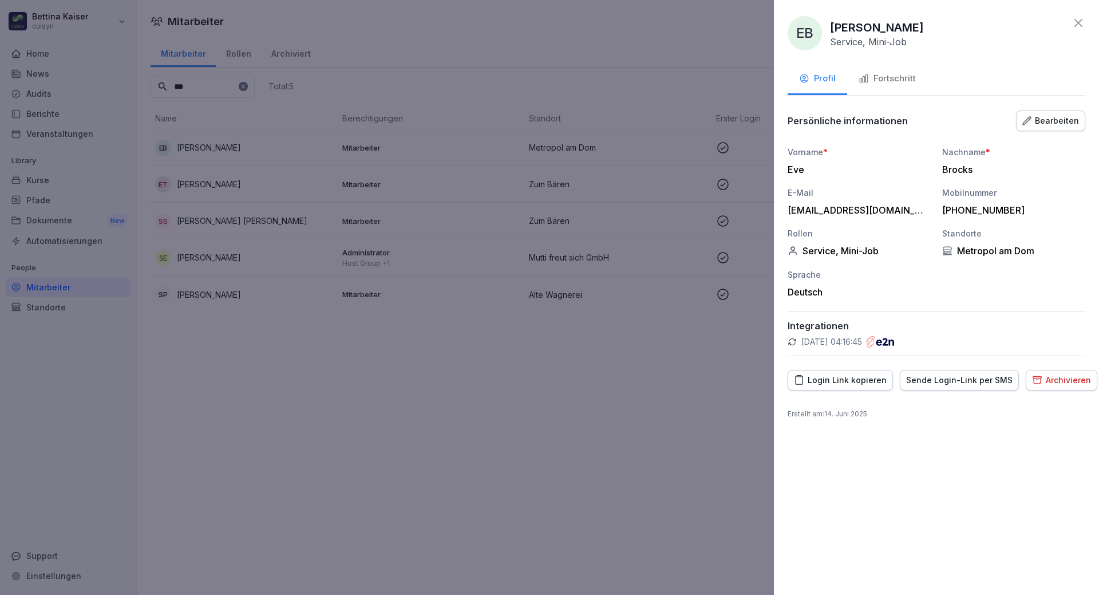
click at [873, 84] on div "Fortschritt" at bounding box center [886, 78] width 57 height 13
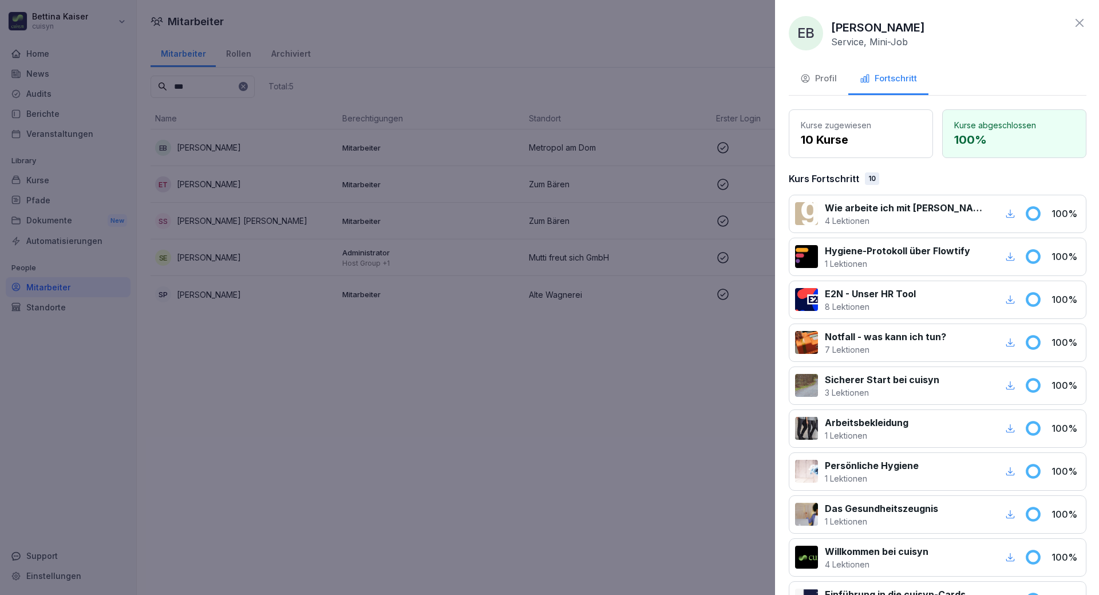
click at [45, 180] on div at bounding box center [549, 297] width 1099 height 595
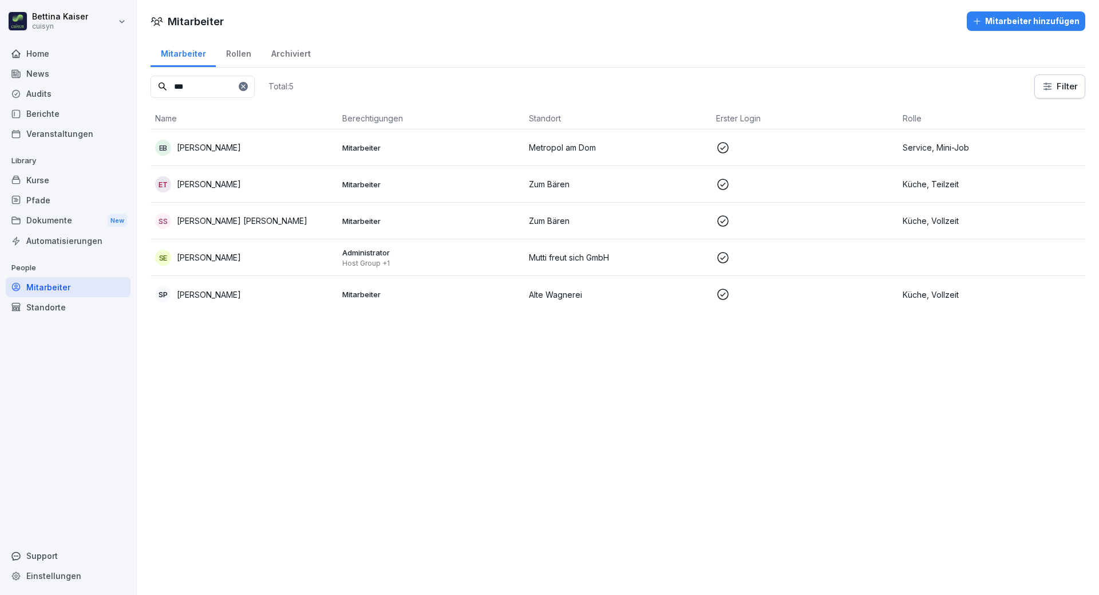
click at [46, 180] on div "Kurse" at bounding box center [68, 180] width 125 height 20
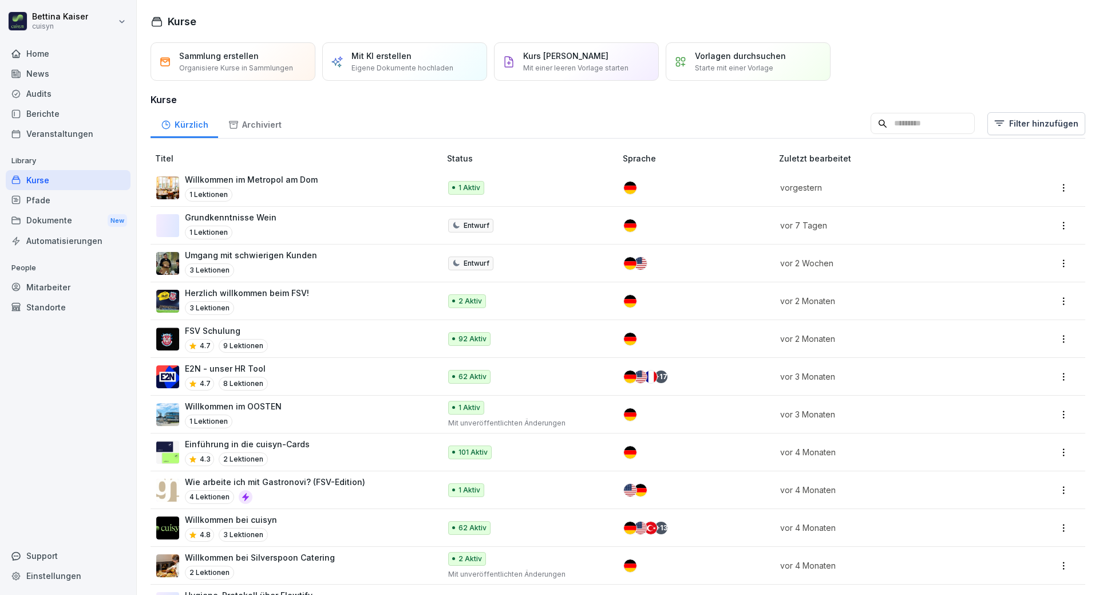
click at [46, 180] on div "Kurse" at bounding box center [68, 180] width 125 height 20
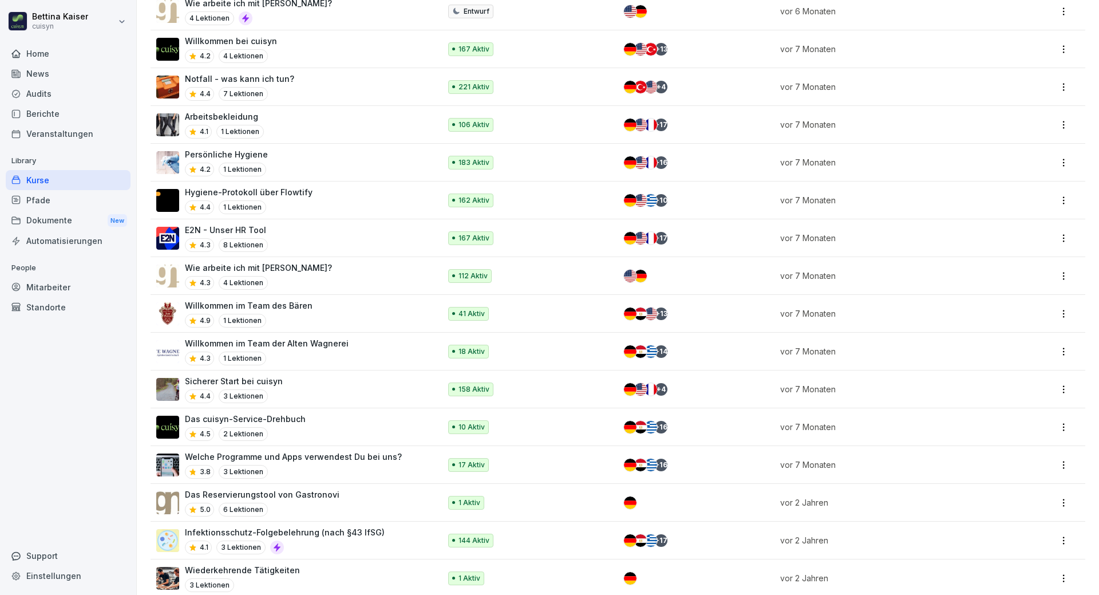
scroll to position [649, 0]
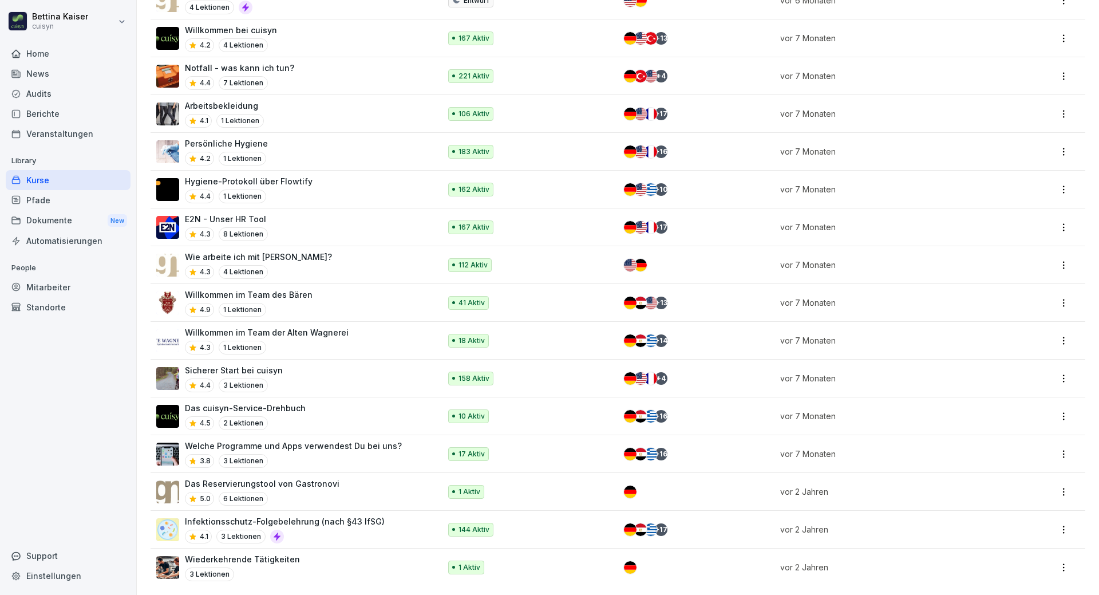
click at [333, 529] on div "4.1 3 Lektionen" at bounding box center [285, 536] width 200 height 14
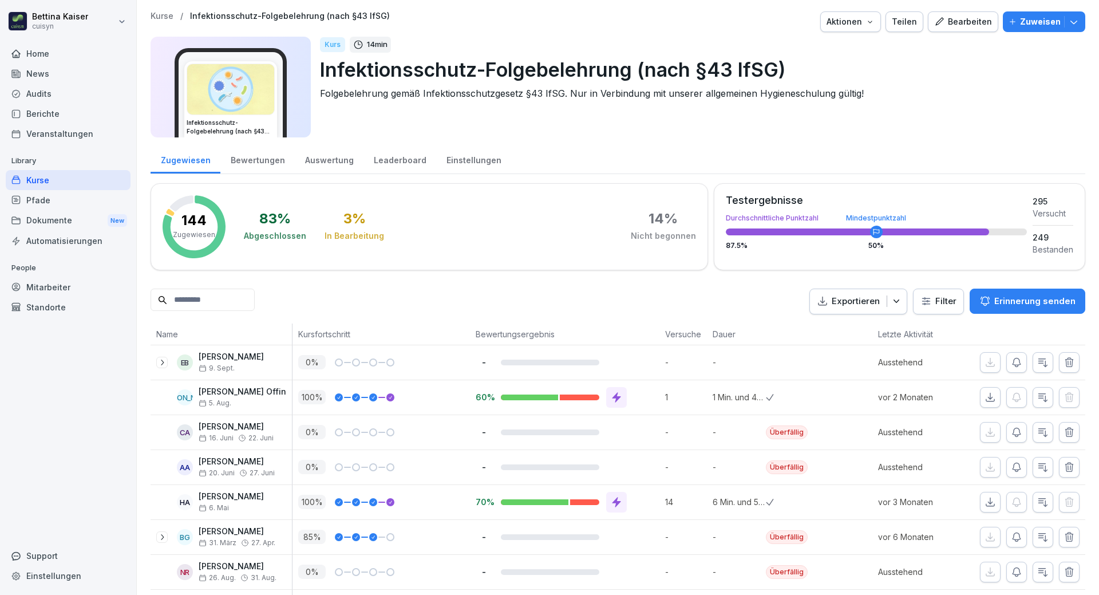
click at [1020, 17] on p "Zuweisen" at bounding box center [1040, 21] width 41 height 13
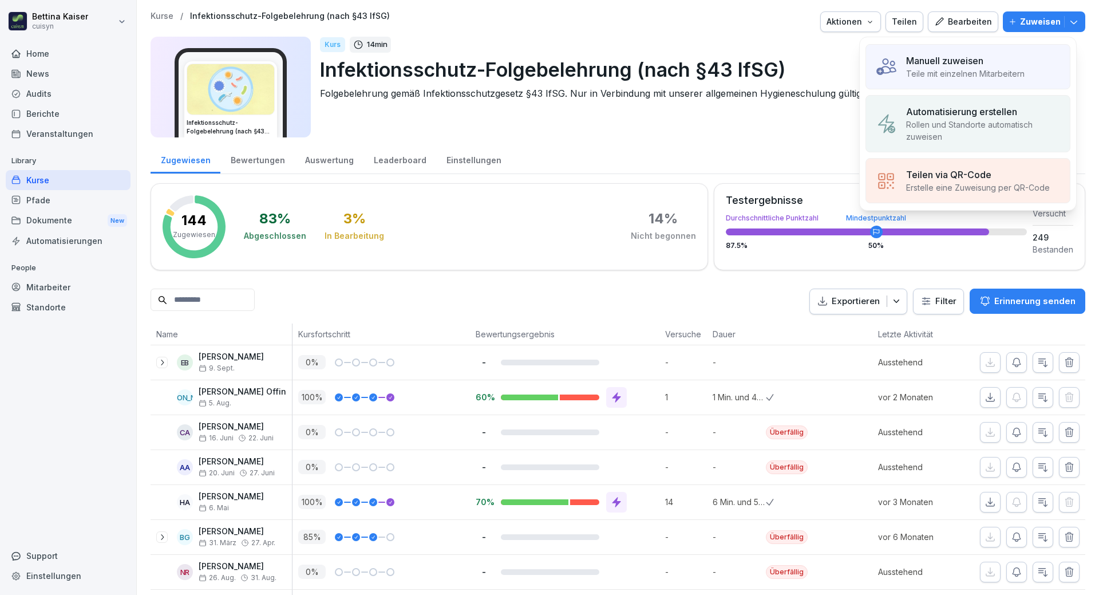
click at [937, 73] on p "Teile mit einzelnen Mitarbeitern" at bounding box center [965, 74] width 118 height 12
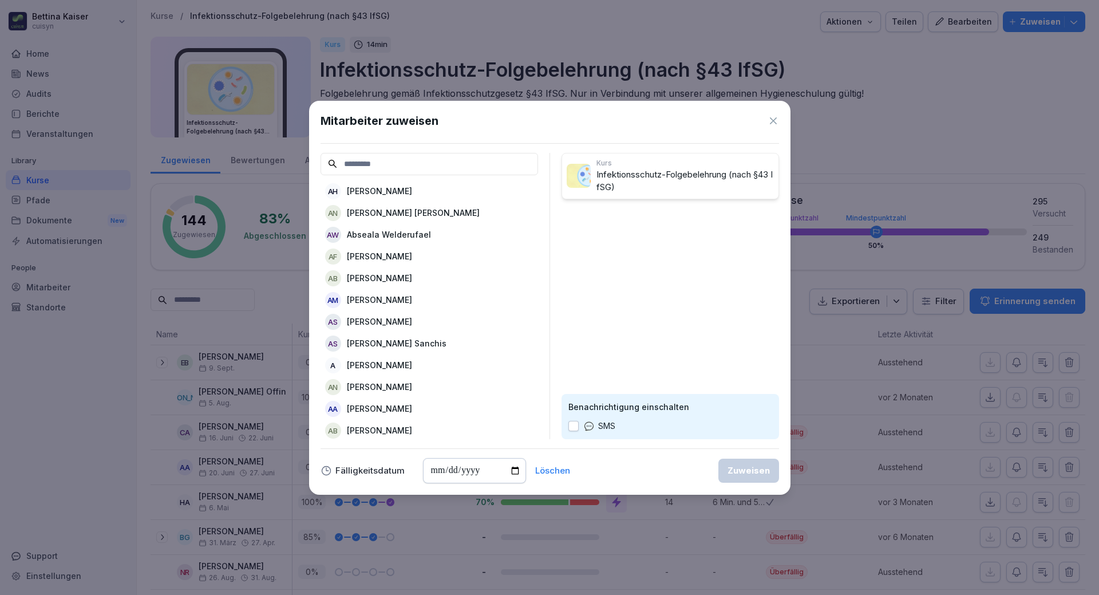
click at [381, 167] on input at bounding box center [428, 164] width 217 height 22
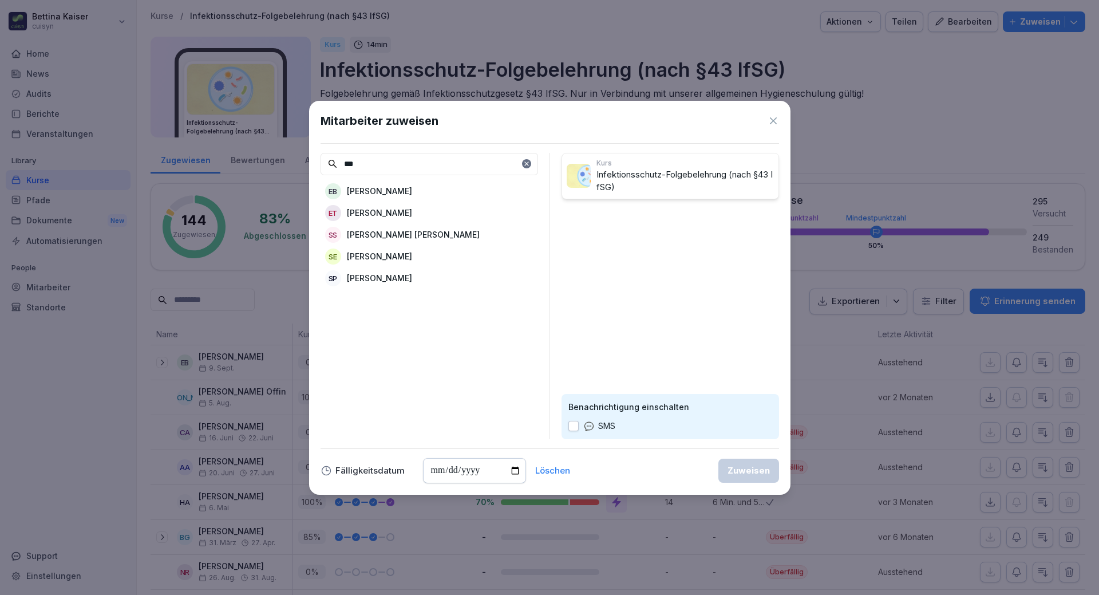
type input "***"
click at [390, 193] on div "EB [PERSON_NAME]" at bounding box center [428, 191] width 217 height 21
click at [763, 468] on div "Zuweisen" at bounding box center [748, 470] width 42 height 13
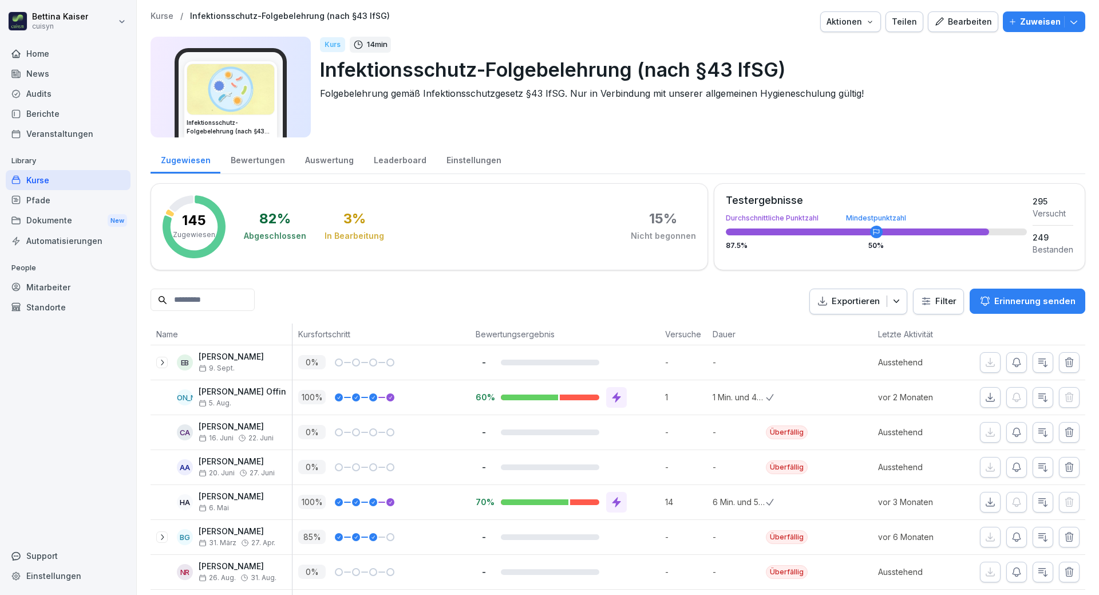
click at [48, 285] on div "Mitarbeiter" at bounding box center [68, 287] width 125 height 20
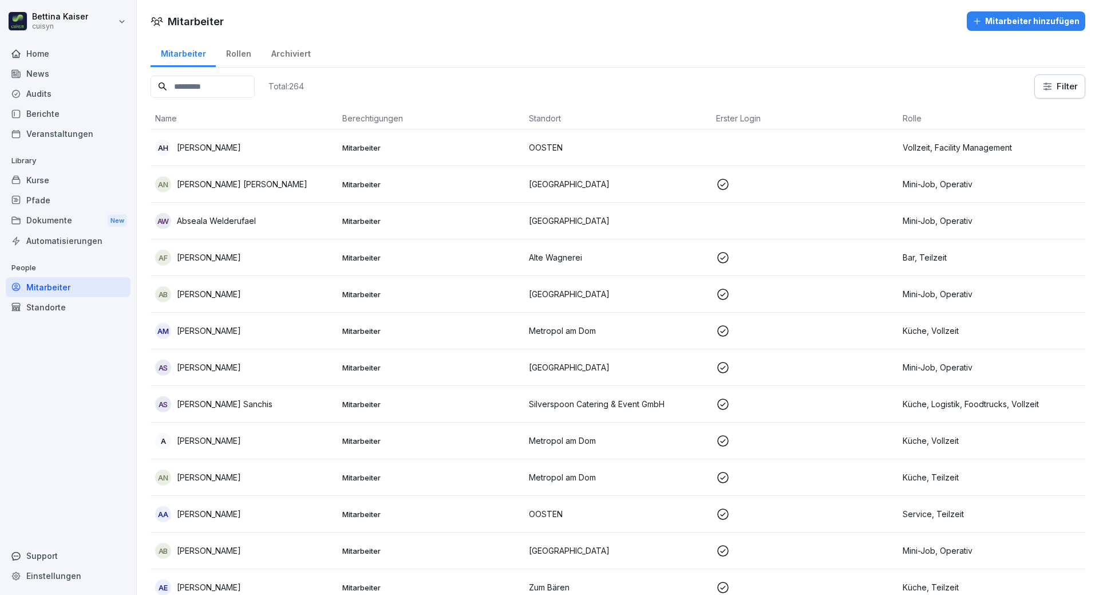
click at [210, 85] on input at bounding box center [203, 87] width 104 height 22
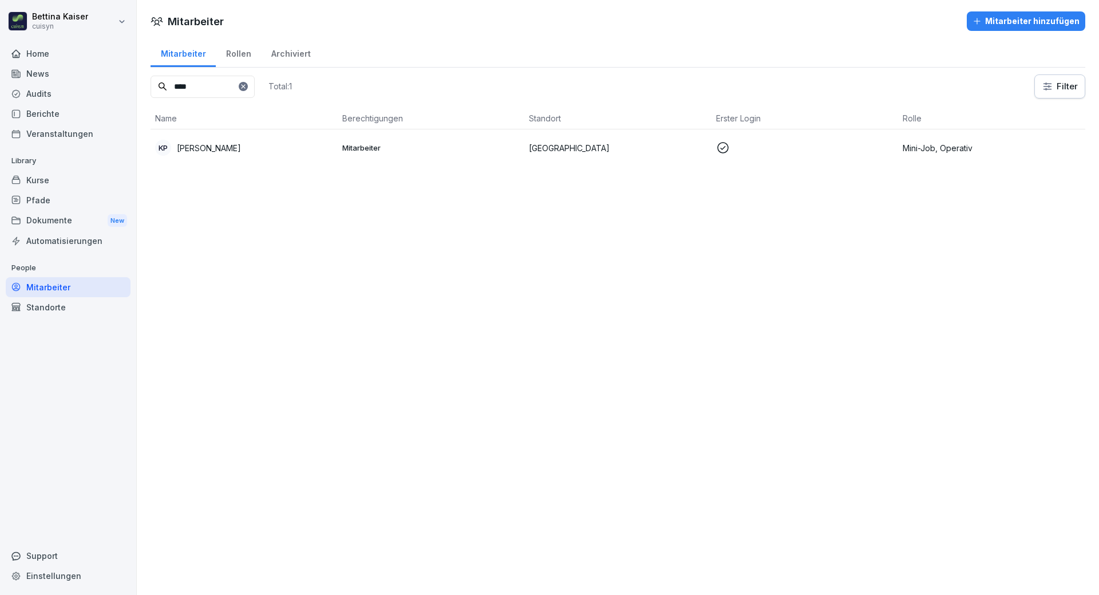
type input "****"
click at [227, 148] on p "[PERSON_NAME]" at bounding box center [209, 148] width 64 height 12
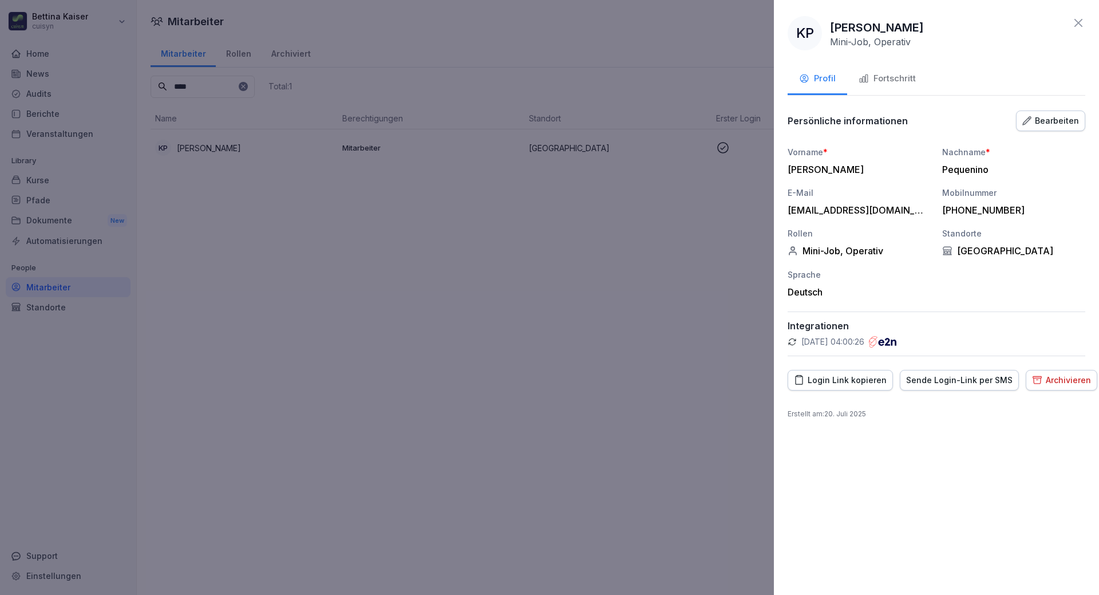
click at [886, 72] on button "Fortschritt" at bounding box center [887, 79] width 80 height 31
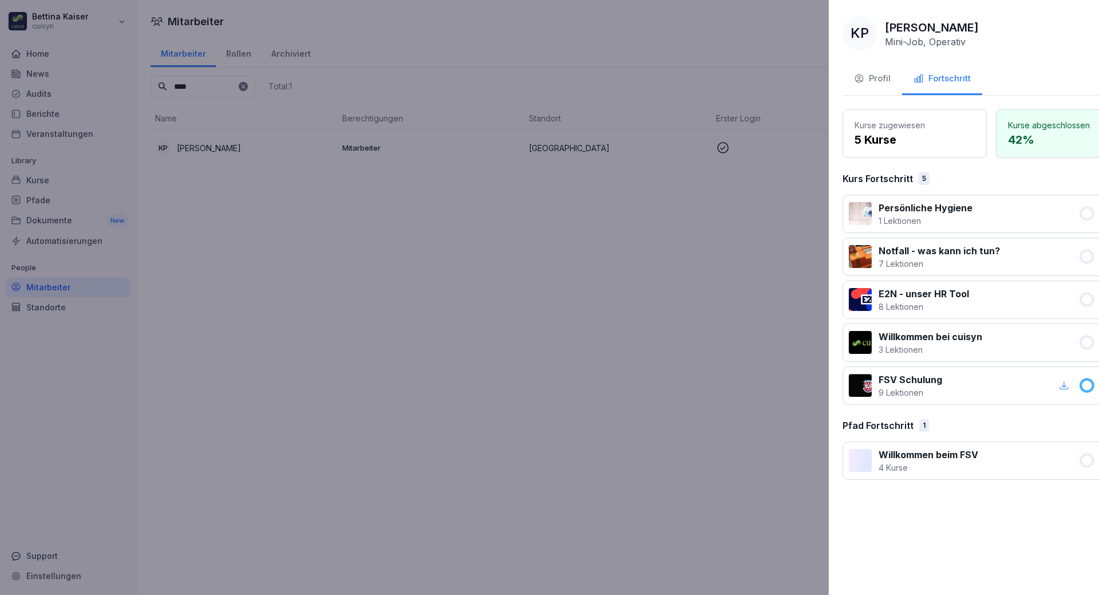
click at [443, 431] on div at bounding box center [549, 297] width 1099 height 595
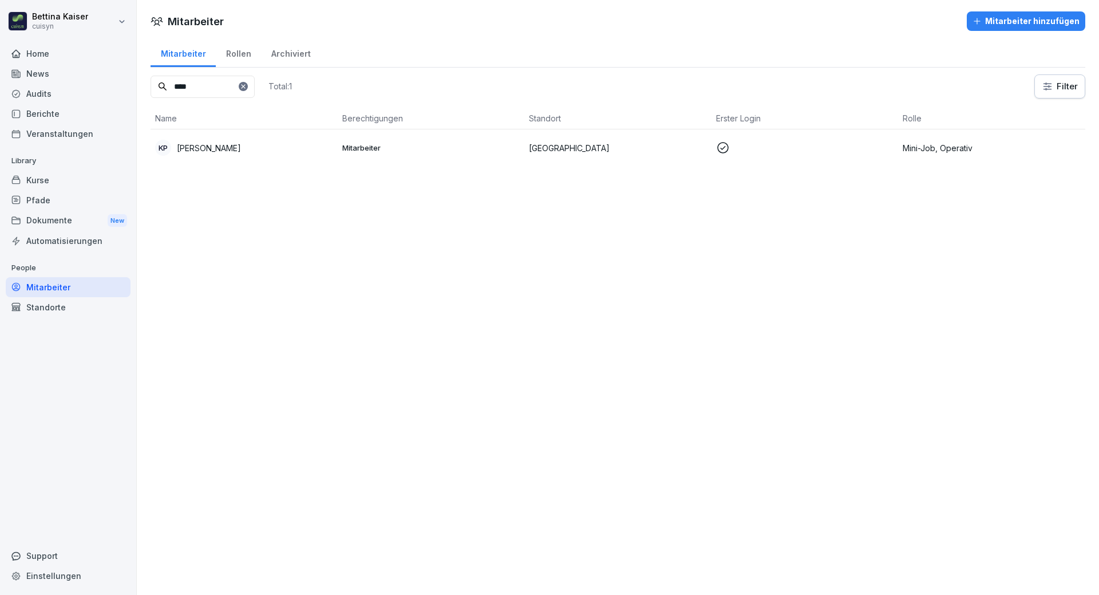
click at [52, 182] on div "Kurse" at bounding box center [68, 180] width 125 height 20
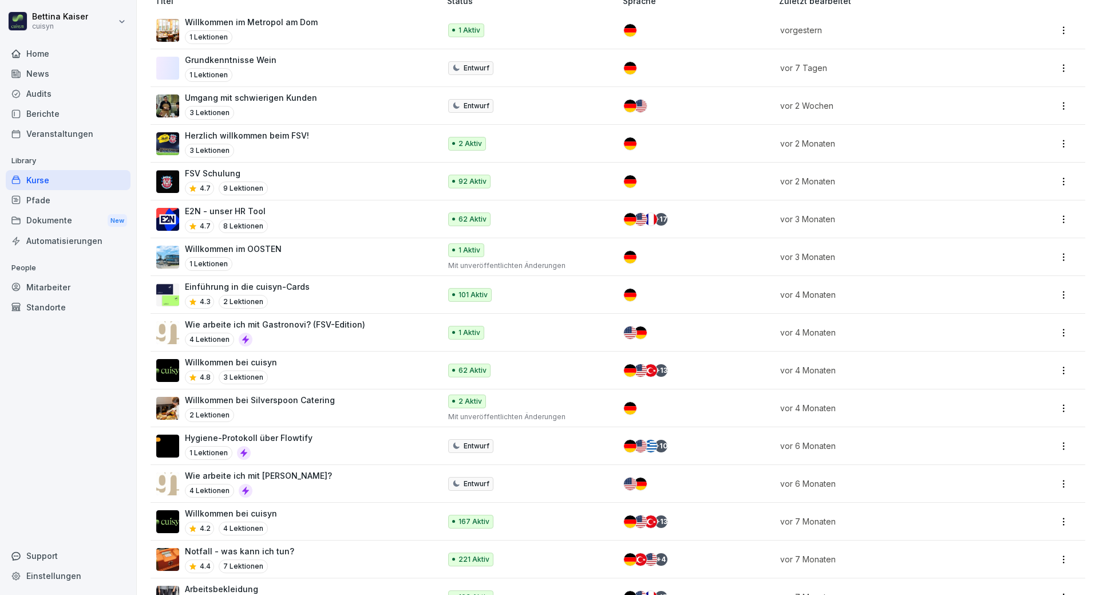
scroll to position [172, 0]
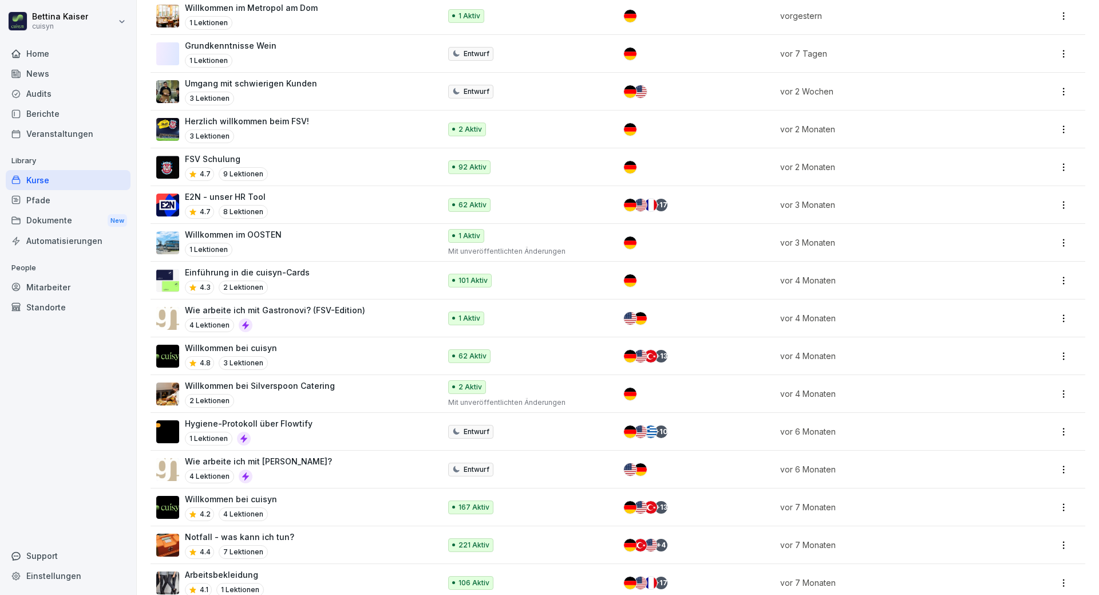
click at [50, 284] on div "Mitarbeiter" at bounding box center [68, 287] width 125 height 20
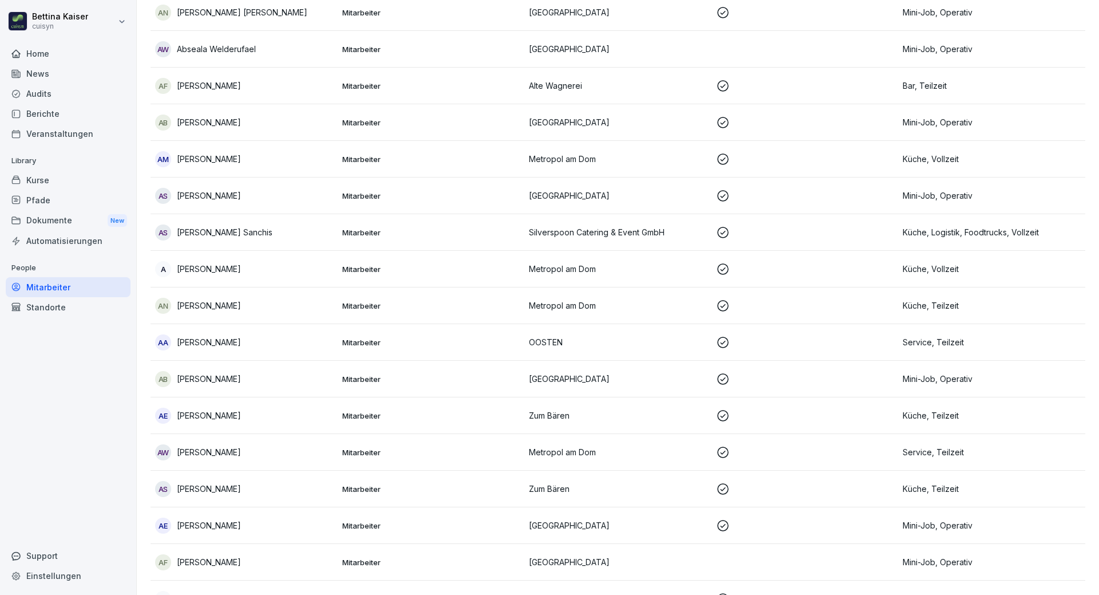
scroll to position [11, 0]
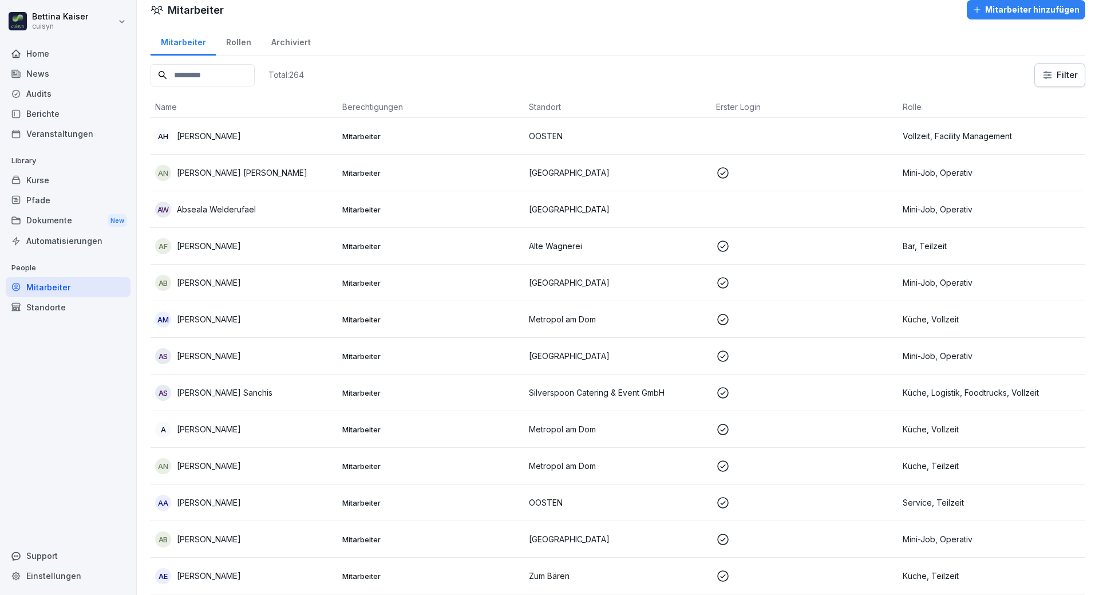
click at [203, 81] on input at bounding box center [203, 75] width 104 height 22
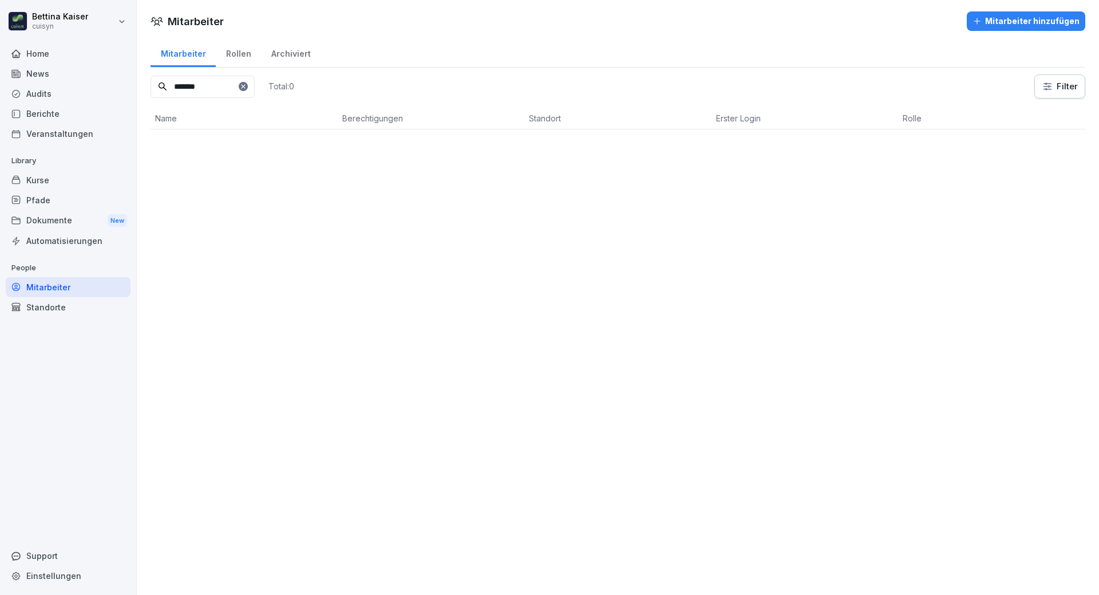
click at [182, 88] on input "*******" at bounding box center [203, 87] width 104 height 22
click at [207, 149] on p "[PERSON_NAME]" at bounding box center [209, 148] width 64 height 12
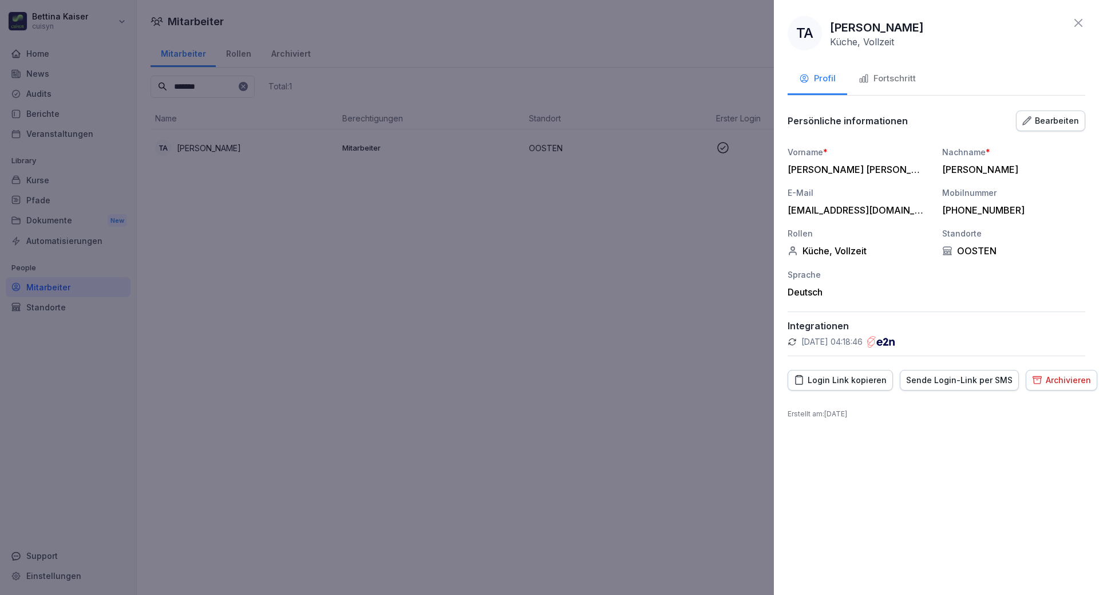
click at [887, 75] on div "Fortschritt" at bounding box center [886, 78] width 57 height 13
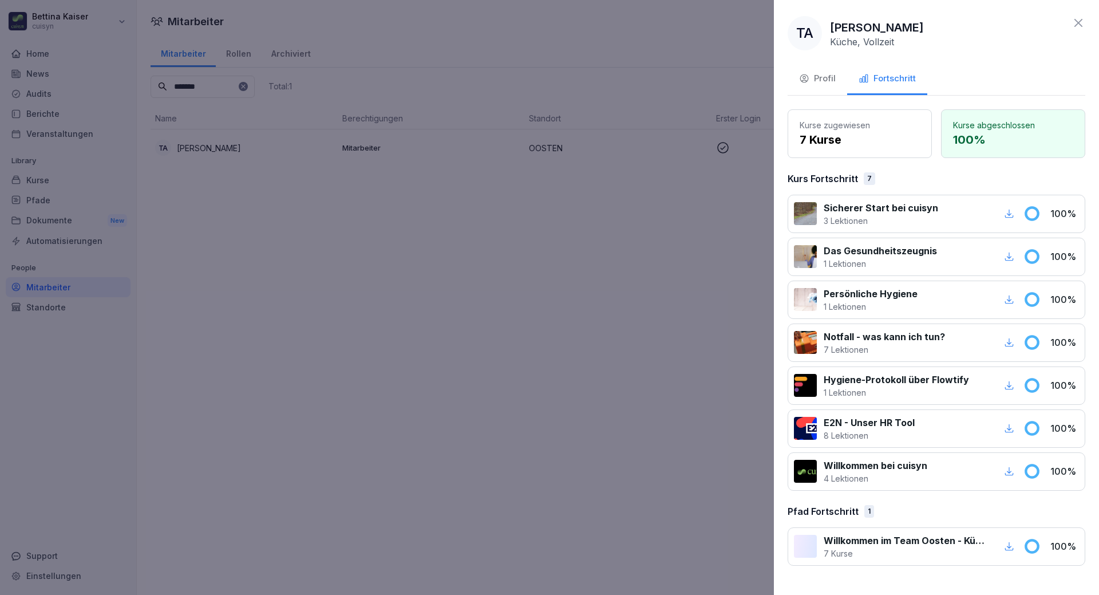
click at [303, 403] on div at bounding box center [549, 297] width 1099 height 595
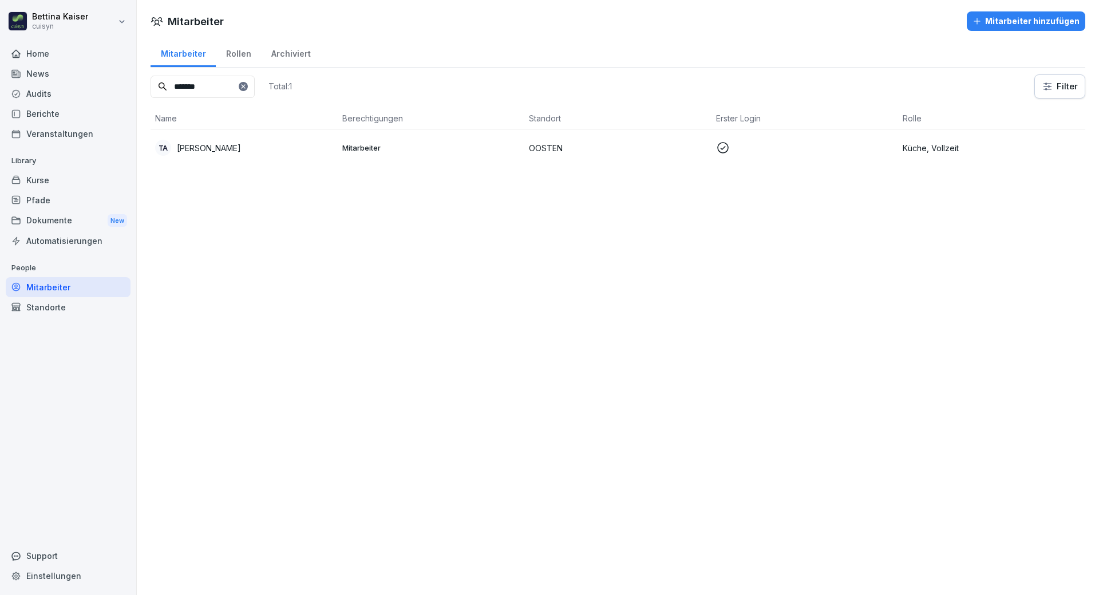
drag, startPoint x: 236, startPoint y: 86, endPoint x: 168, endPoint y: 86, distance: 67.5
click at [168, 86] on input "*******" at bounding box center [203, 87] width 104 height 22
click at [208, 84] on input "****" at bounding box center [203, 87] width 104 height 22
type input "****"
drag, startPoint x: 210, startPoint y: 87, endPoint x: 169, endPoint y: 78, distance: 41.5
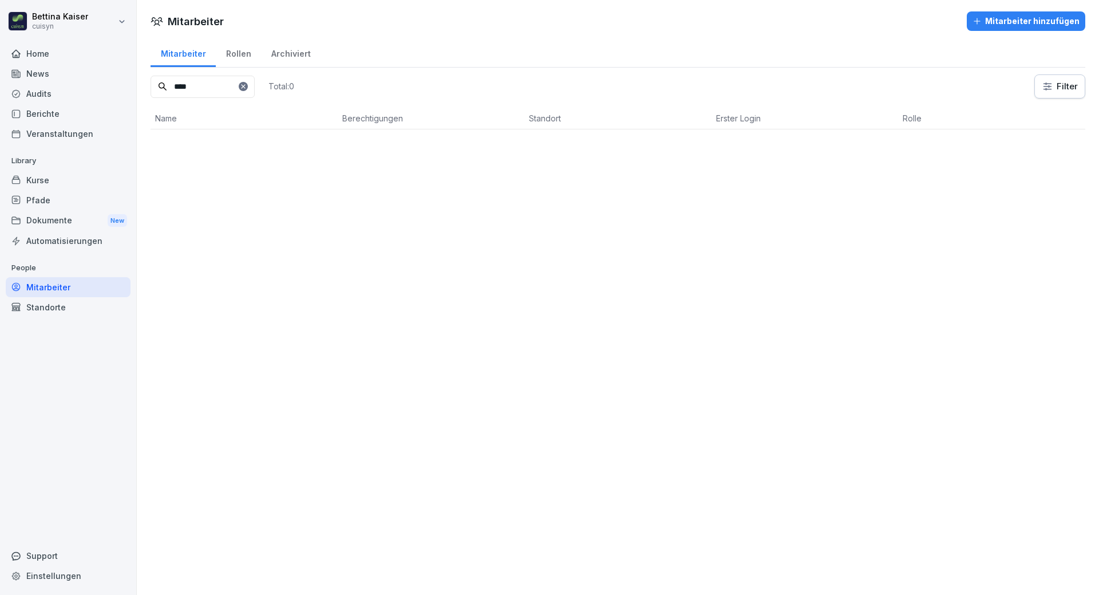
click at [169, 78] on input "****" at bounding box center [203, 87] width 104 height 22
